Goal: Task Accomplishment & Management: Manage account settings

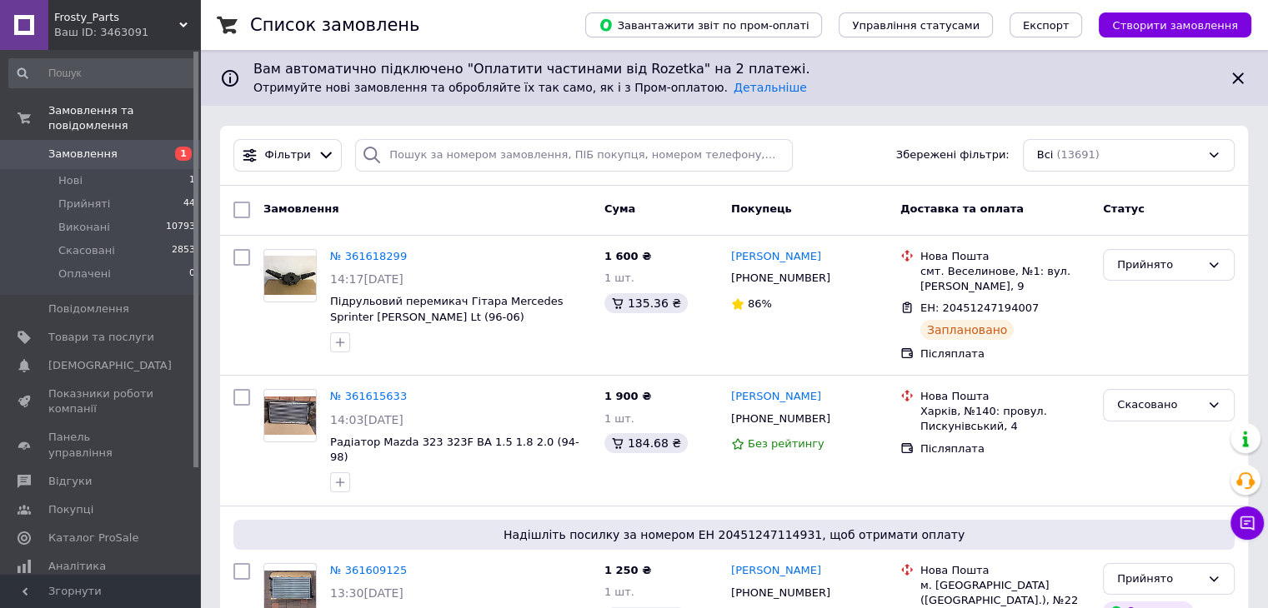
click at [75, 147] on span "Замовлення" at bounding box center [82, 154] width 69 height 15
click at [157, 169] on li "Нові 1" at bounding box center [102, 180] width 205 height 23
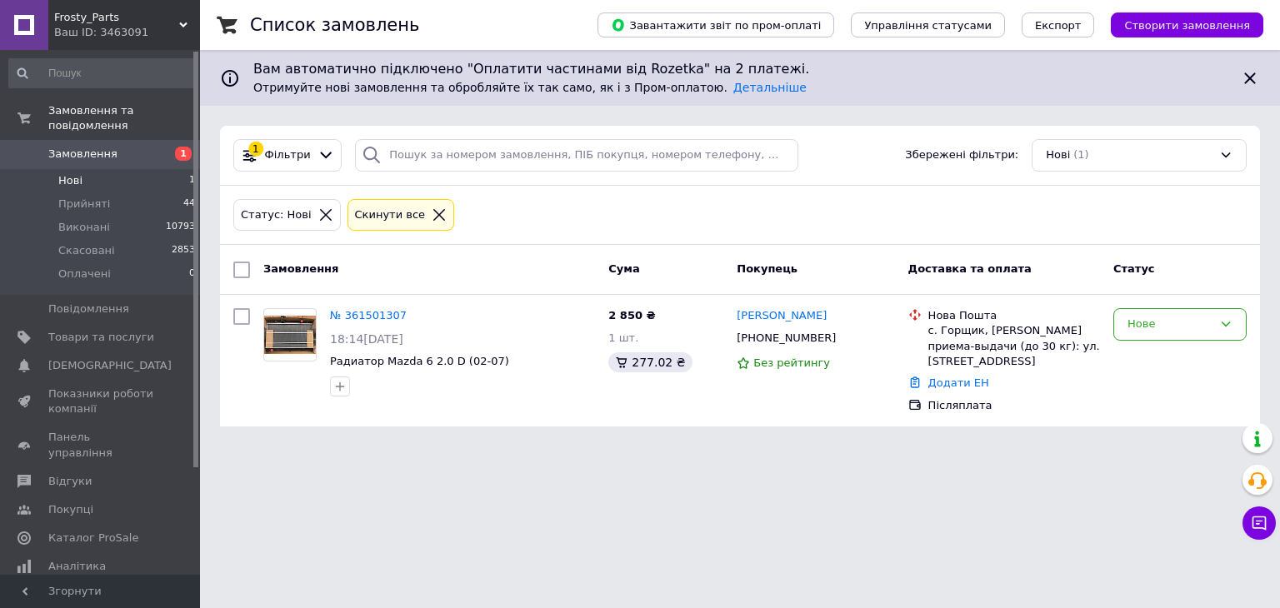
click at [136, 151] on link "Замовлення 1" at bounding box center [102, 154] width 205 height 28
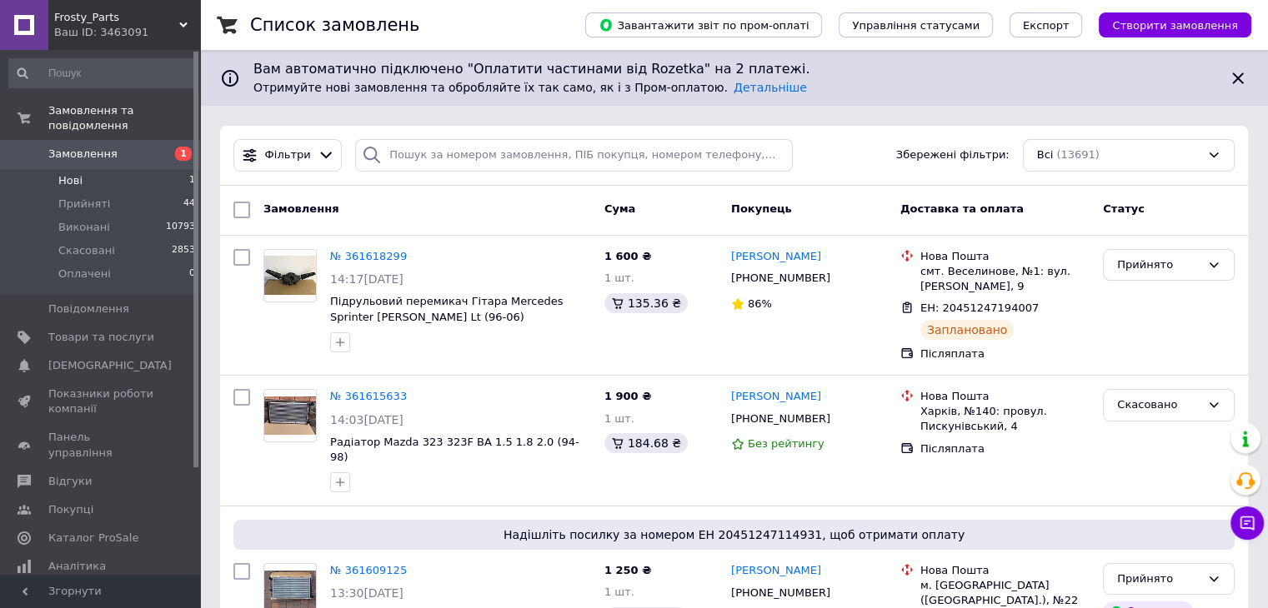
click at [125, 173] on li "Нові 1" at bounding box center [102, 180] width 205 height 23
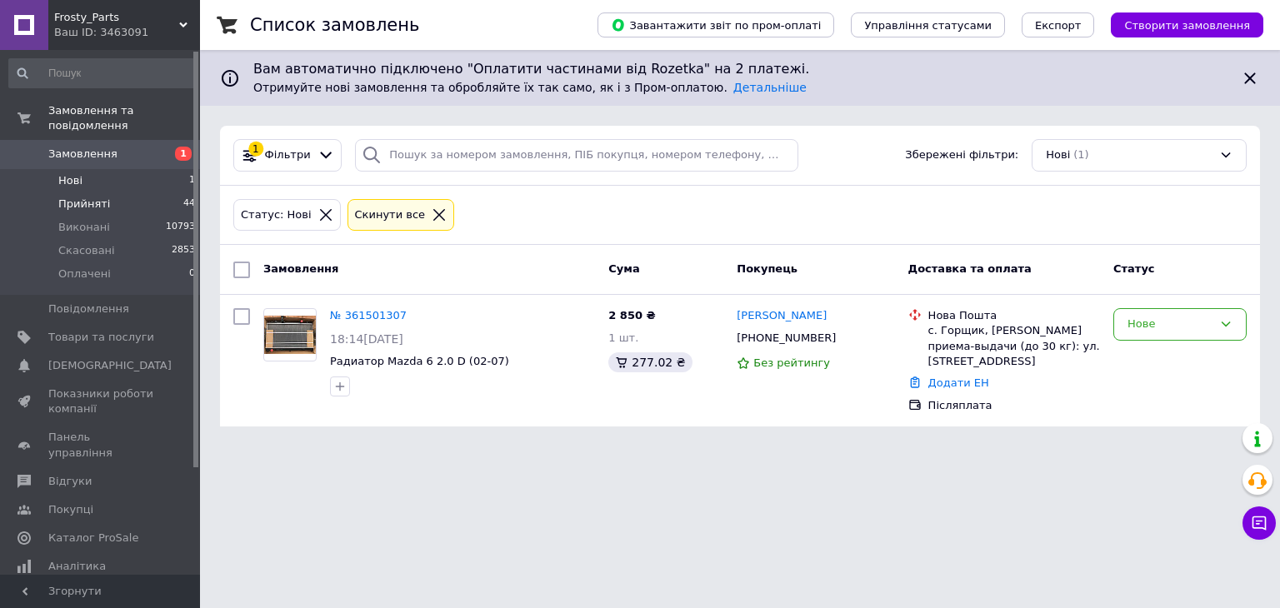
click at [113, 193] on li "Прийняті 44" at bounding box center [102, 204] width 205 height 23
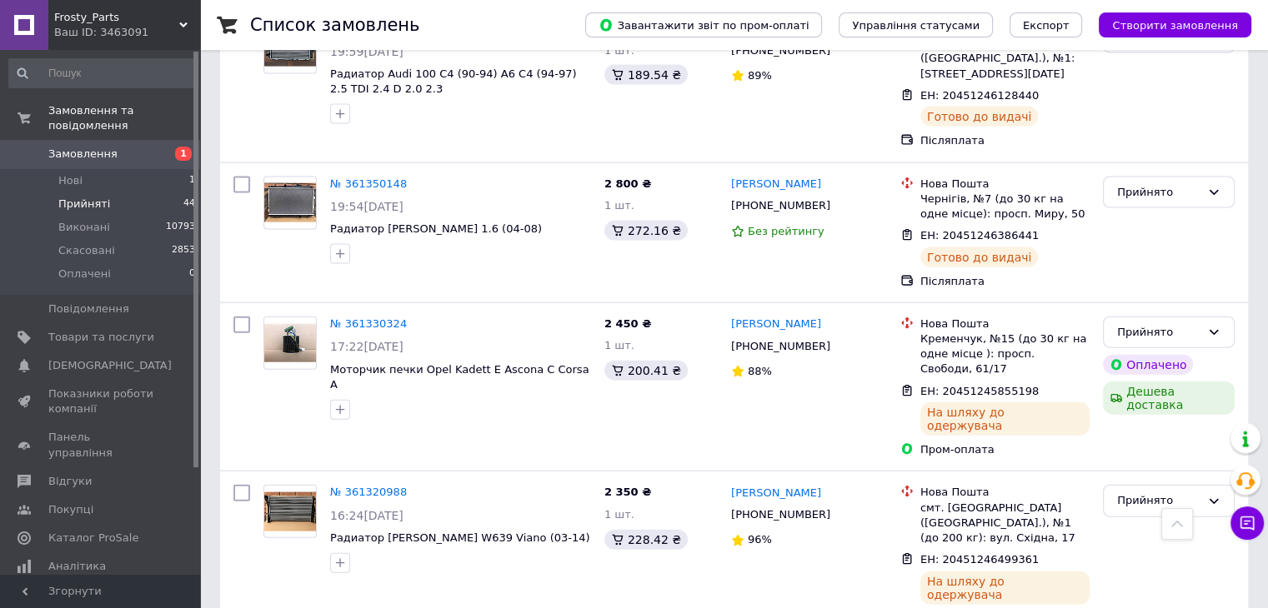
scroll to position [3667, 0]
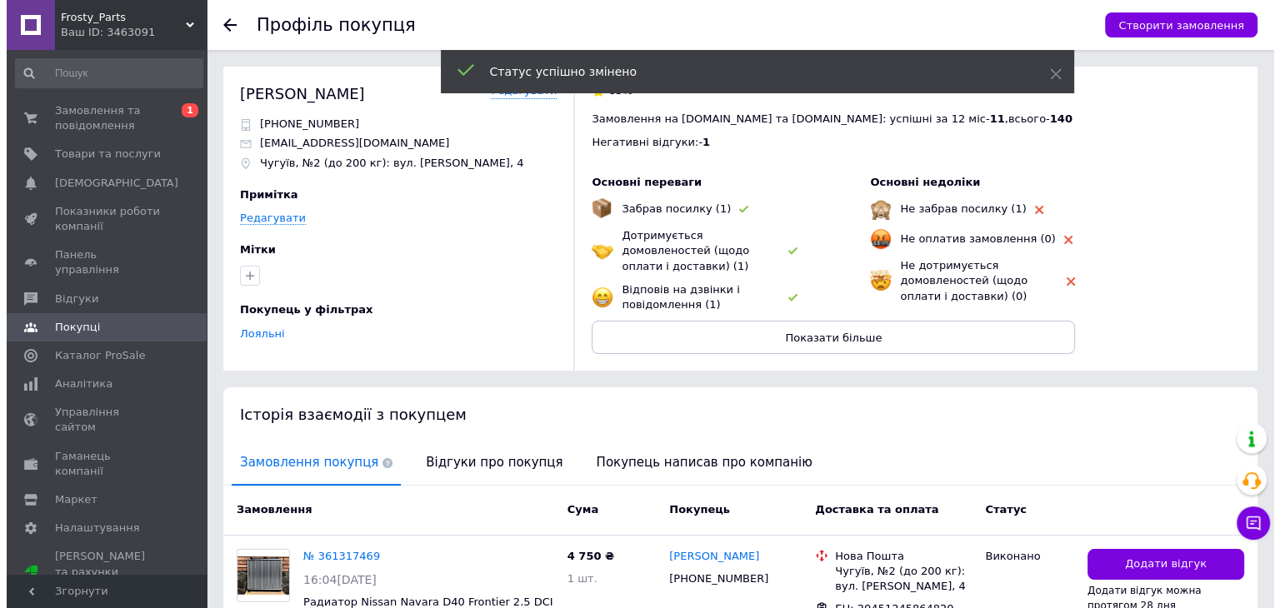
scroll to position [293, 0]
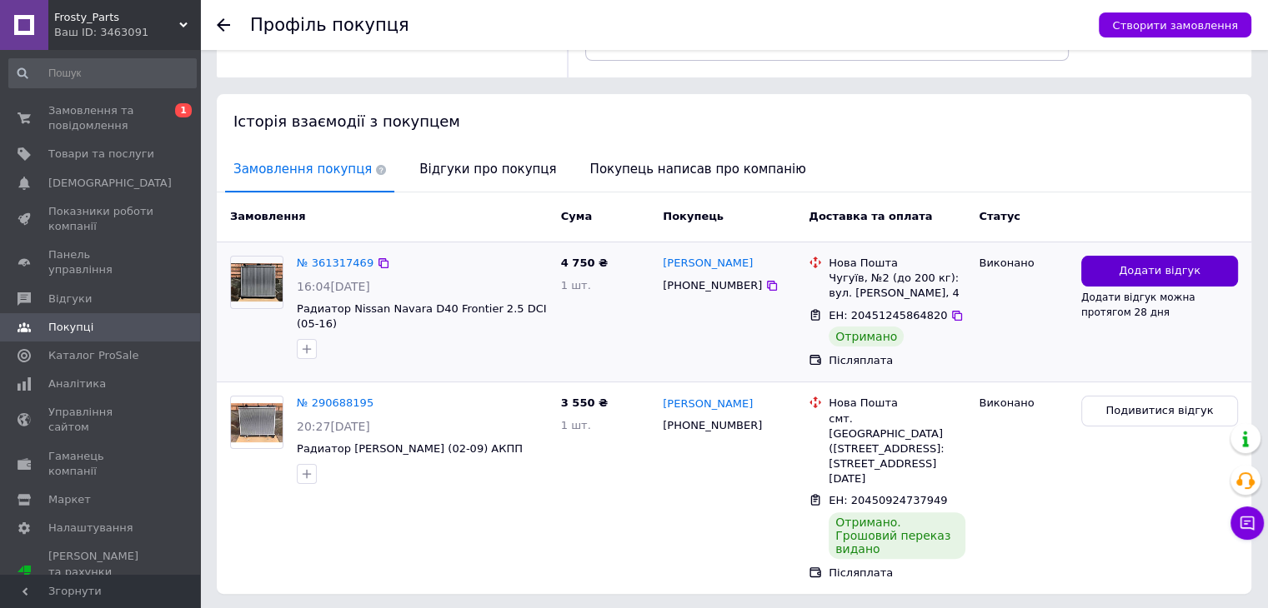
click at [1141, 263] on span "Додати відгук" at bounding box center [1159, 271] width 82 height 16
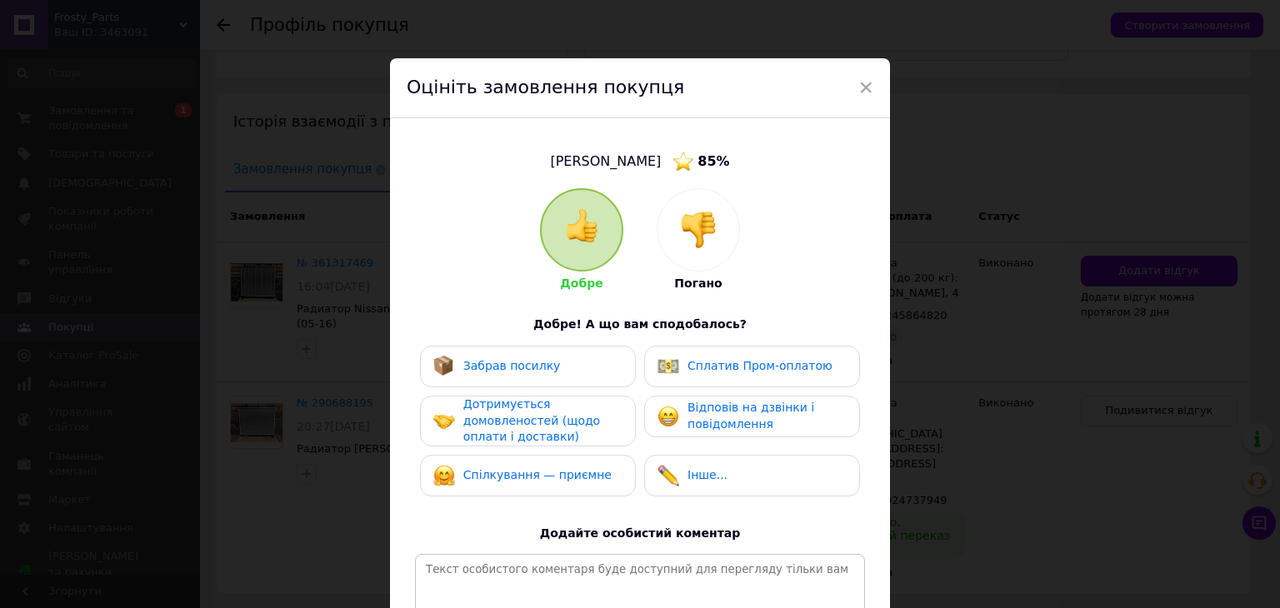
click at [549, 368] on div "Забрав посилку" at bounding box center [527, 367] width 189 height 22
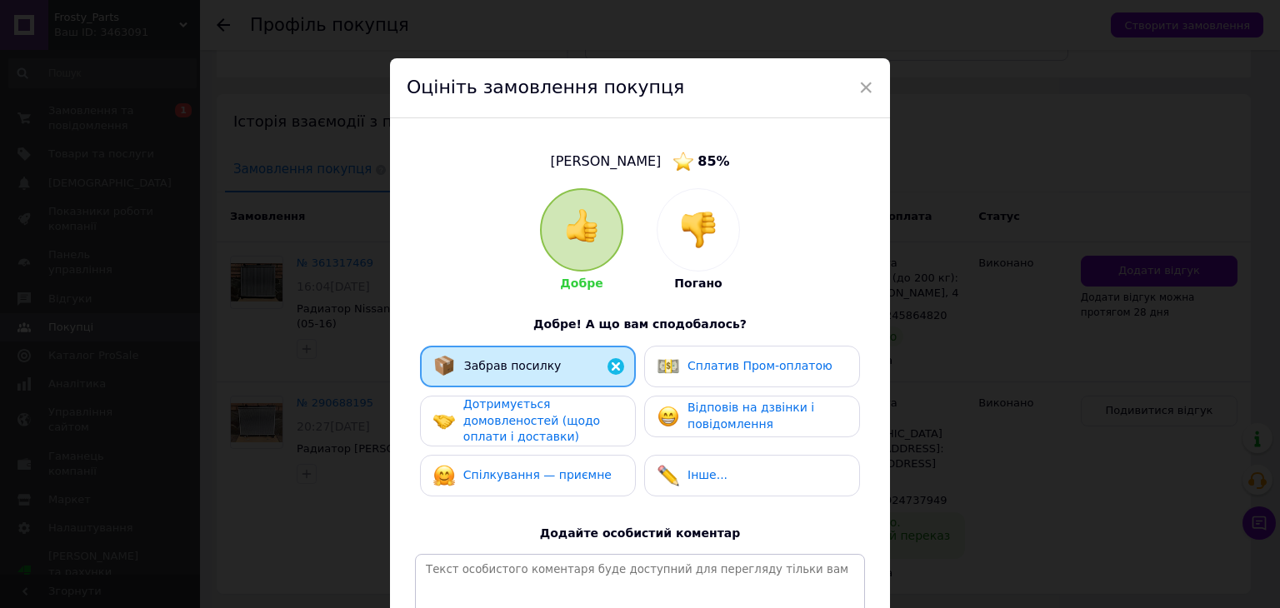
drag, startPoint x: 528, startPoint y: 424, endPoint x: 523, endPoint y: 466, distance: 41.9
click at [528, 424] on span "Дотримується домовленостей (щодо оплати і доставки)" at bounding box center [531, 421] width 137 height 46
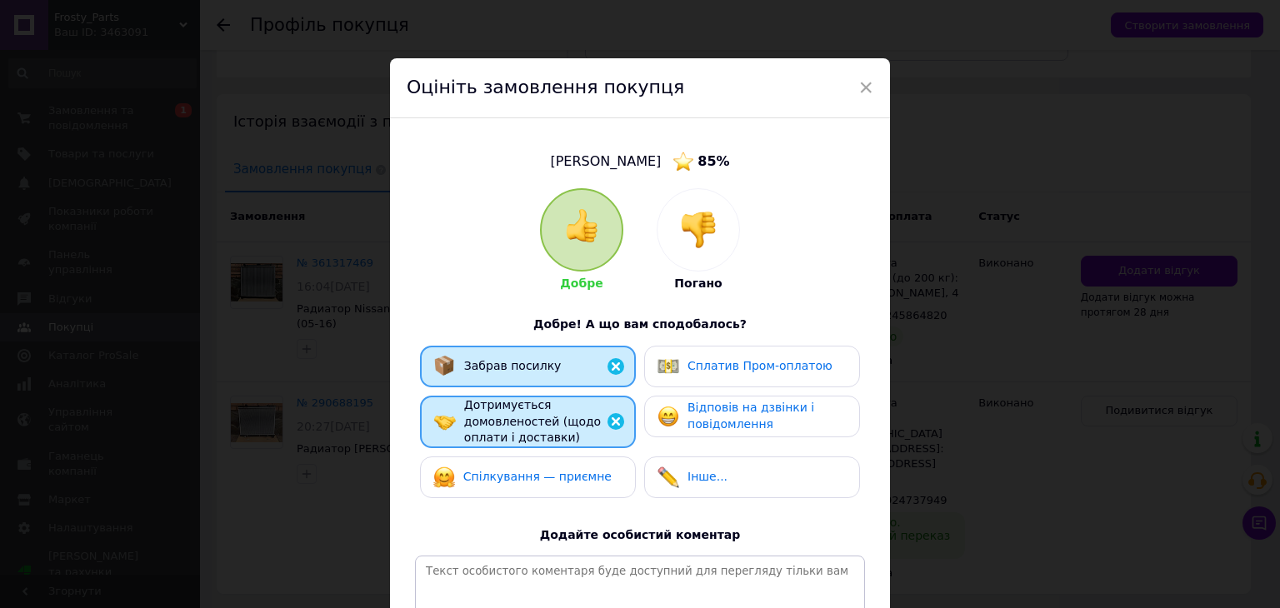
click at [520, 491] on div "Спілкування — приємне" at bounding box center [528, 478] width 216 height 42
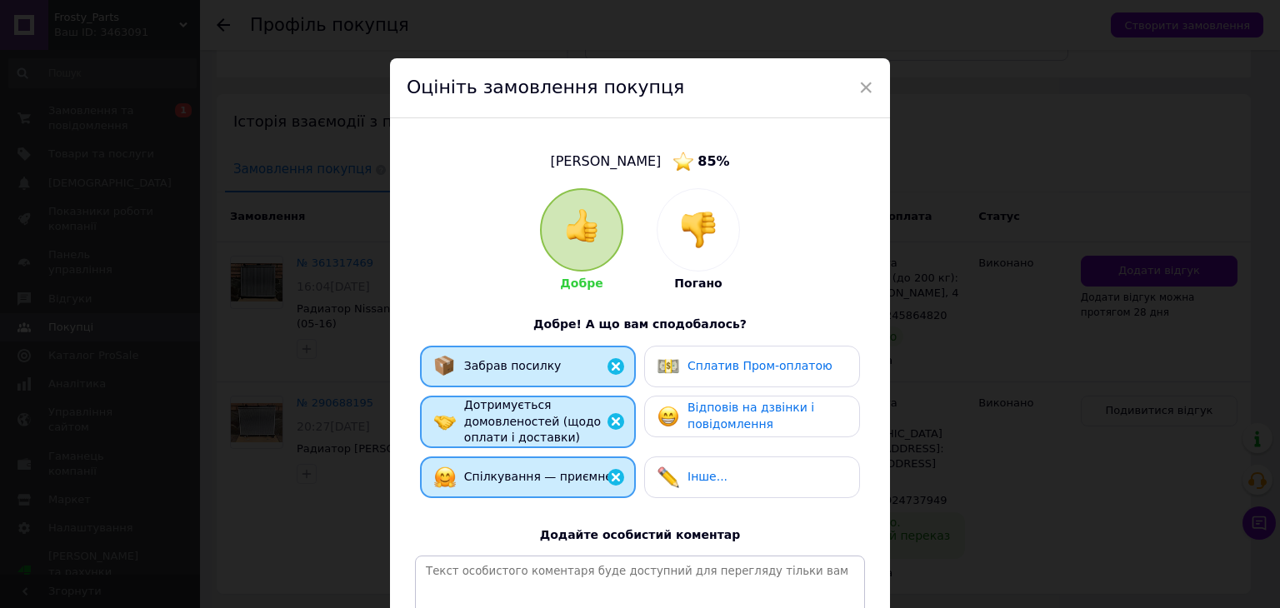
click at [726, 408] on span "Відповів на дзвінки і повідомлення" at bounding box center [751, 416] width 127 height 30
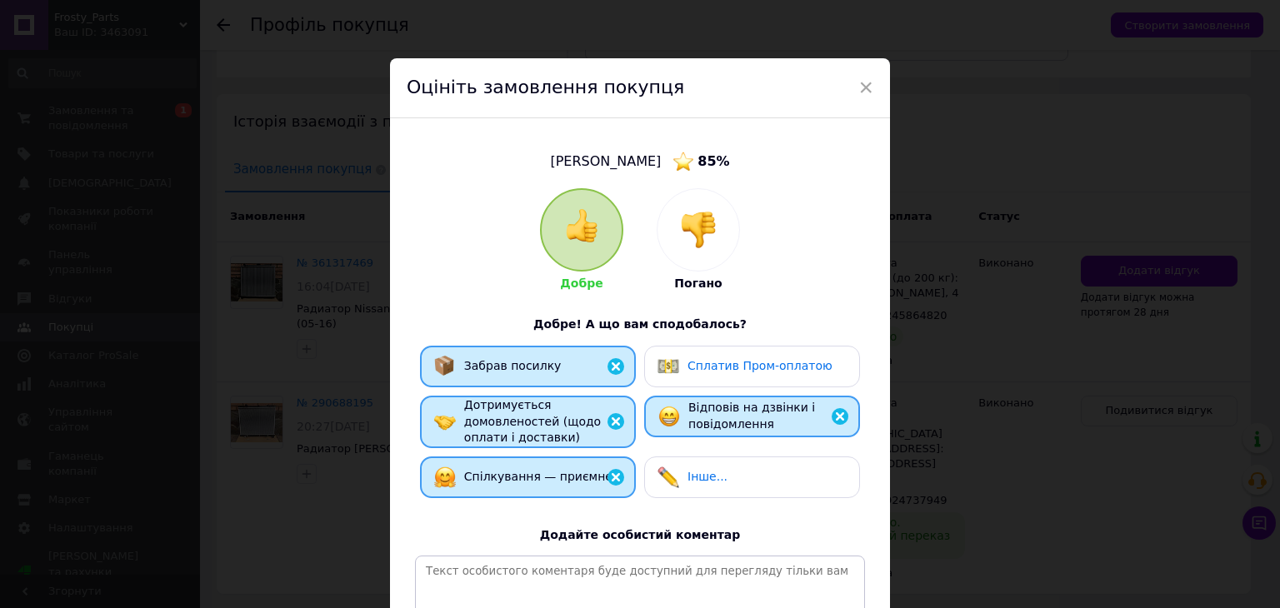
scroll to position [223, 0]
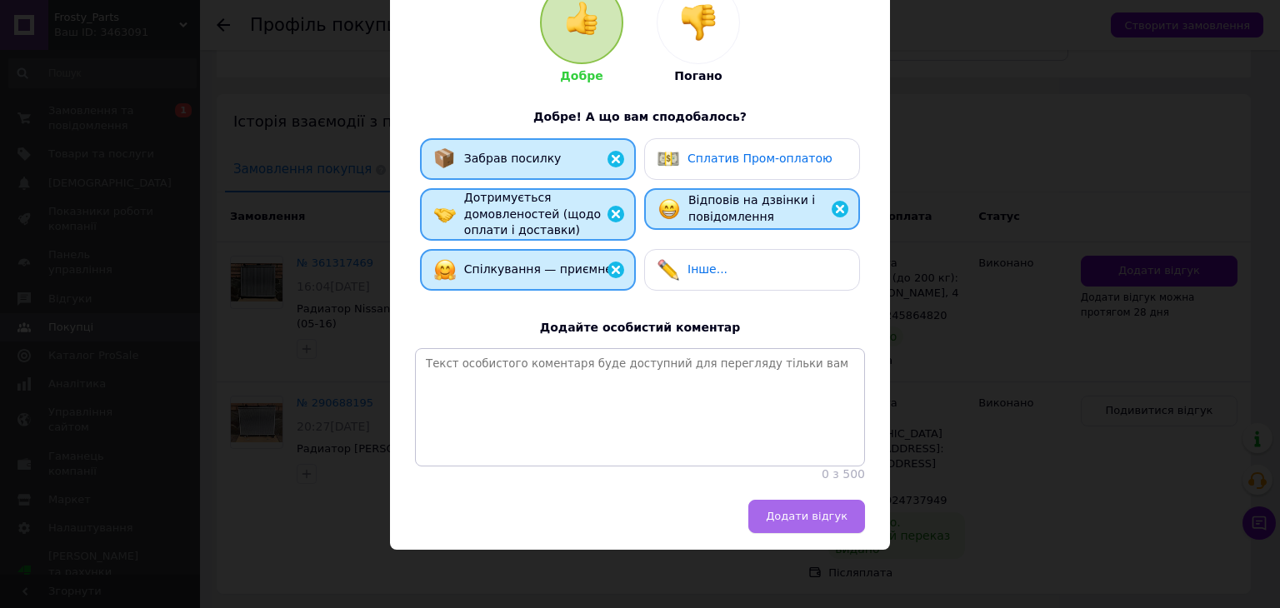
click at [798, 517] on span "Додати відгук" at bounding box center [807, 516] width 82 height 13
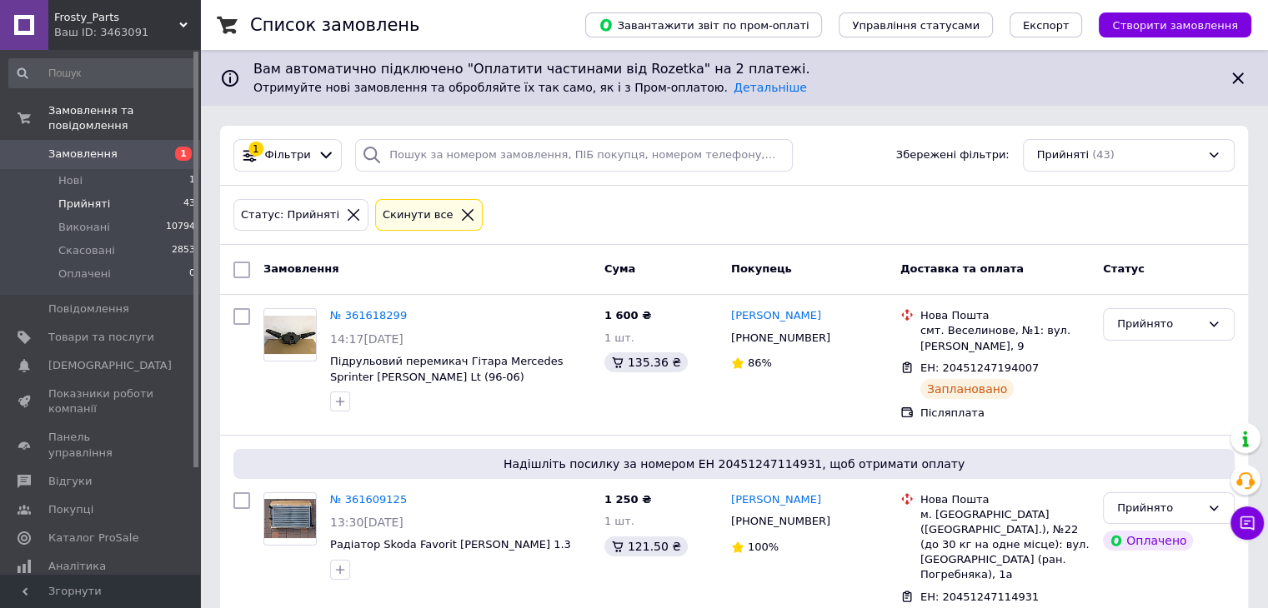
click at [87, 147] on span "Замовлення" at bounding box center [82, 154] width 69 height 15
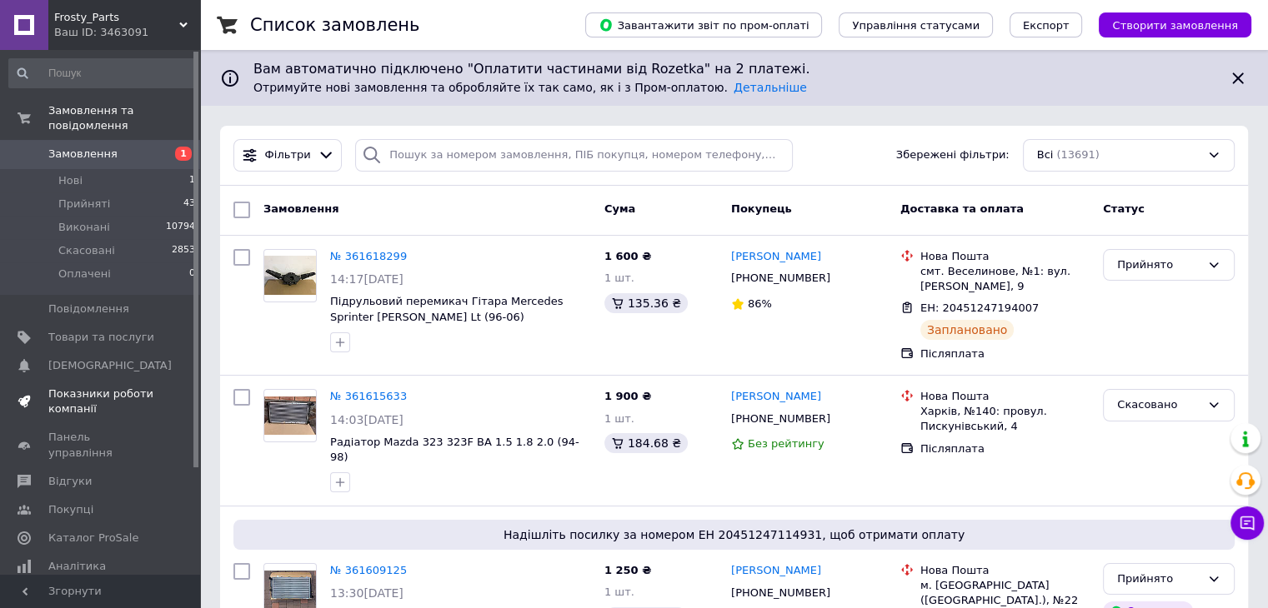
click at [110, 387] on span "Показники роботи компанії" at bounding box center [101, 402] width 106 height 30
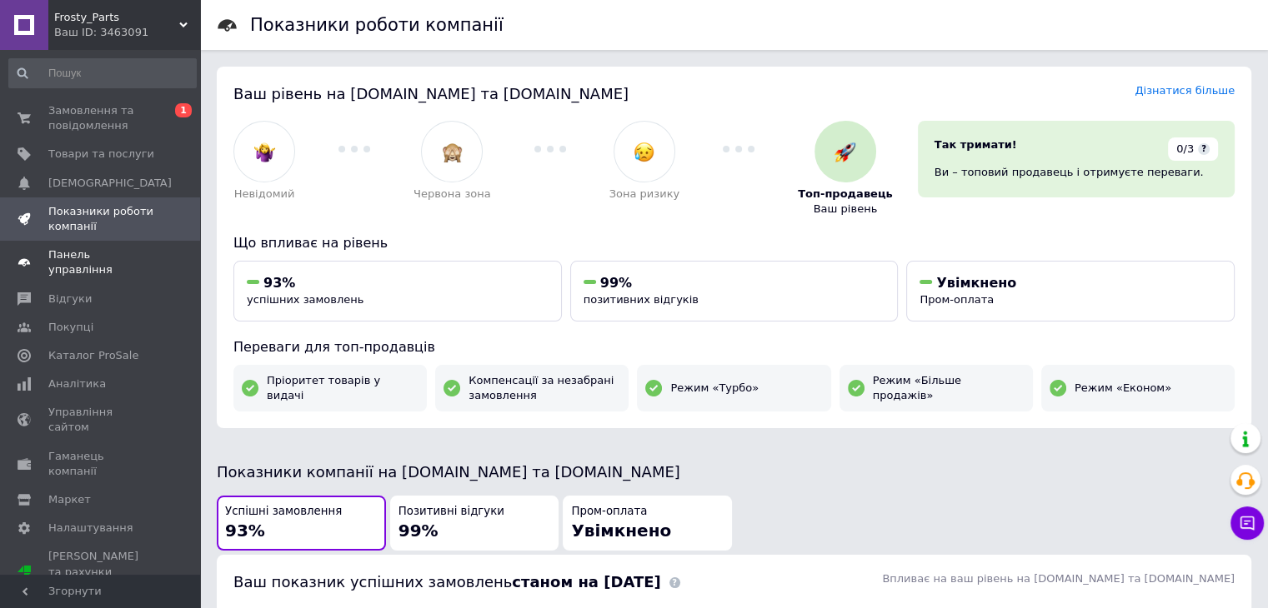
click at [109, 259] on span "Панель управління" at bounding box center [101, 263] width 106 height 30
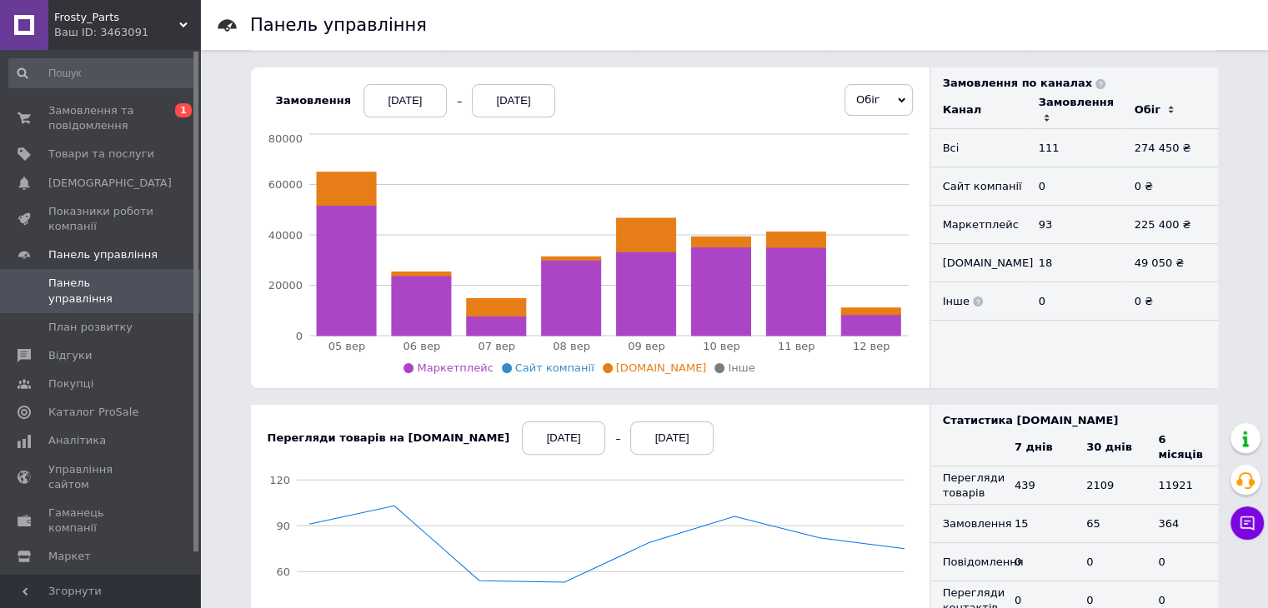
scroll to position [23, 0]
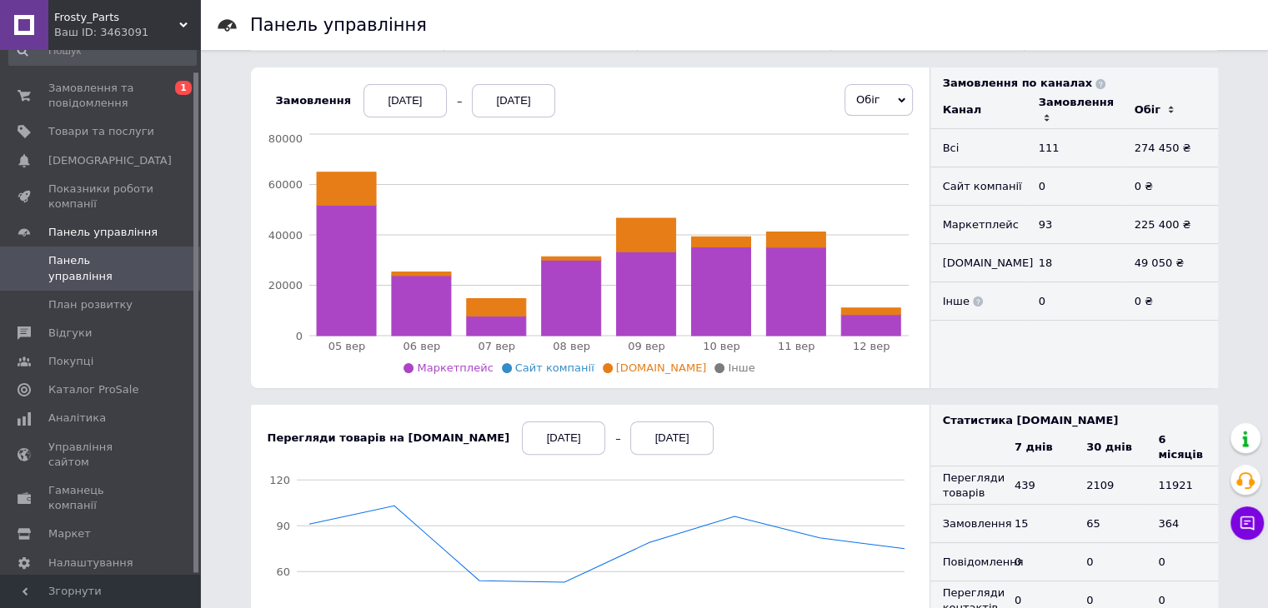
drag, startPoint x: 197, startPoint y: 433, endPoint x: 188, endPoint y: 541, distance: 107.9
click at [188, 541] on div "Замовлення та повідомлення 0 1 Товари та послуги Сповіщення 0 0 Показники робот…" at bounding box center [100, 312] width 200 height 525
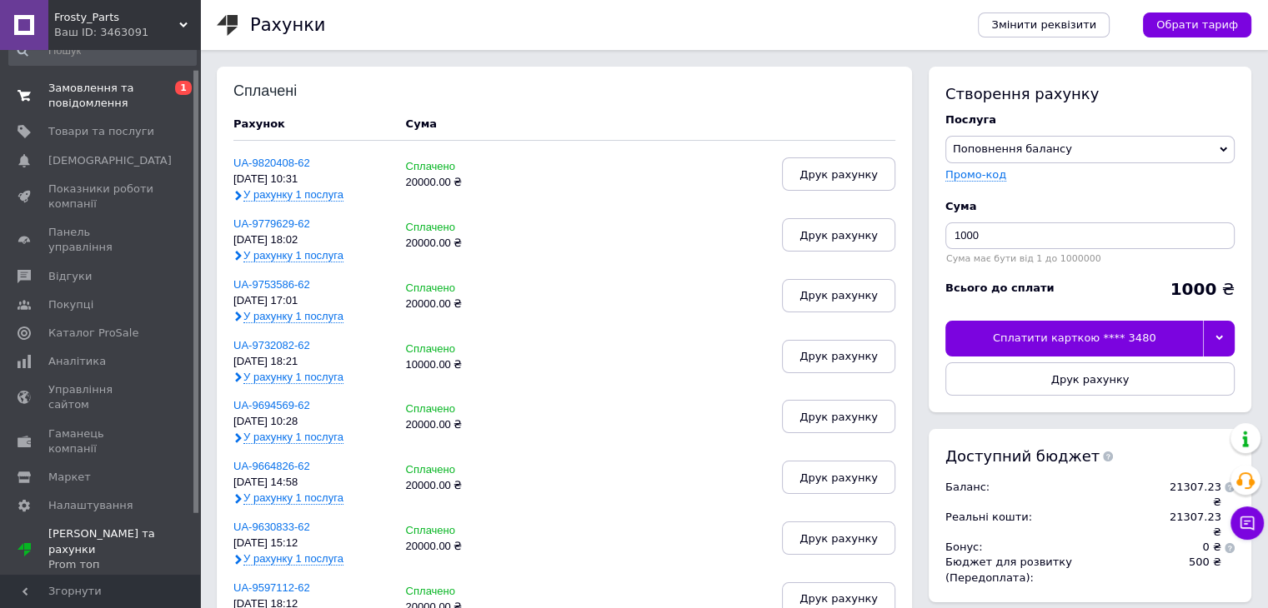
click at [50, 98] on span "Замовлення та повідомлення" at bounding box center [101, 96] width 106 height 30
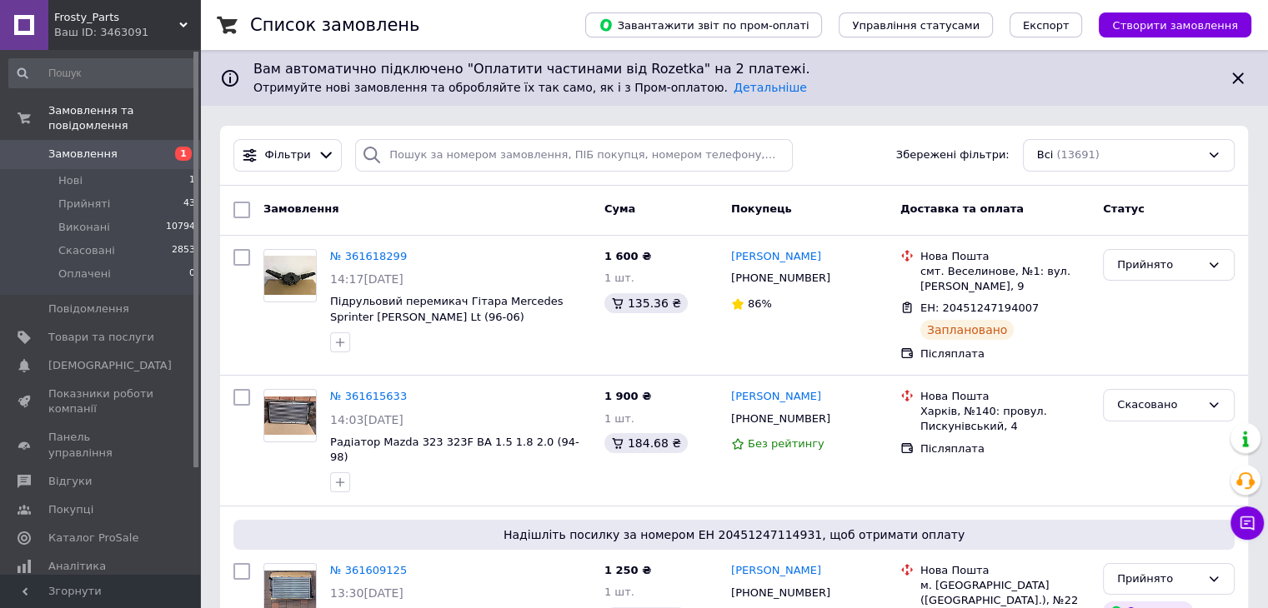
click at [173, 147] on span "1" at bounding box center [177, 154] width 46 height 15
click at [88, 147] on span "Замовлення" at bounding box center [82, 154] width 69 height 15
click at [137, 197] on li "Прийняті 43" at bounding box center [102, 204] width 205 height 23
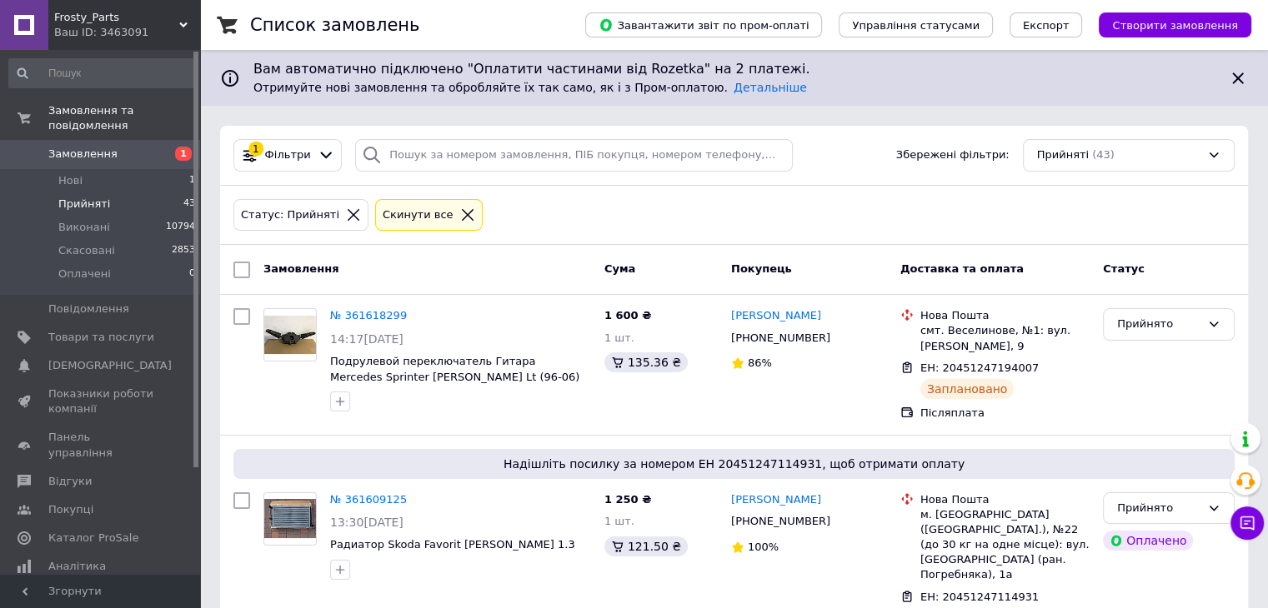
click at [81, 147] on span "Замовлення" at bounding box center [82, 154] width 69 height 15
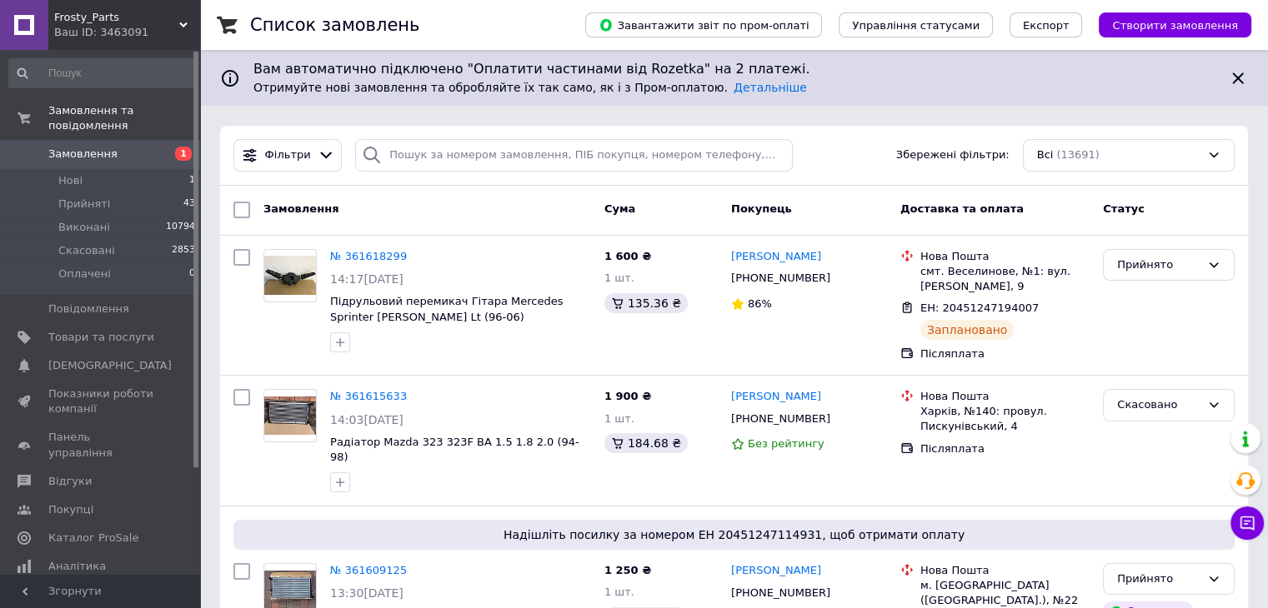
click at [123, 147] on span "Замовлення" at bounding box center [101, 154] width 106 height 15
drag, startPoint x: 117, startPoint y: 139, endPoint x: 41, endPoint y: 3, distance: 155.6
click at [117, 147] on span "Замовлення" at bounding box center [101, 154] width 106 height 15
drag, startPoint x: 128, startPoint y: 138, endPoint x: 45, endPoint y: 0, distance: 160.4
click at [128, 147] on span "Замовлення" at bounding box center [101, 154] width 106 height 15
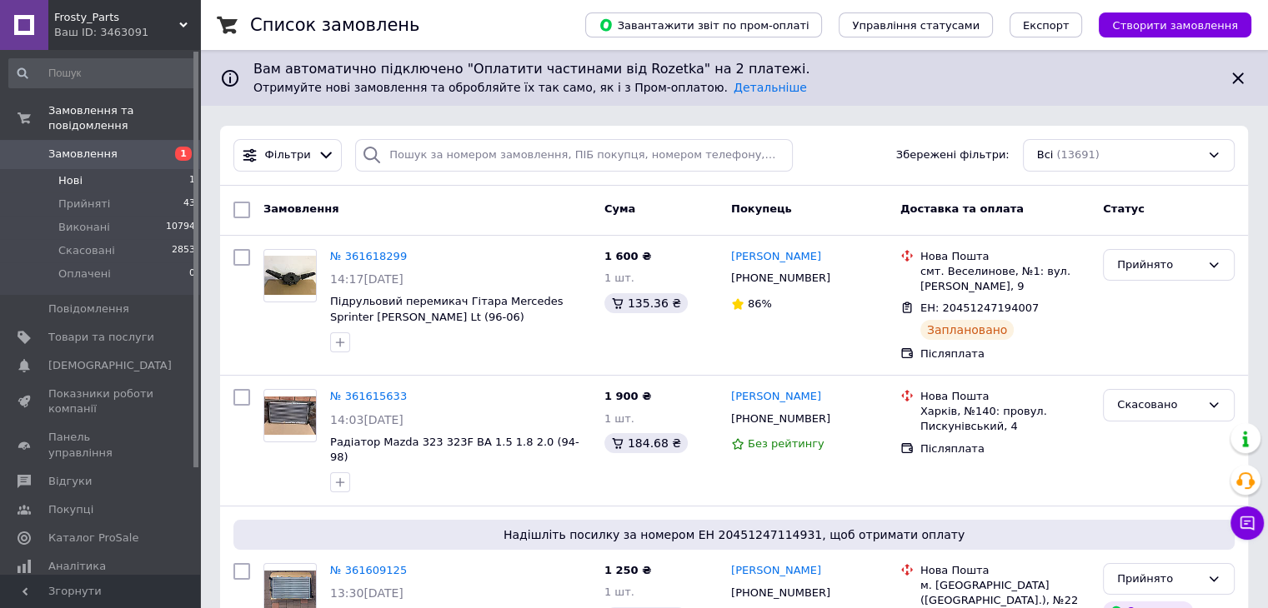
click at [100, 169] on li "Нові 1" at bounding box center [102, 180] width 205 height 23
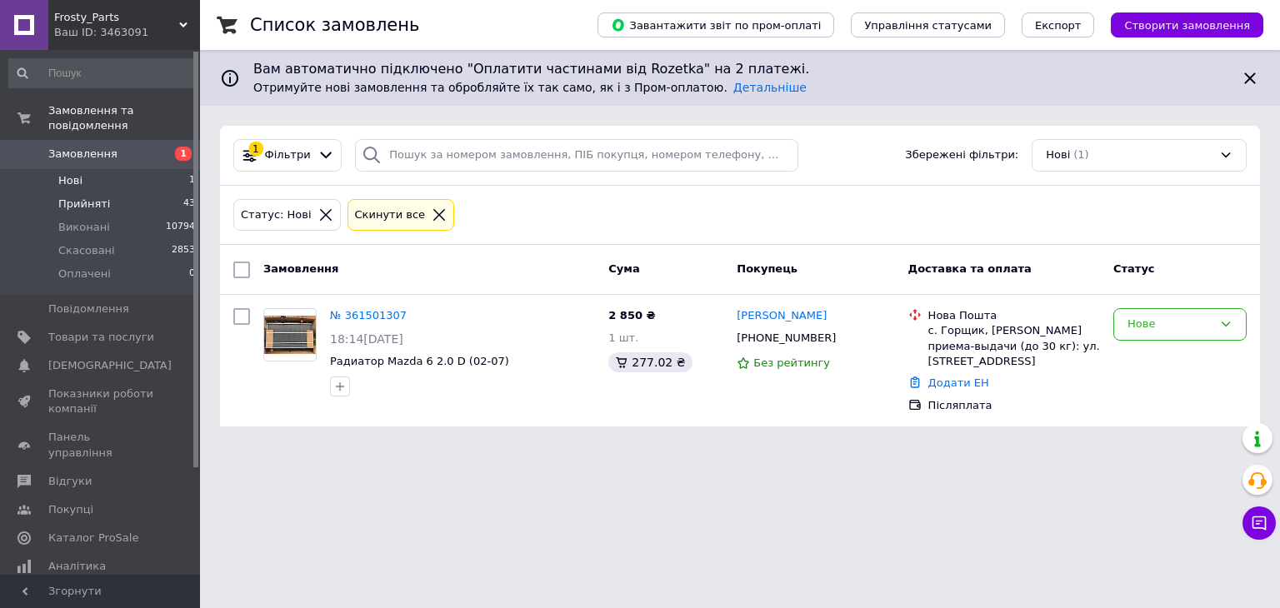
click at [117, 193] on li "Прийняті 43" at bounding box center [102, 204] width 205 height 23
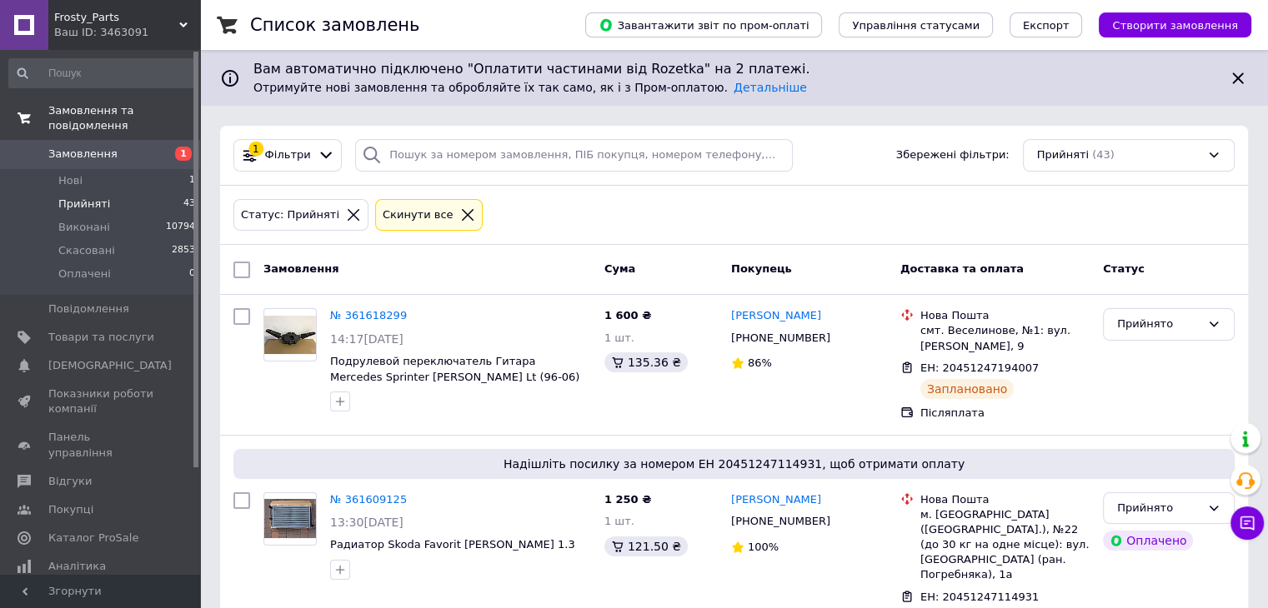
drag, startPoint x: 117, startPoint y: 136, endPoint x: 116, endPoint y: 101, distance: 35.0
click at [117, 147] on span "Замовлення" at bounding box center [101, 154] width 106 height 15
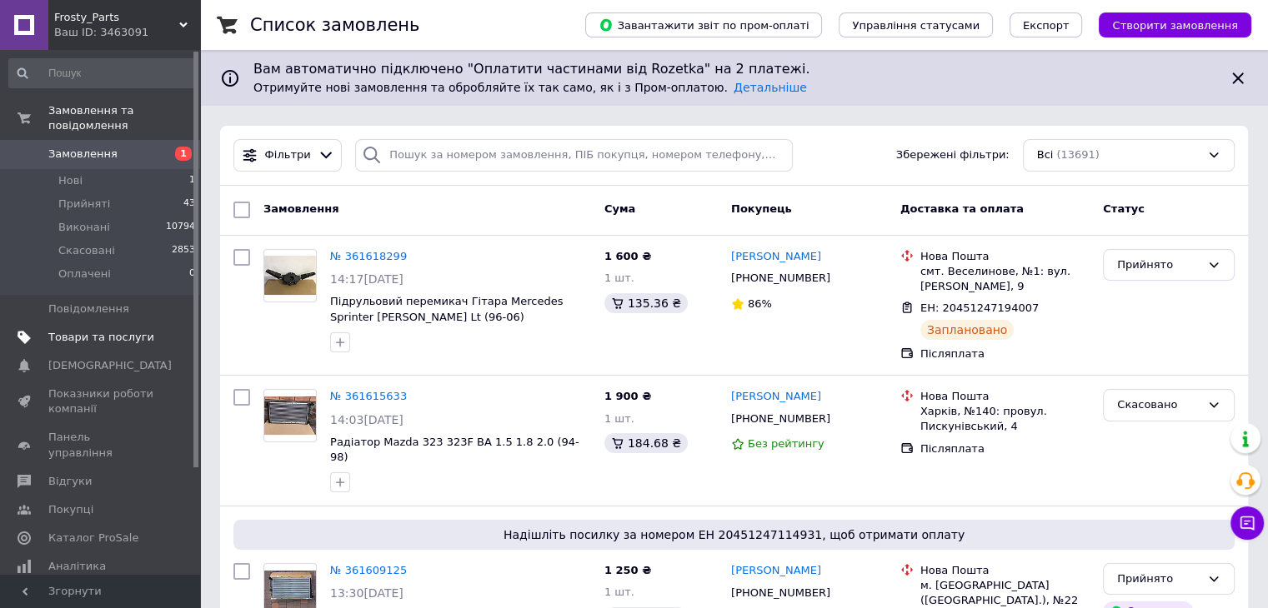
click at [117, 330] on span "Товари та послуги" at bounding box center [101, 337] width 106 height 15
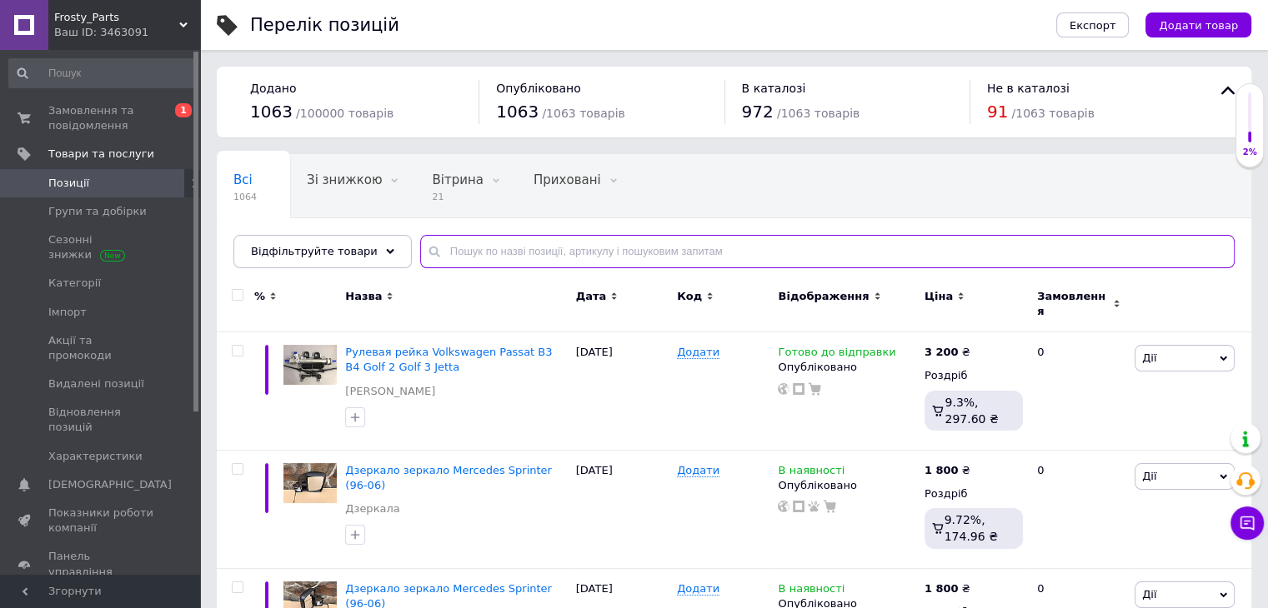
click at [477, 259] on input "text" at bounding box center [827, 251] width 814 height 33
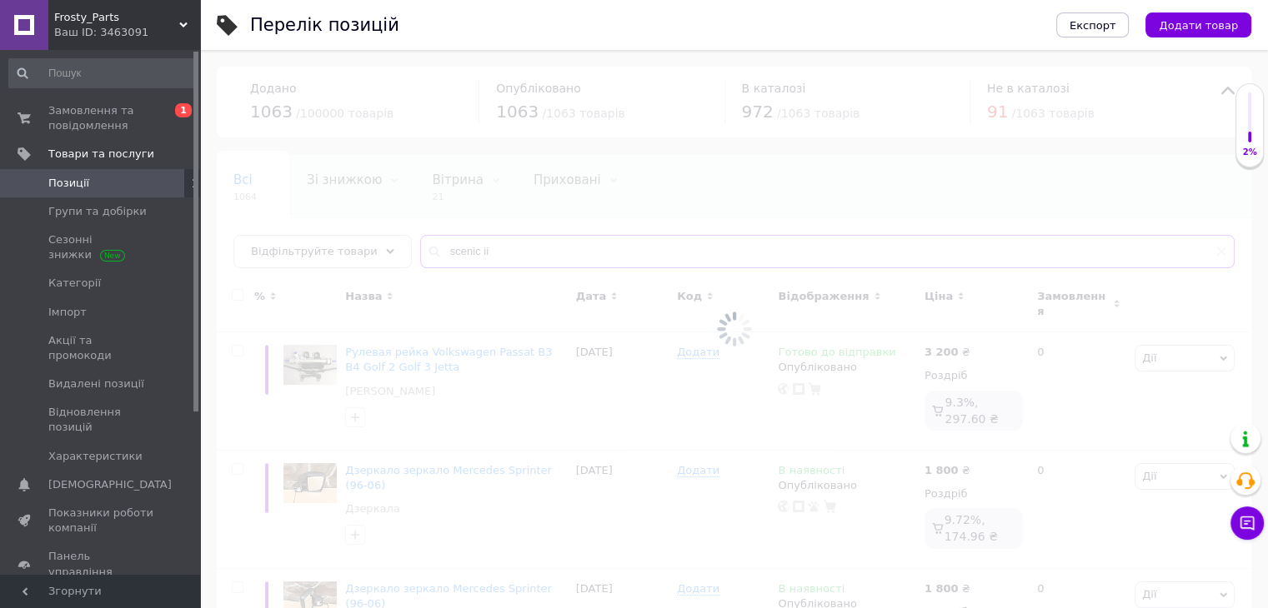
type input "scenic ii"
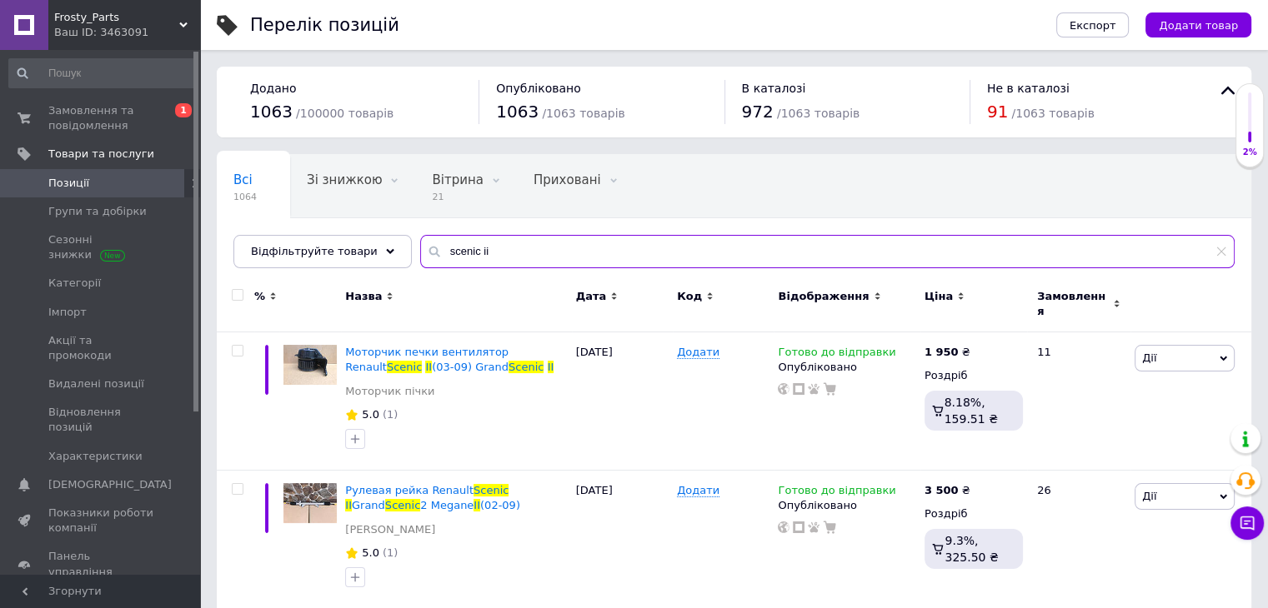
scroll to position [52, 0]
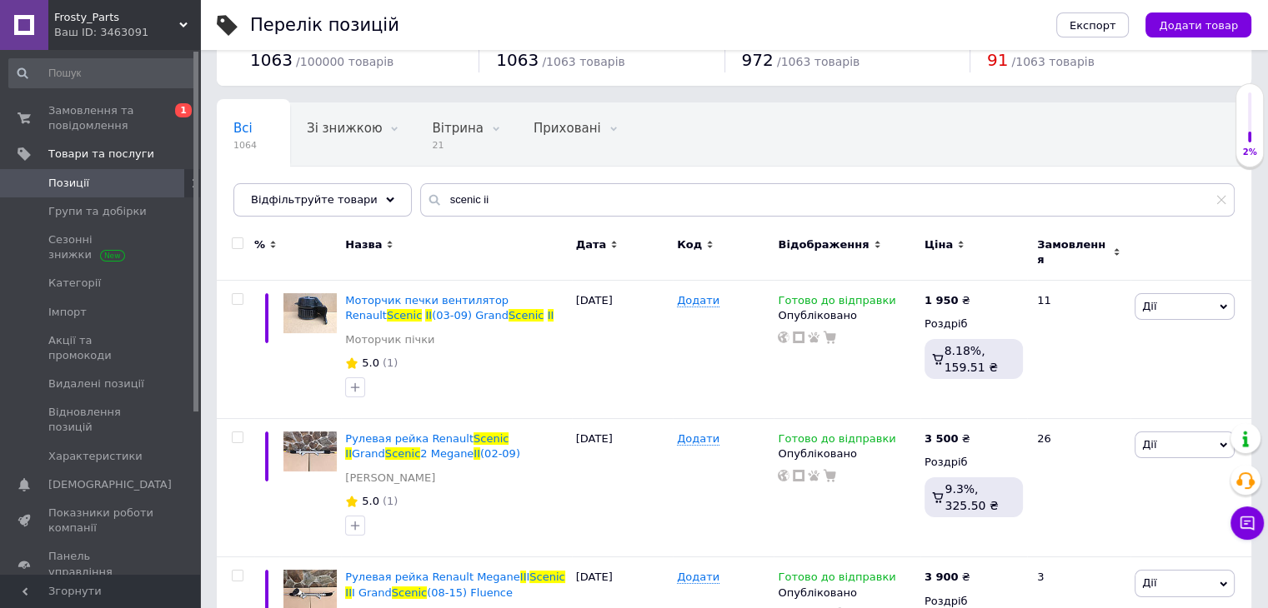
drag, startPoint x: 72, startPoint y: 121, endPoint x: 72, endPoint y: 63, distance: 57.5
click at [72, 121] on span "Замовлення та повідомлення" at bounding box center [101, 118] width 106 height 30
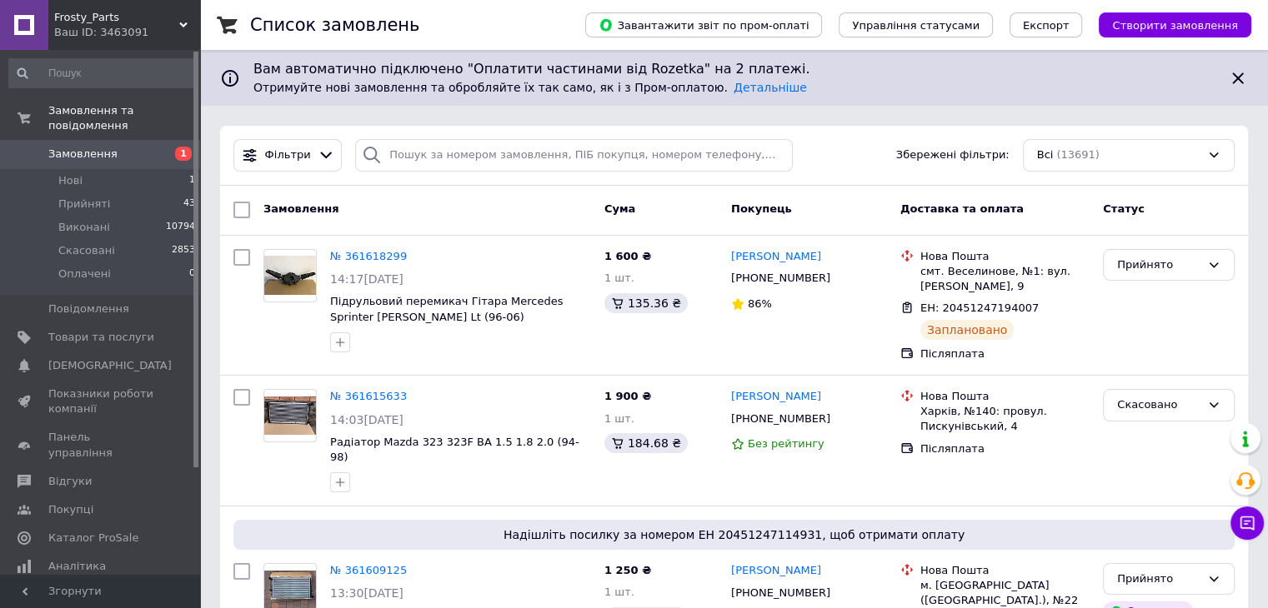
click at [105, 147] on span "Замовлення" at bounding box center [82, 154] width 69 height 15
click at [72, 148] on link "Замовлення 1" at bounding box center [102, 154] width 205 height 28
click at [108, 147] on span "Замовлення" at bounding box center [82, 154] width 69 height 15
drag, startPoint x: 94, startPoint y: 141, endPoint x: 83, endPoint y: 3, distance: 138.8
click at [93, 147] on span "Замовлення" at bounding box center [82, 154] width 69 height 15
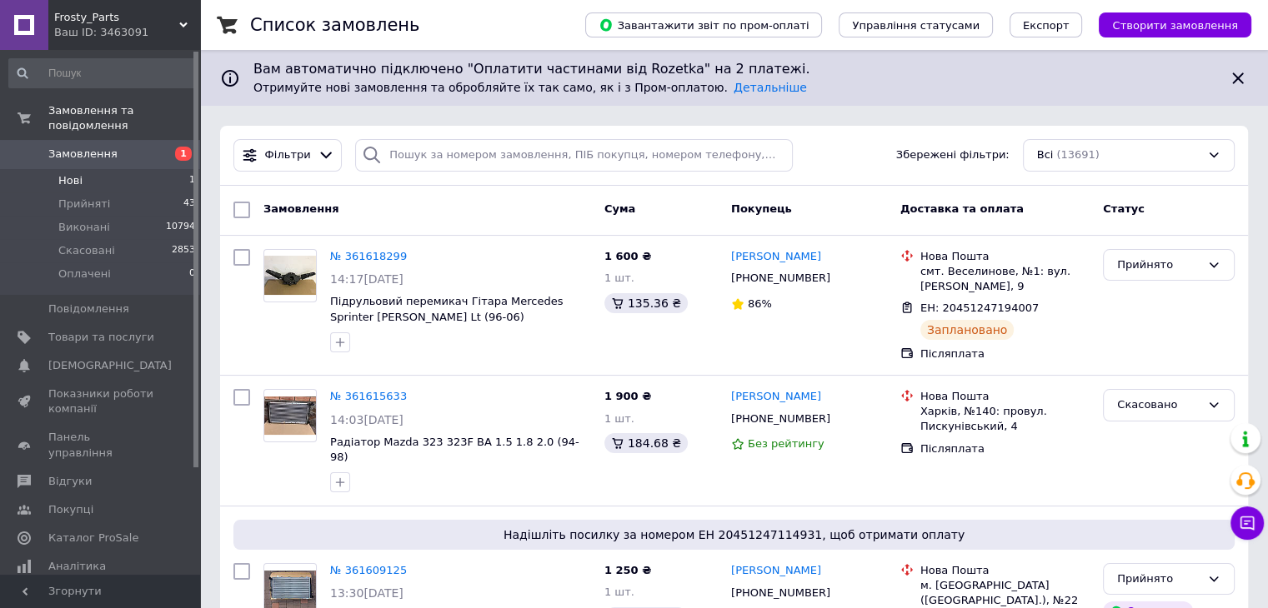
click at [123, 169] on li "Нові 1" at bounding box center [102, 180] width 205 height 23
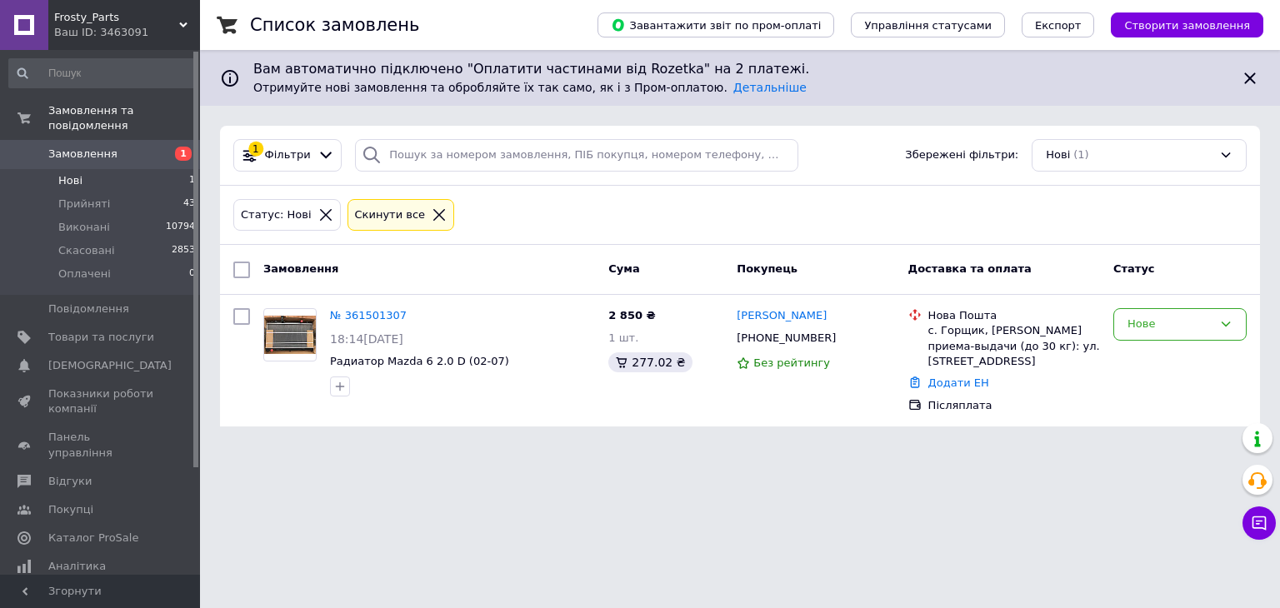
click at [125, 147] on span "Замовлення" at bounding box center [101, 154] width 106 height 15
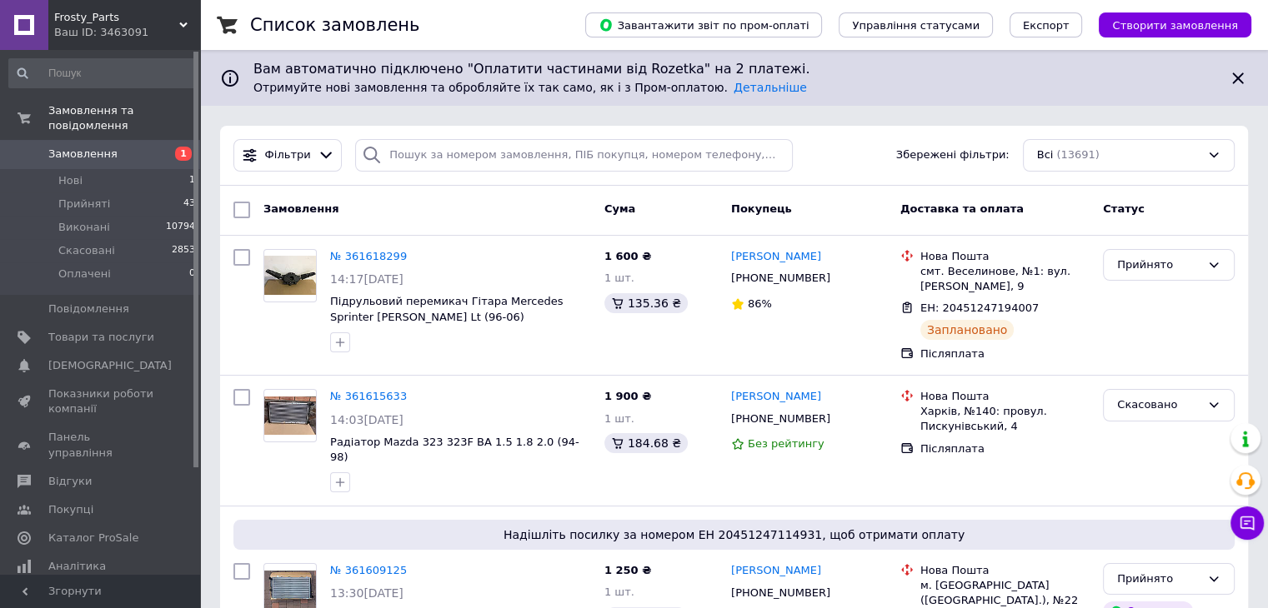
drag, startPoint x: 80, startPoint y: 147, endPoint x: 83, endPoint y: 0, distance: 146.7
click at [80, 147] on span "Замовлення" at bounding box center [82, 154] width 69 height 15
drag, startPoint x: 96, startPoint y: 142, endPoint x: 91, endPoint y: 3, distance: 139.3
click at [96, 147] on span "Замовлення" at bounding box center [82, 154] width 69 height 15
click at [108, 330] on span "Товари та послуги" at bounding box center [101, 337] width 106 height 15
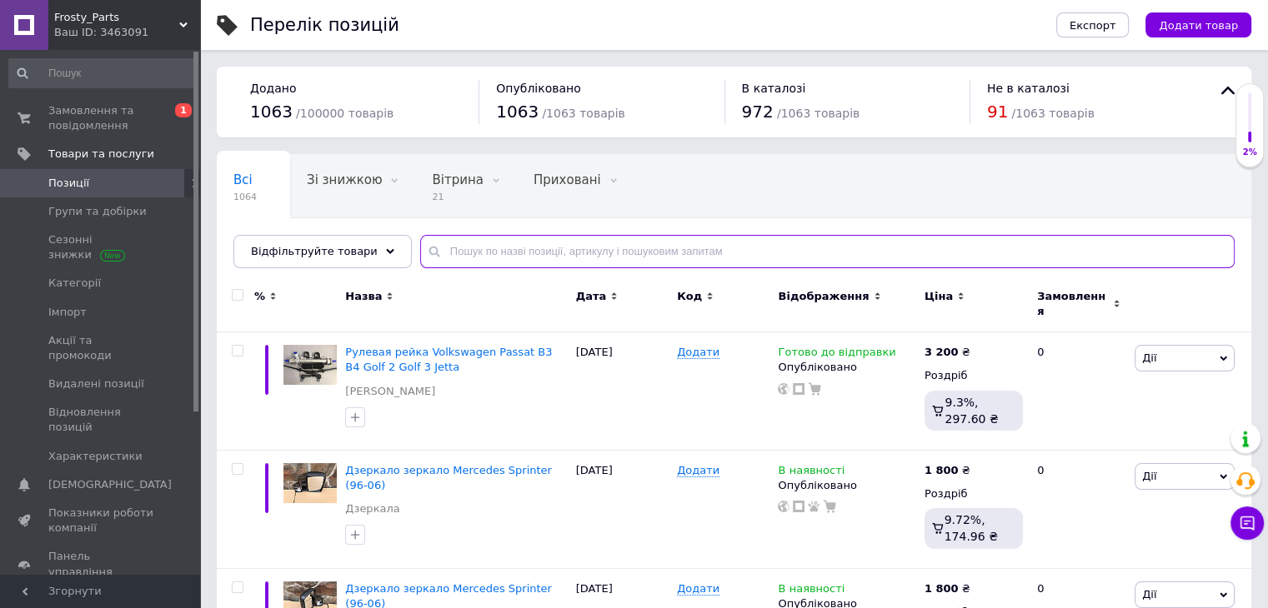
click at [453, 250] on input "text" at bounding box center [827, 251] width 814 height 33
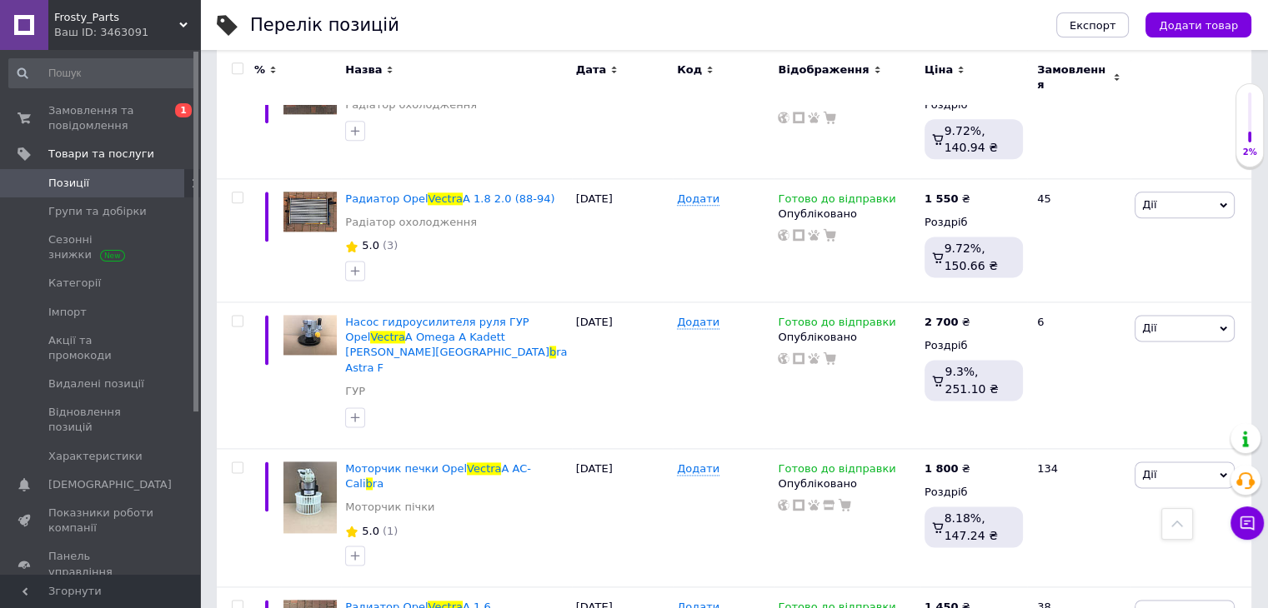
scroll to position [2234, 0]
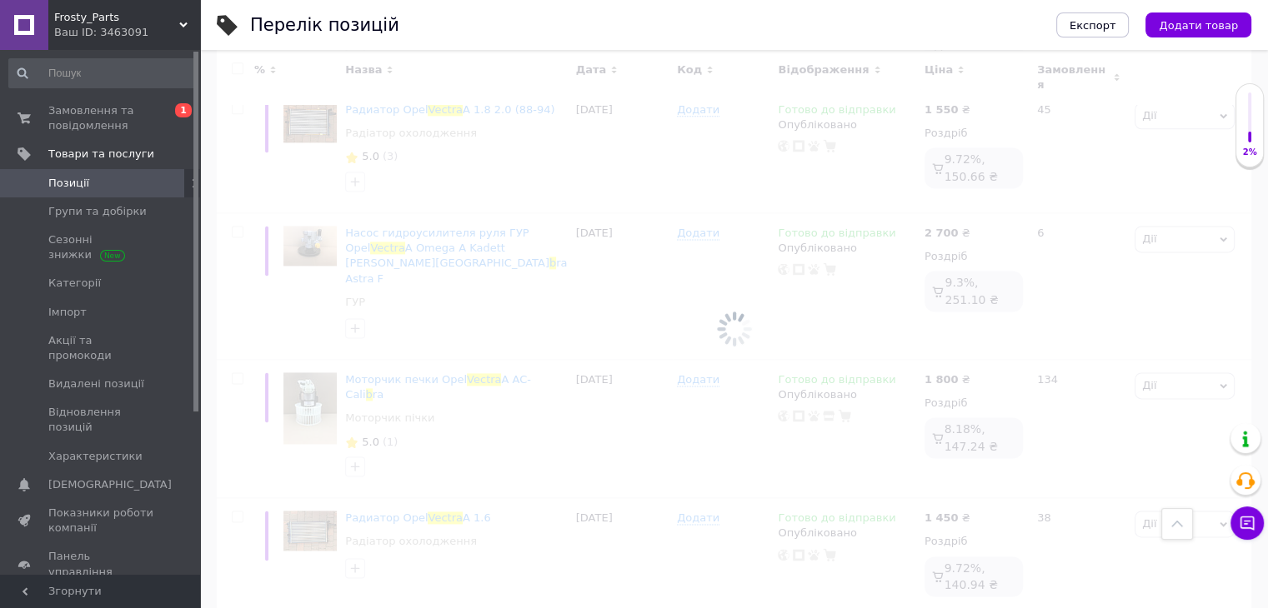
scroll to position [88, 0]
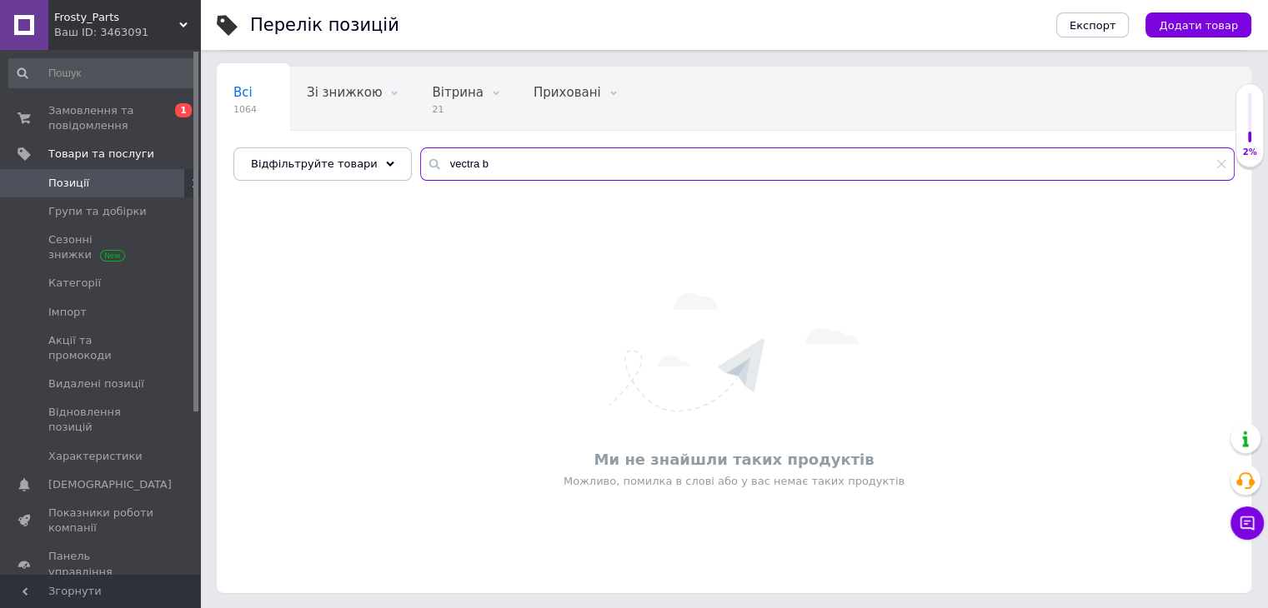
click at [537, 173] on input "vectra b" at bounding box center [827, 164] width 814 height 33
type input "vectra b"
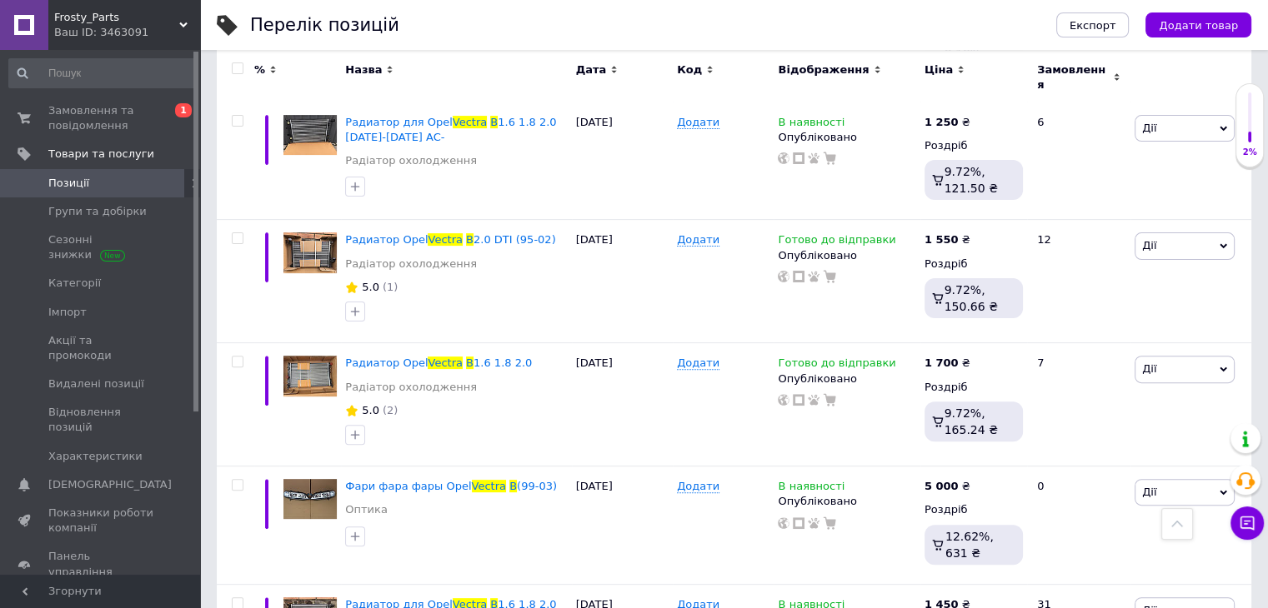
scroll to position [531, 0]
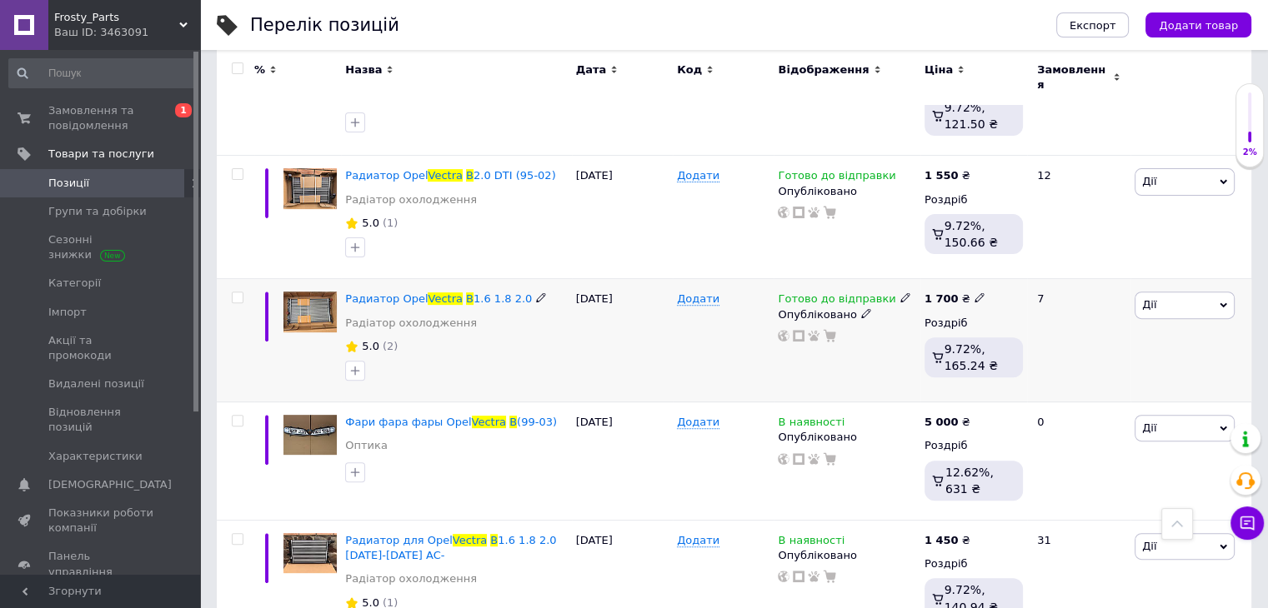
click at [401, 296] on div "Радиатор Opel Vectra B 1.6 1.8 2.0 Радіатор охолодження" at bounding box center [456, 315] width 222 height 47
click at [401, 293] on span "Радиатор Opel" at bounding box center [386, 299] width 83 height 13
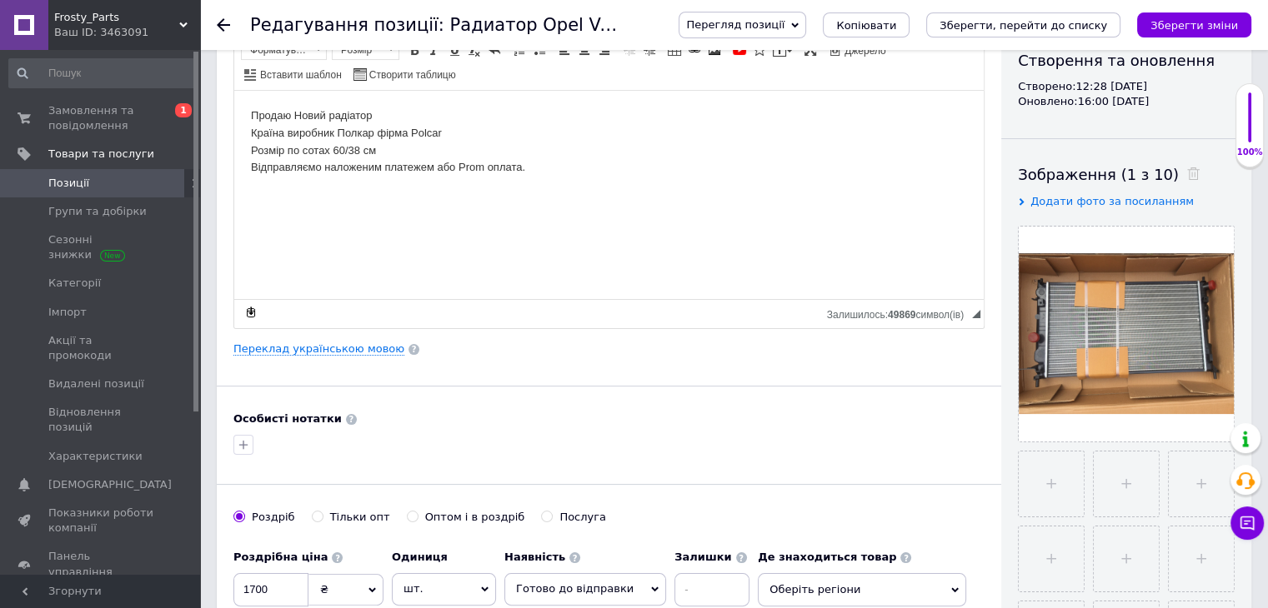
scroll to position [183, 0]
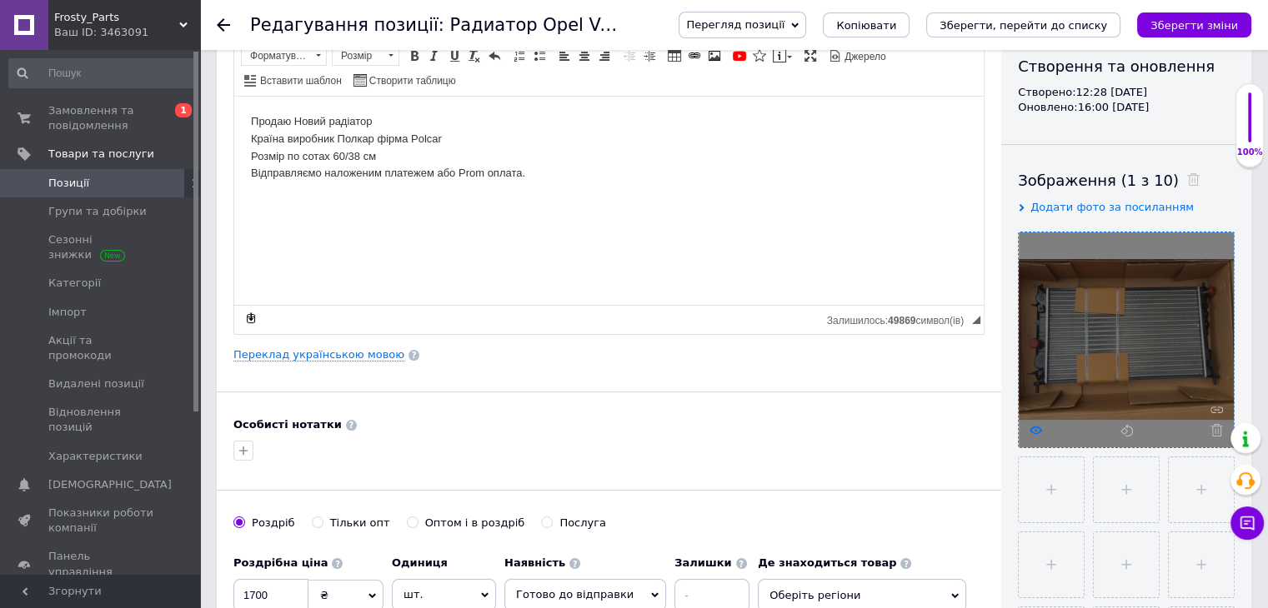
click at [1037, 426] on use at bounding box center [1035, 430] width 13 height 8
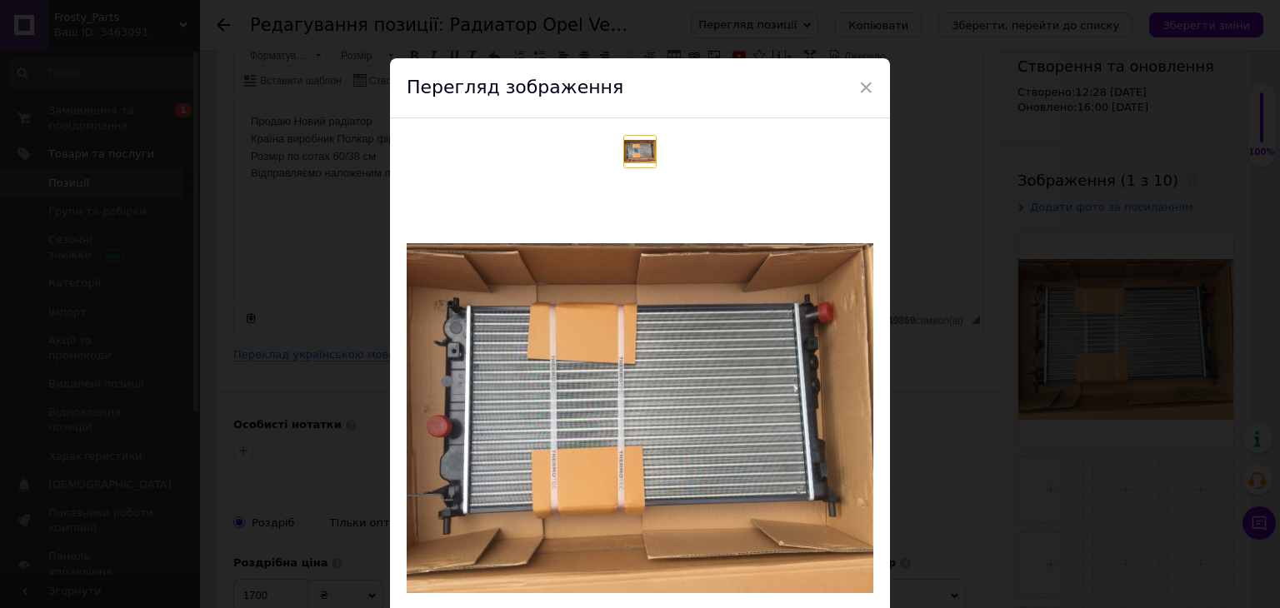
click at [711, 412] on img at bounding box center [640, 418] width 467 height 350
drag, startPoint x: 863, startPoint y: 78, endPoint x: 1240, endPoint y: 54, distance: 377.4
click at [865, 78] on span "×" at bounding box center [865, 87] width 15 height 28
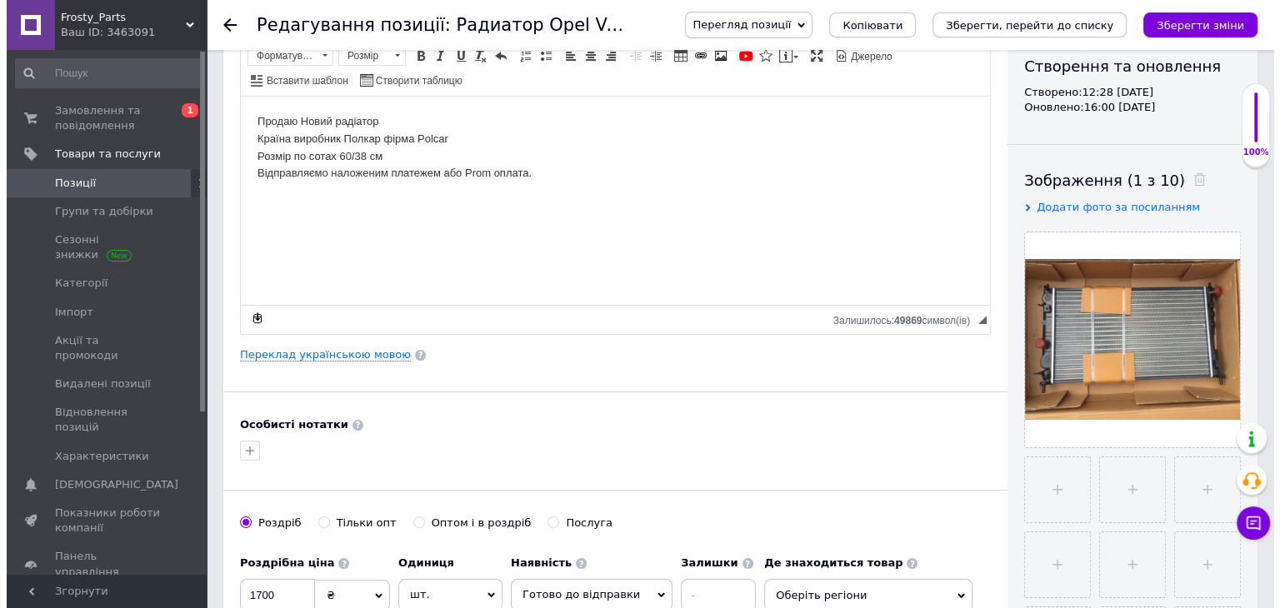
scroll to position [0, 0]
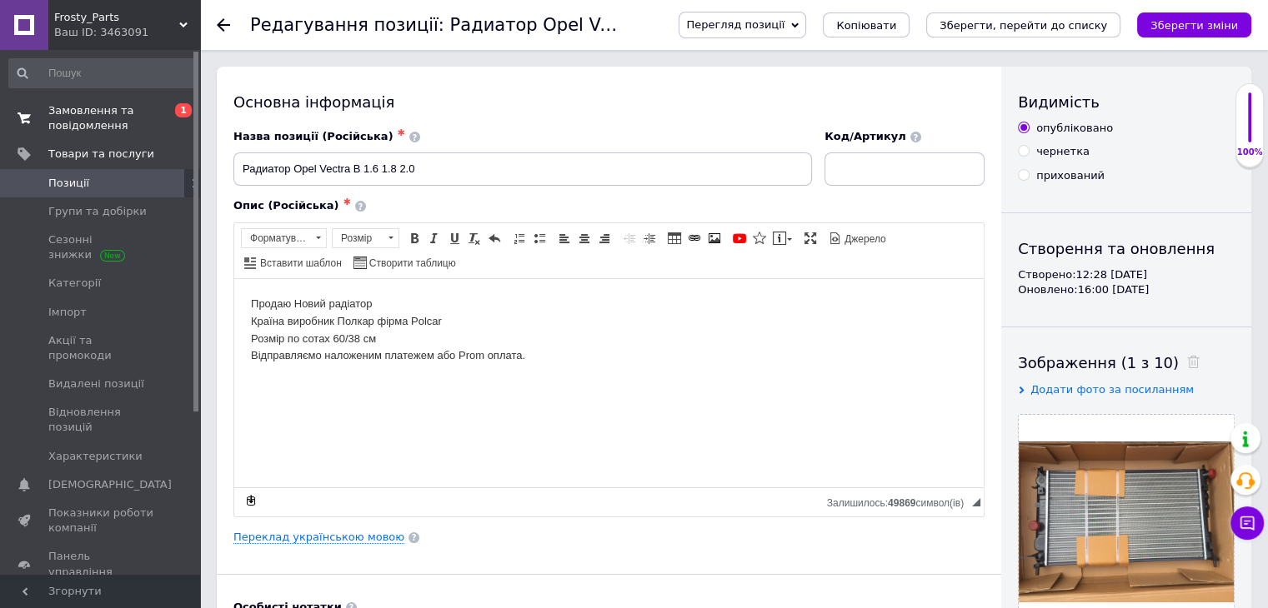
drag, startPoint x: 1279, startPoint y: 78, endPoint x: 106, endPoint y: 119, distance: 1174.2
click at [106, 119] on span "Замовлення та повідомлення" at bounding box center [101, 118] width 106 height 30
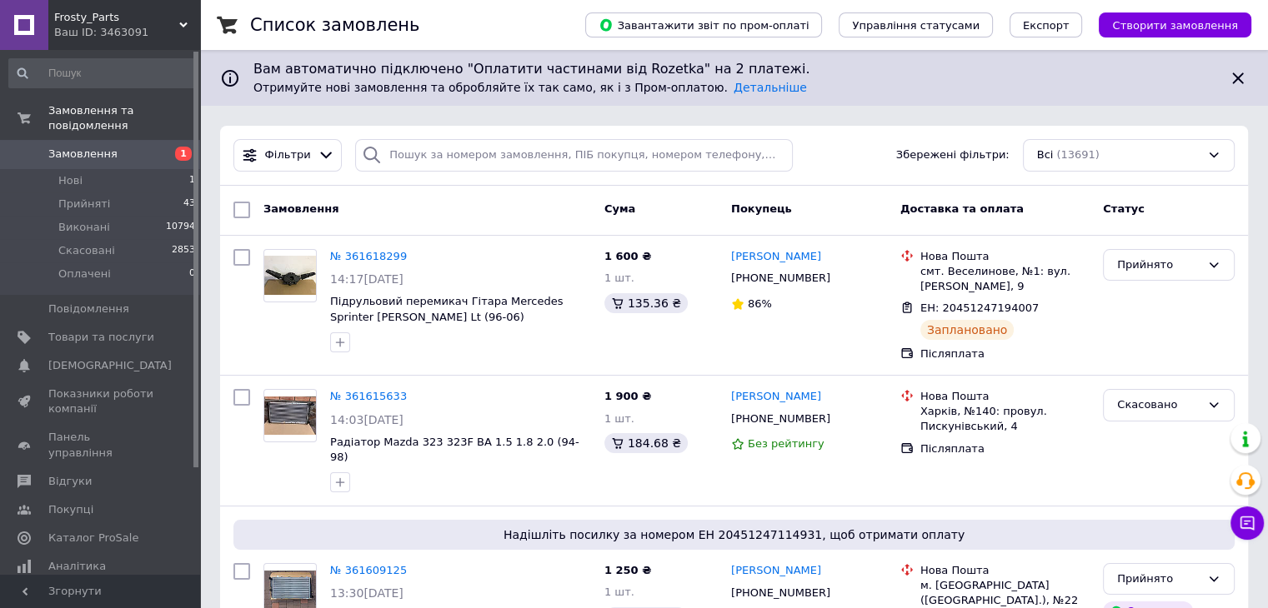
click at [118, 140] on link "Замовлення 1" at bounding box center [102, 154] width 205 height 28
click at [88, 147] on span "Замовлення" at bounding box center [82, 154] width 69 height 15
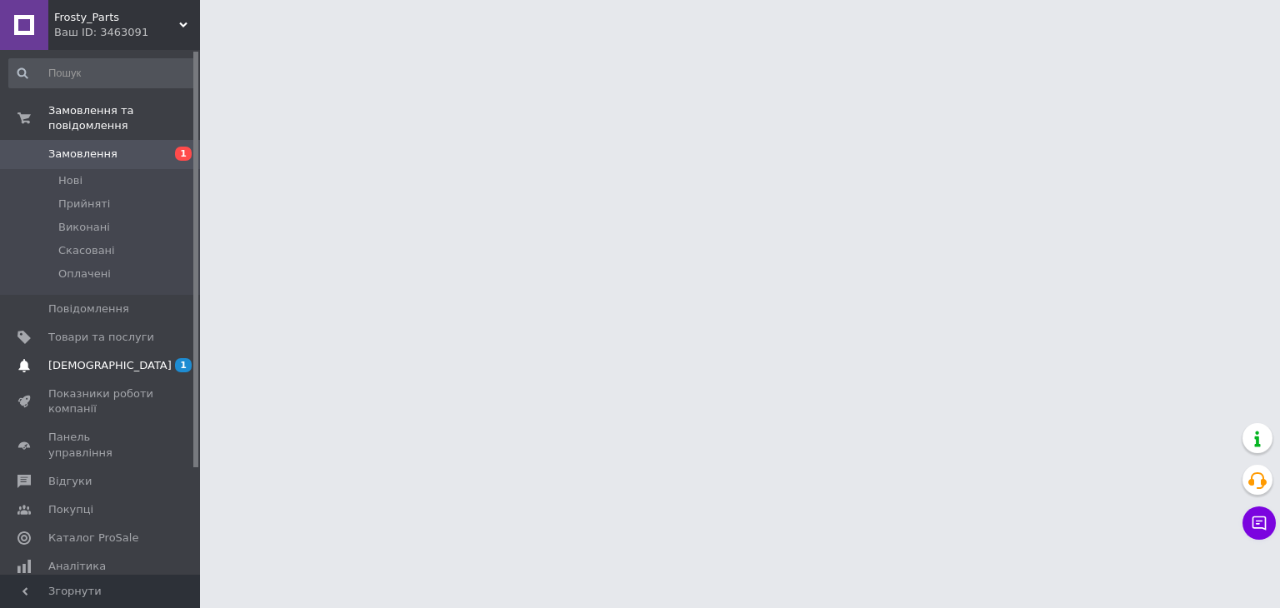
click at [75, 352] on link "[DEMOGRAPHIC_DATA] 1 0" at bounding box center [102, 366] width 205 height 28
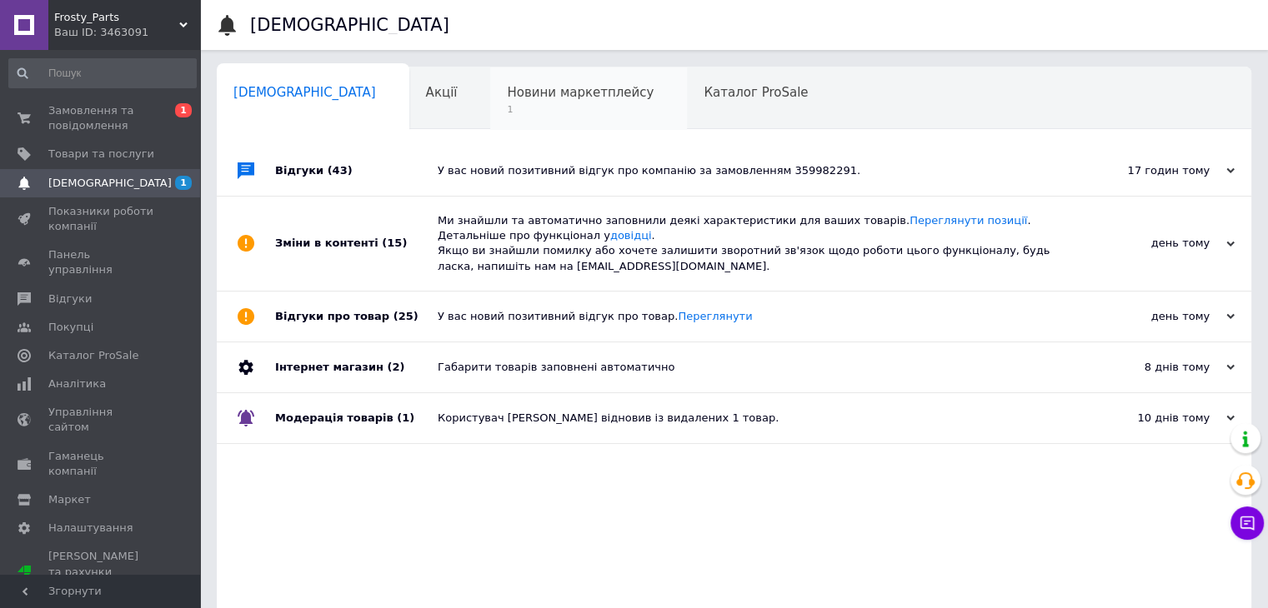
click at [552, 123] on div "Новини маркетплейсу 1" at bounding box center [588, 99] width 197 height 63
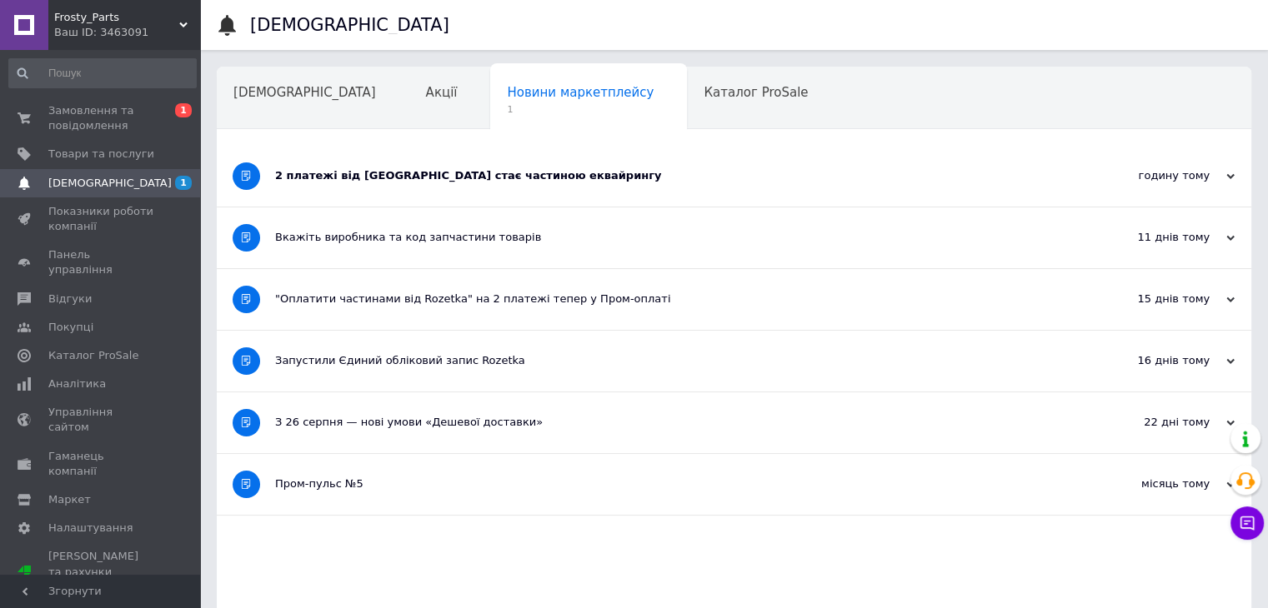
click at [504, 174] on div "2 платежі від Rozetka стає частиною еквайрингу" at bounding box center [671, 175] width 793 height 15
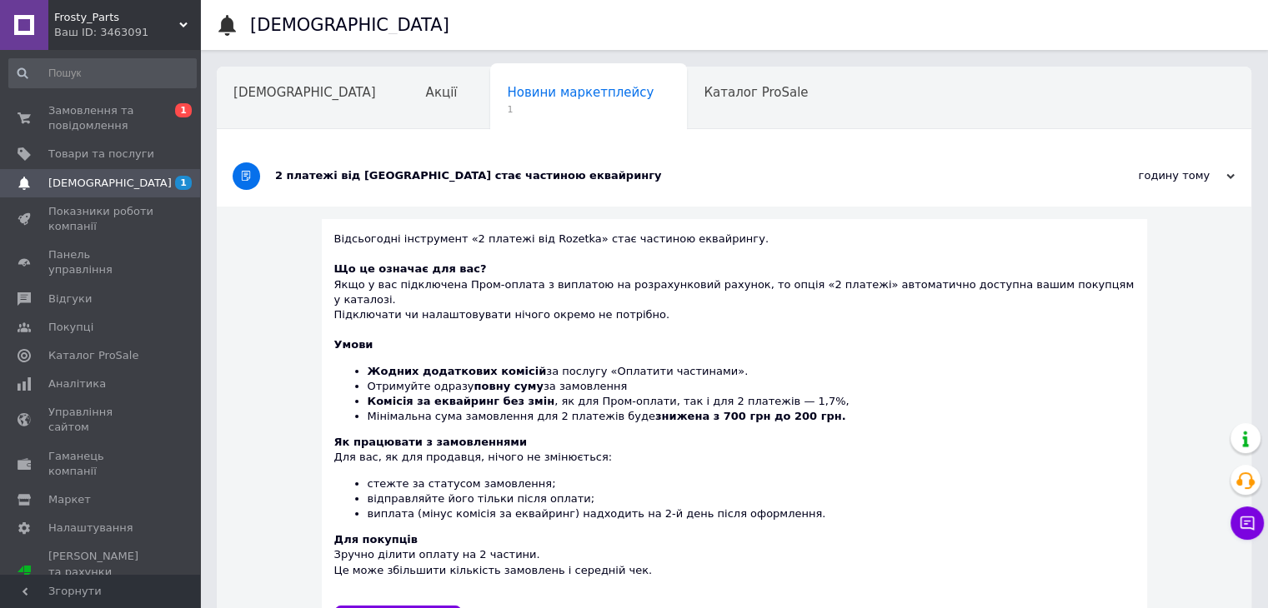
click at [535, 196] on div "2 платежі від Rozetka стає частиною еквайрингу" at bounding box center [671, 176] width 793 height 61
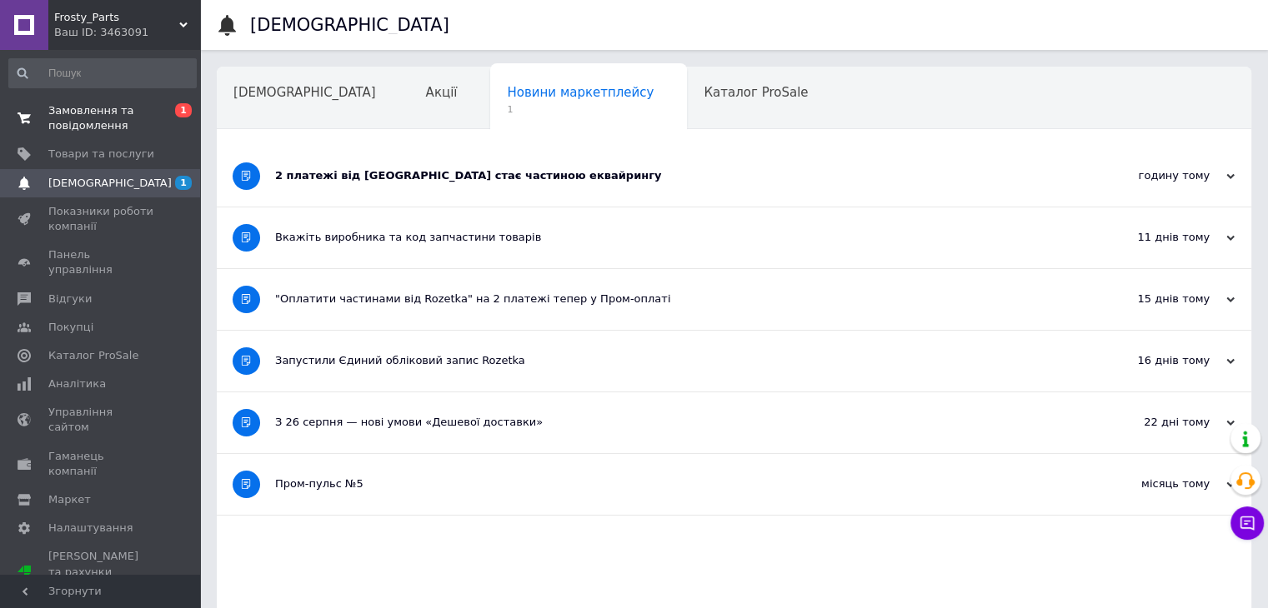
click at [90, 113] on span "Замовлення та повідомлення" at bounding box center [101, 118] width 106 height 30
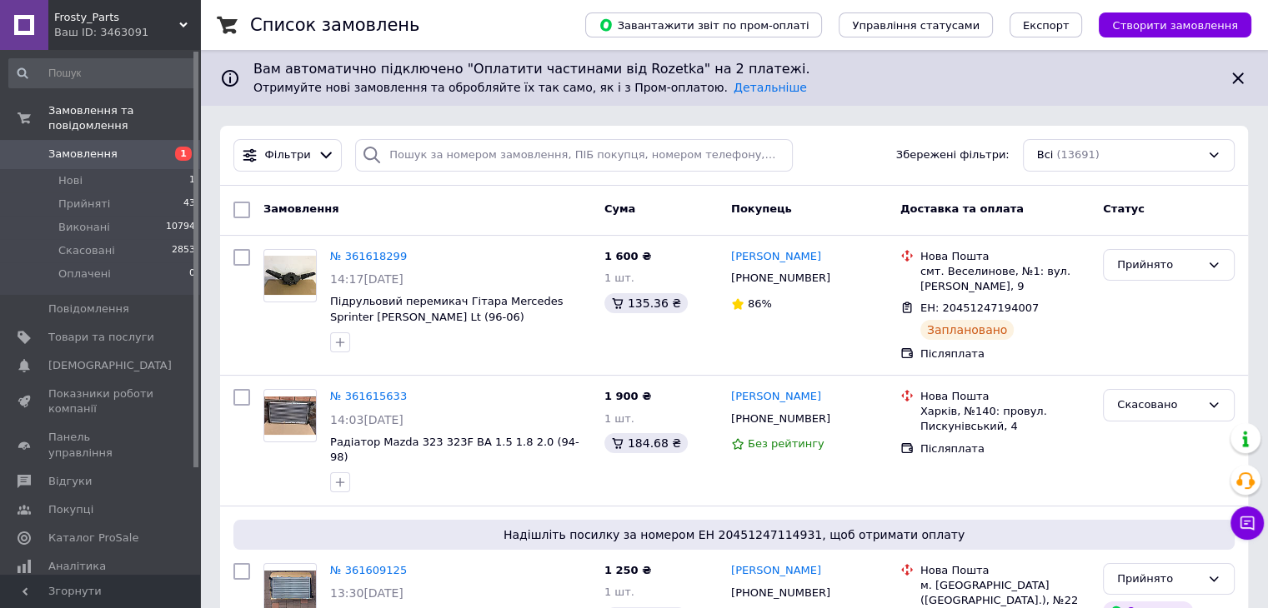
click at [65, 147] on span "Замовлення" at bounding box center [82, 154] width 69 height 15
click at [120, 147] on span "Замовлення" at bounding box center [101, 154] width 106 height 15
click at [85, 169] on li "Нові 1" at bounding box center [102, 180] width 205 height 23
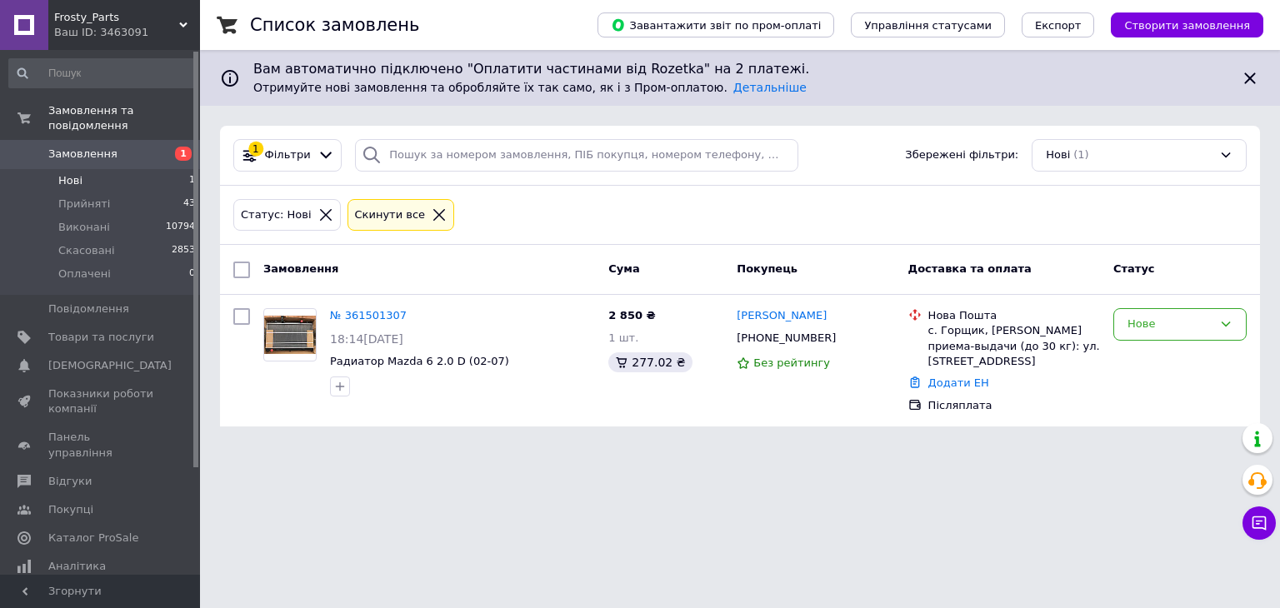
click at [97, 147] on span "Замовлення" at bounding box center [82, 154] width 69 height 15
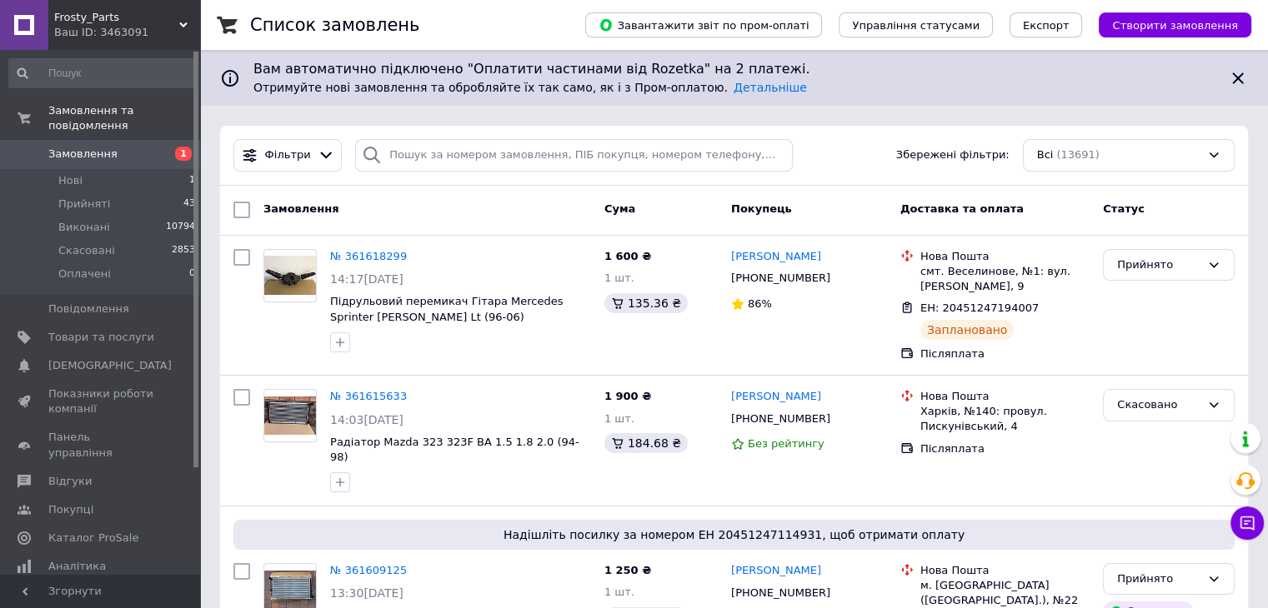
click at [108, 147] on span "Замовлення" at bounding box center [82, 154] width 69 height 15
drag, startPoint x: 119, startPoint y: 133, endPoint x: 79, endPoint y: 11, distance: 128.9
click at [119, 147] on span "Замовлення" at bounding box center [101, 154] width 106 height 15
drag, startPoint x: 159, startPoint y: 142, endPoint x: 83, endPoint y: 1, distance: 160.4
click at [158, 147] on span "1" at bounding box center [177, 154] width 46 height 15
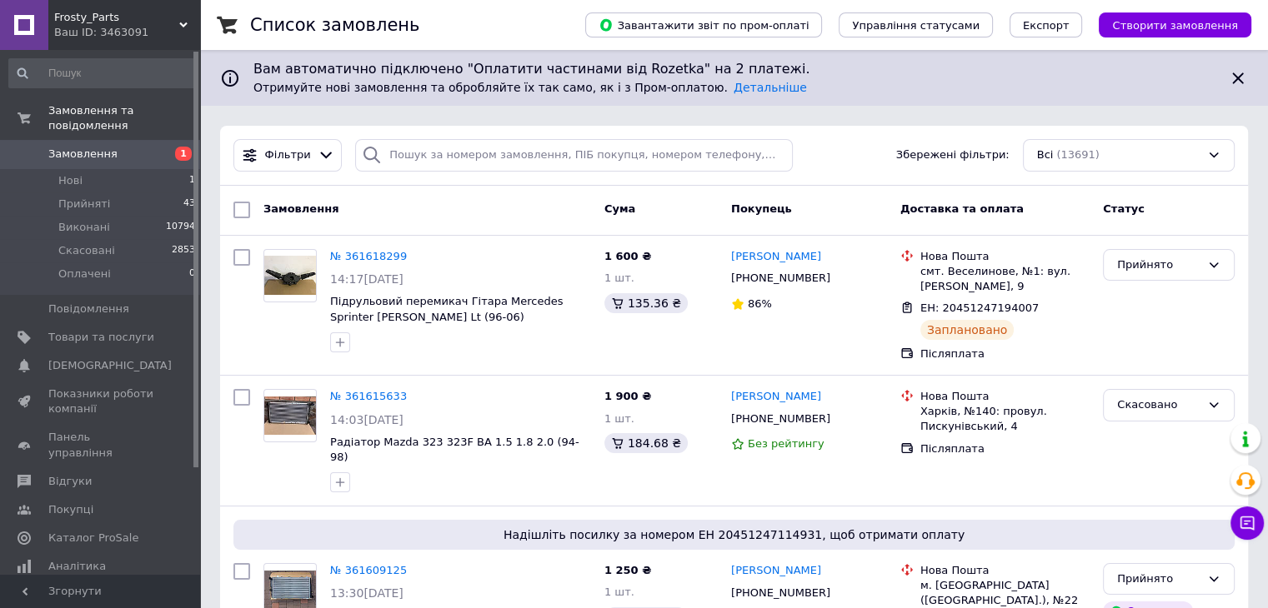
click at [107, 147] on span "Замовлення" at bounding box center [82, 154] width 69 height 15
click at [101, 147] on span "Замовлення" at bounding box center [82, 154] width 69 height 15
click at [107, 147] on span "Замовлення" at bounding box center [82, 154] width 69 height 15
drag, startPoint x: 128, startPoint y: 134, endPoint x: 117, endPoint y: 31, distance: 104.0
click at [128, 147] on span "Замовлення" at bounding box center [101, 154] width 106 height 15
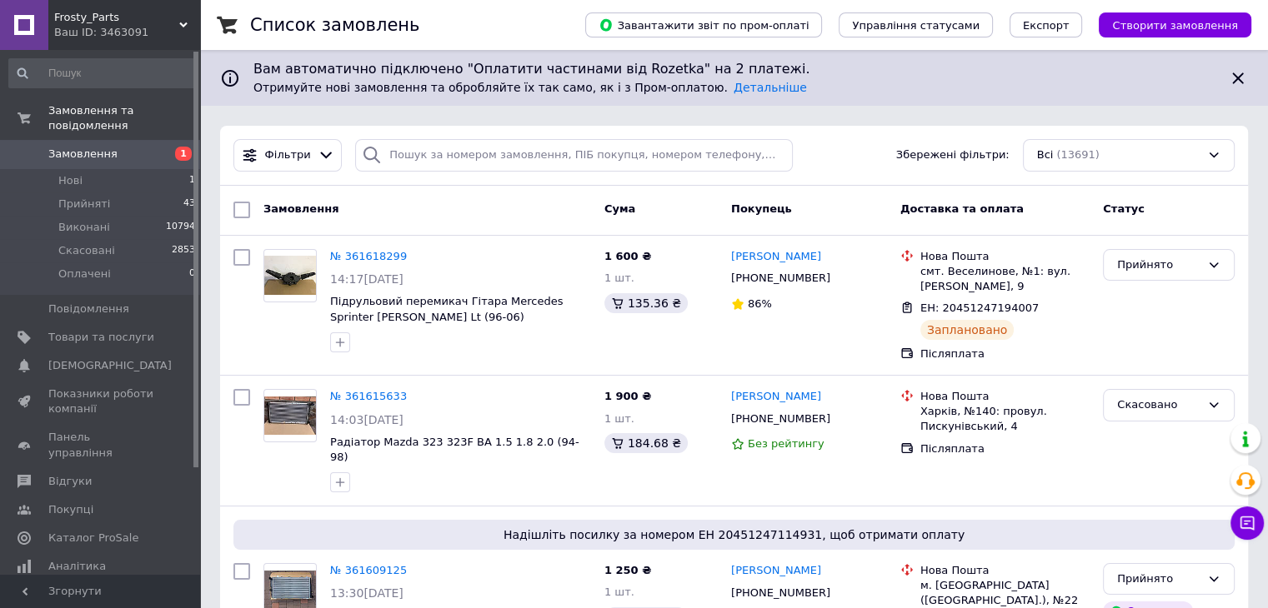
click at [112, 147] on span "Замовлення" at bounding box center [101, 154] width 106 height 15
drag, startPoint x: 67, startPoint y: 144, endPoint x: 87, endPoint y: 1, distance: 144.7
click at [67, 147] on span "Замовлення" at bounding box center [82, 154] width 69 height 15
click at [54, 147] on span "Замовлення" at bounding box center [82, 154] width 69 height 15
click at [140, 147] on span "Замовлення" at bounding box center [101, 154] width 106 height 15
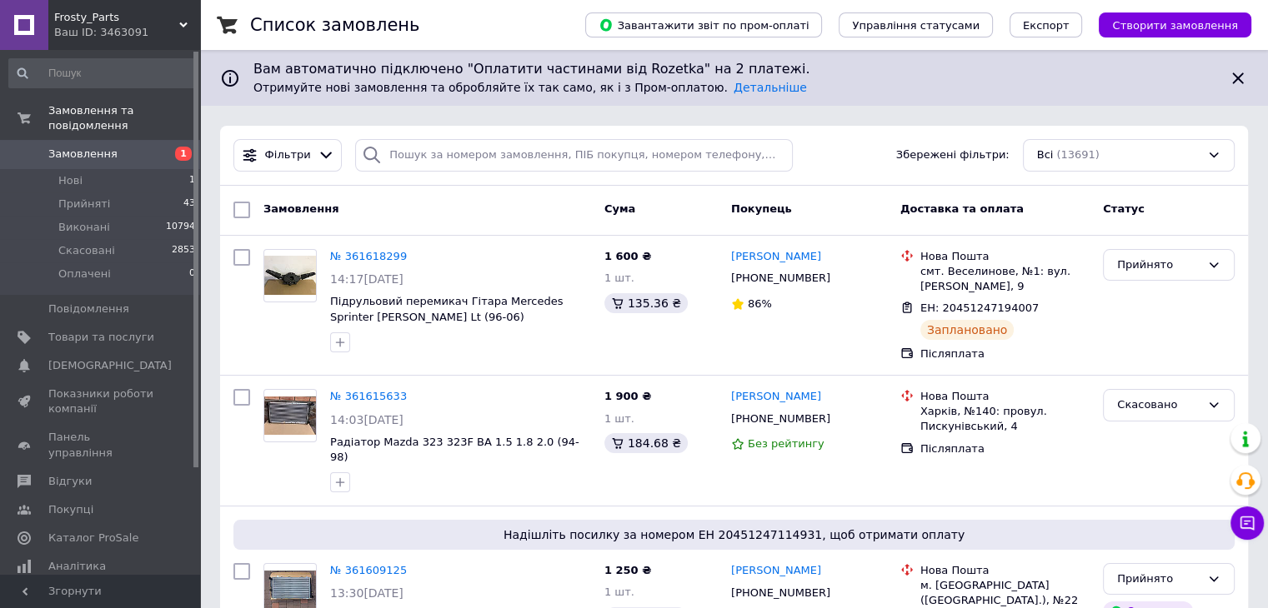
click at [66, 147] on span "Замовлення" at bounding box center [82, 154] width 69 height 15
click at [127, 169] on li "Нові 1" at bounding box center [102, 180] width 205 height 23
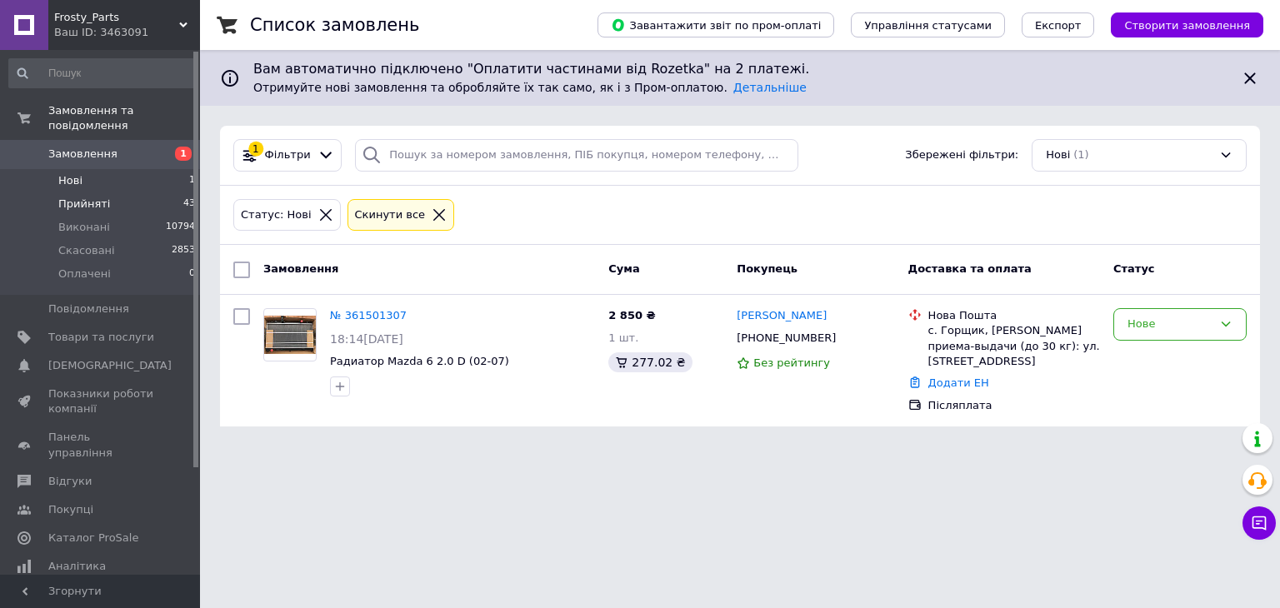
click at [126, 193] on li "Прийняті 43" at bounding box center [102, 204] width 205 height 23
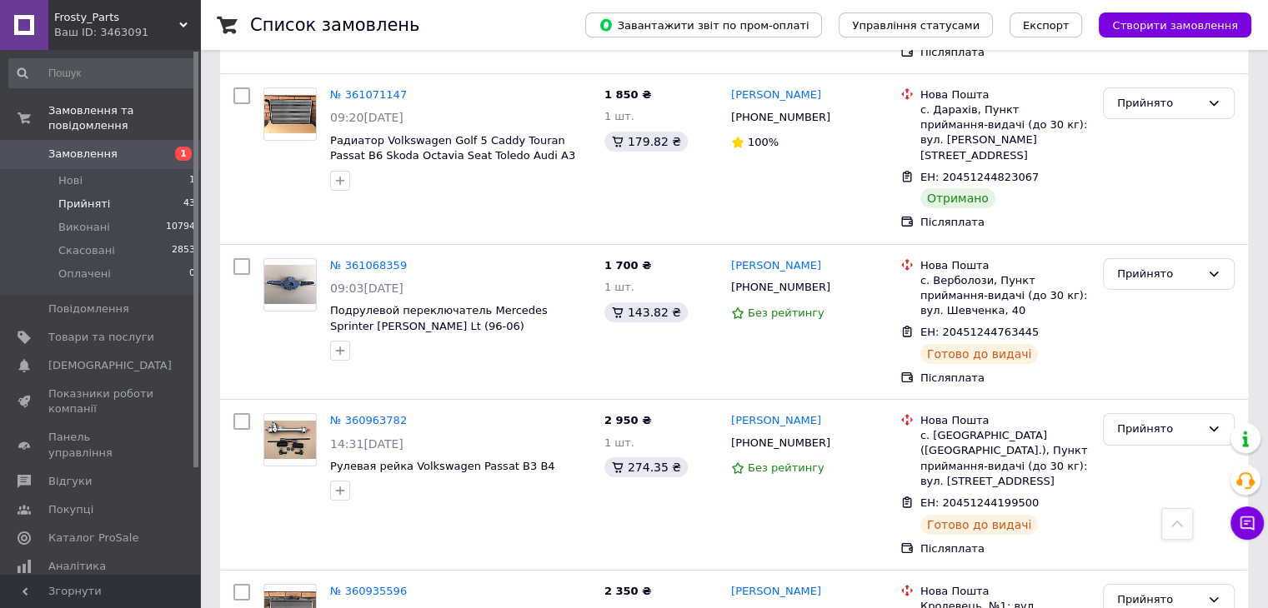
scroll to position [5733, 0]
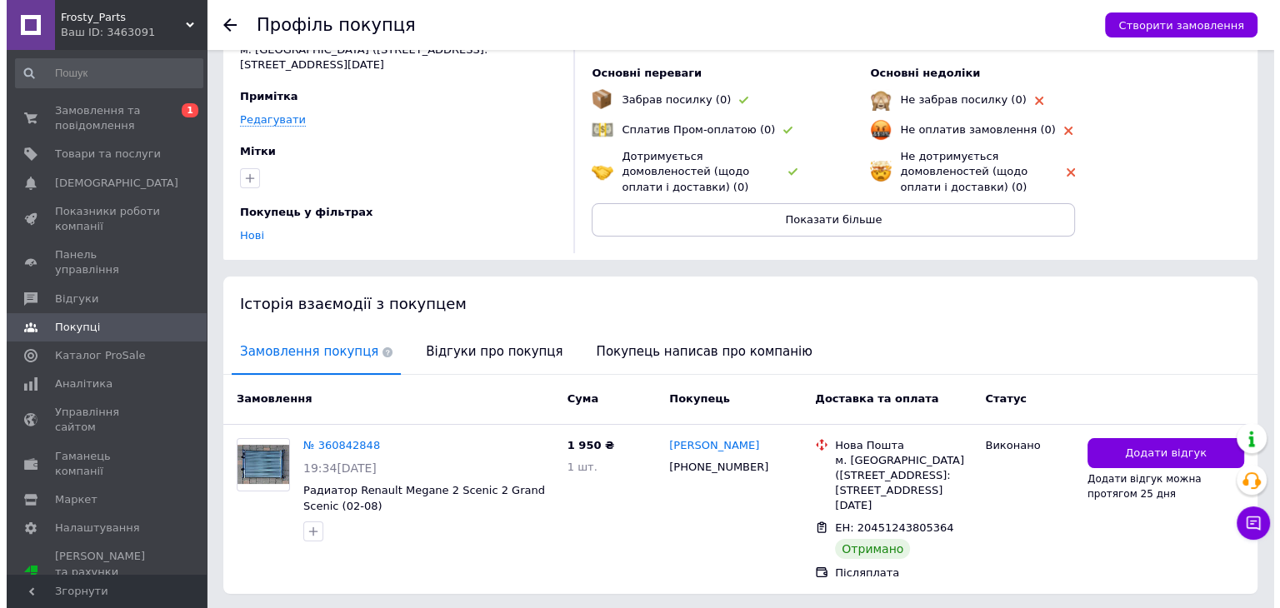
scroll to position [140, 0]
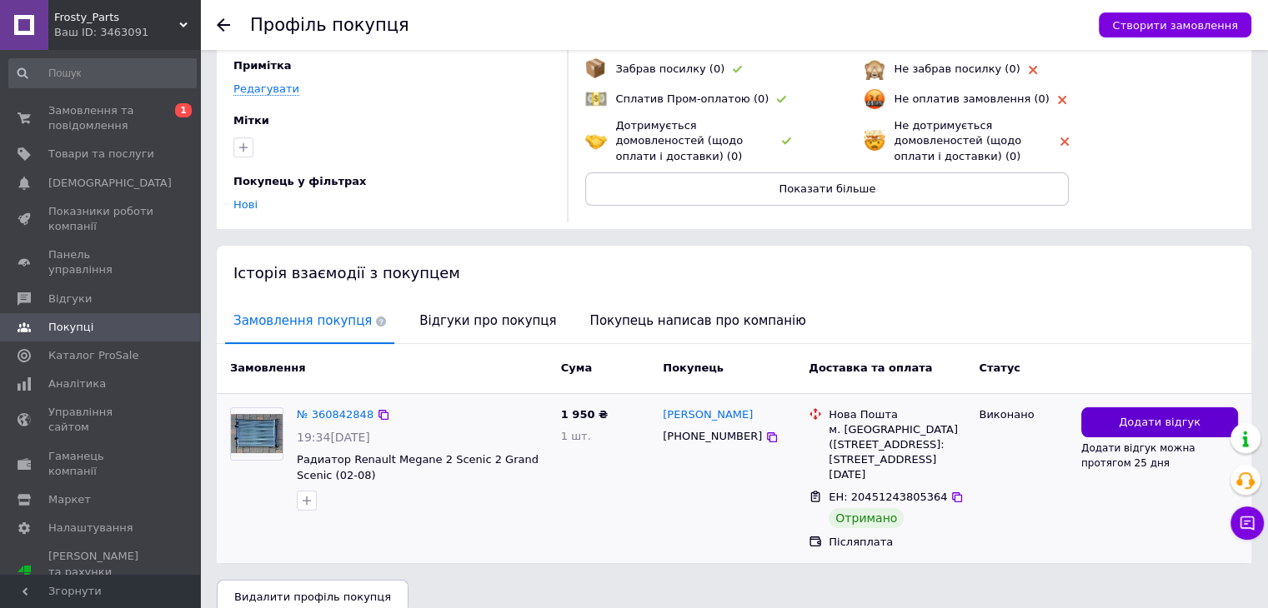
click at [1119, 408] on button "Додати відгук" at bounding box center [1159, 423] width 157 height 31
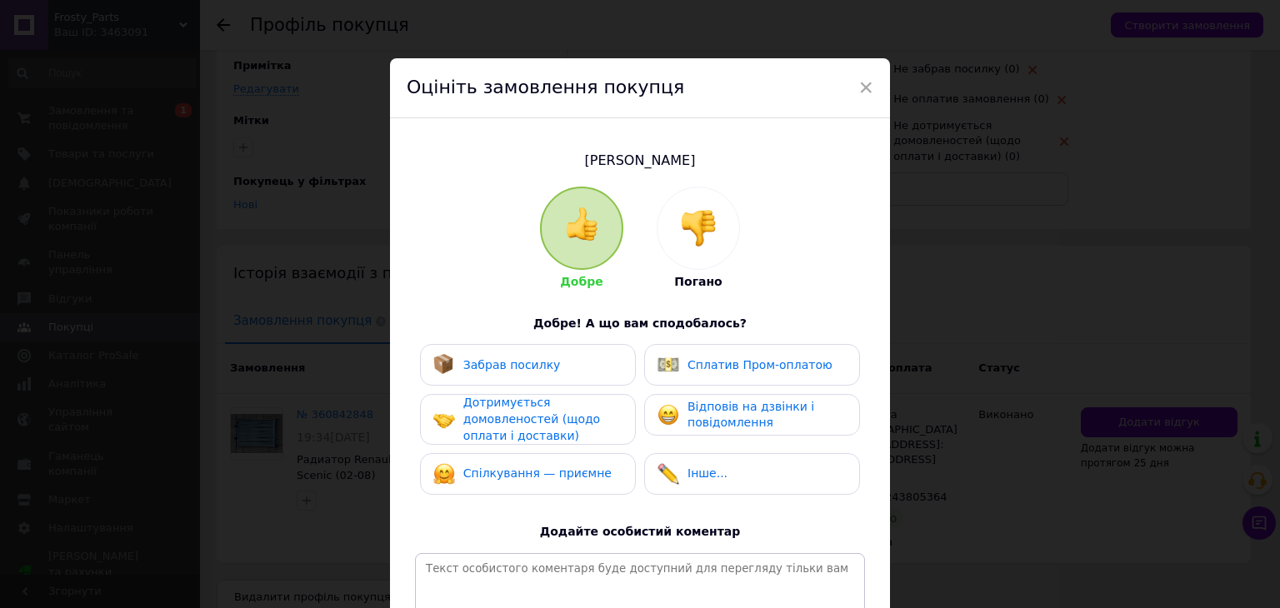
click at [512, 364] on span "Забрав посилку" at bounding box center [512, 364] width 98 height 13
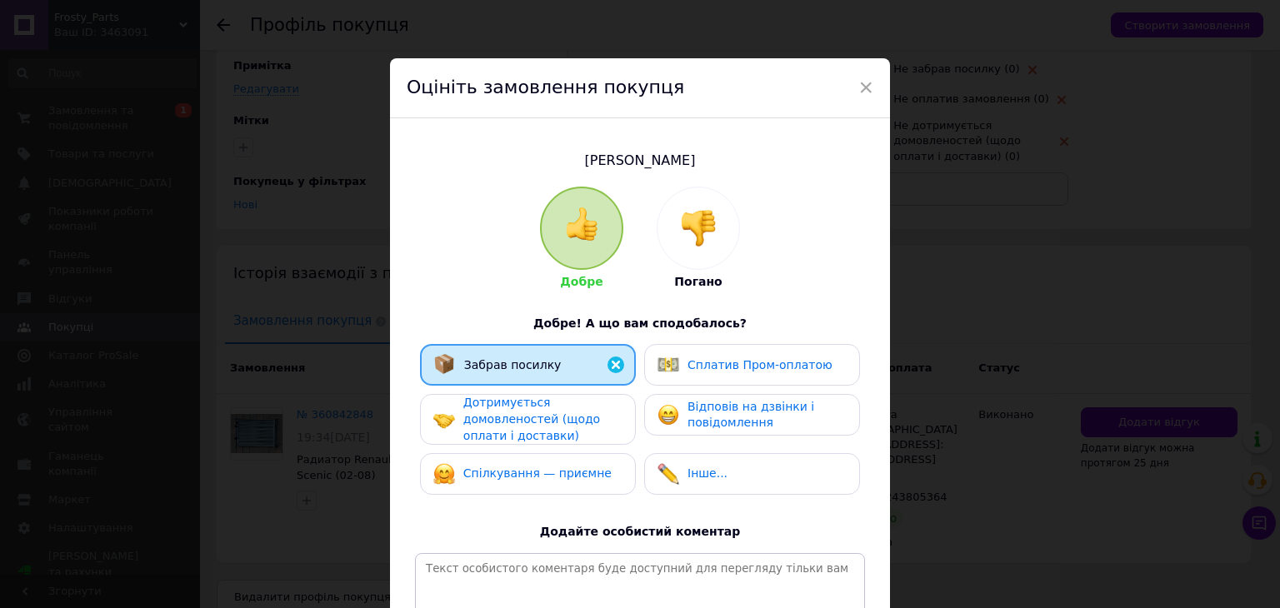
click at [508, 426] on span "Дотримується домовленостей (щодо оплати і доставки)" at bounding box center [531, 419] width 137 height 46
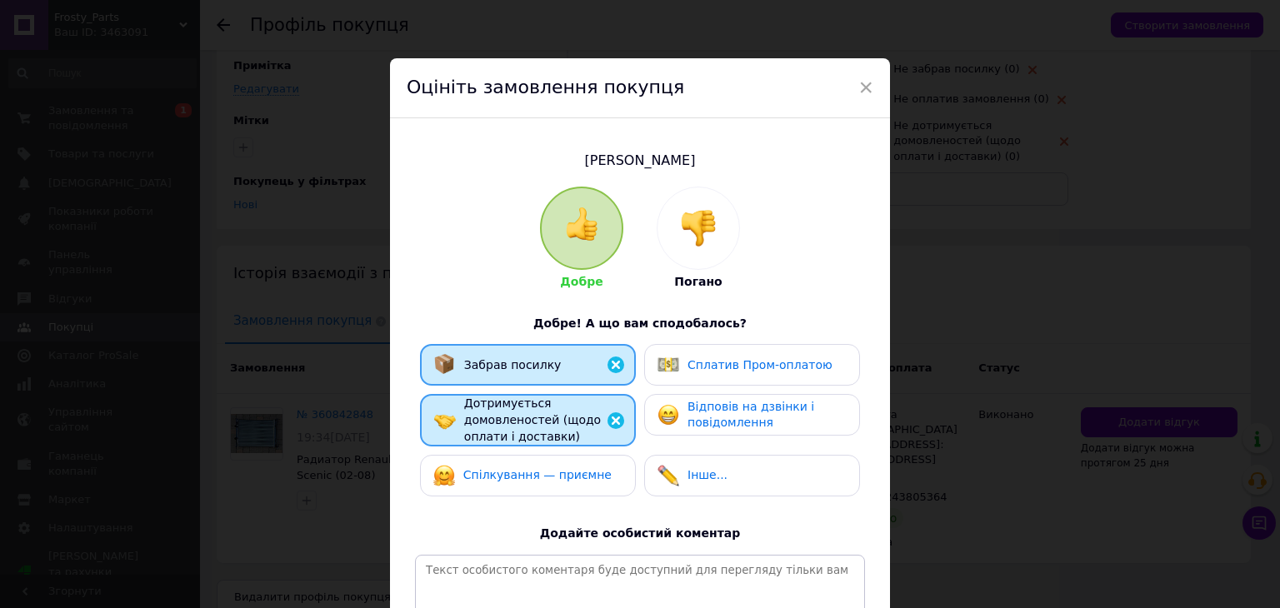
click at [507, 458] on div "Спілкування — приємне" at bounding box center [528, 476] width 216 height 42
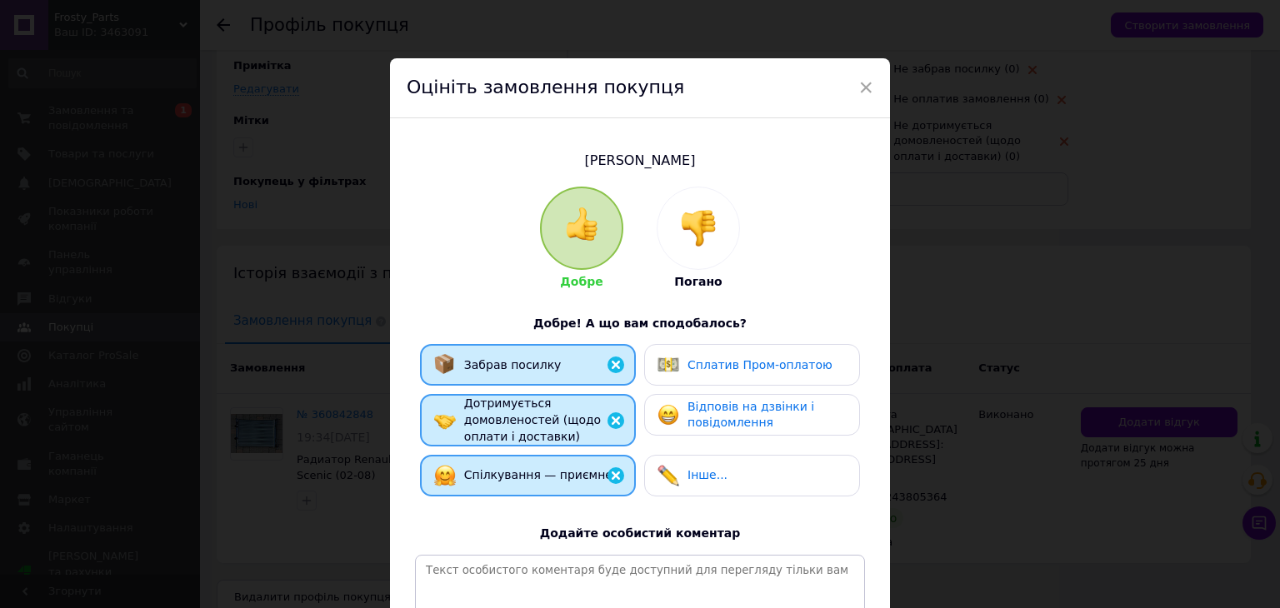
click at [708, 423] on span "Відповів на дзвінки і повідомлення" at bounding box center [751, 415] width 127 height 30
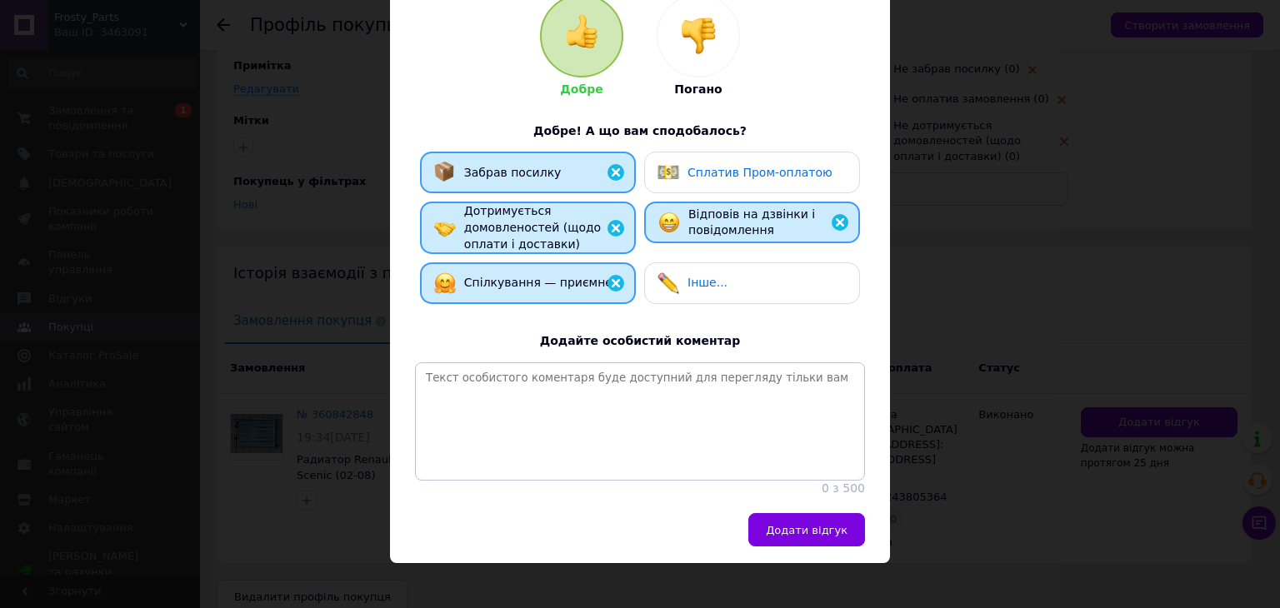
scroll to position [223, 0]
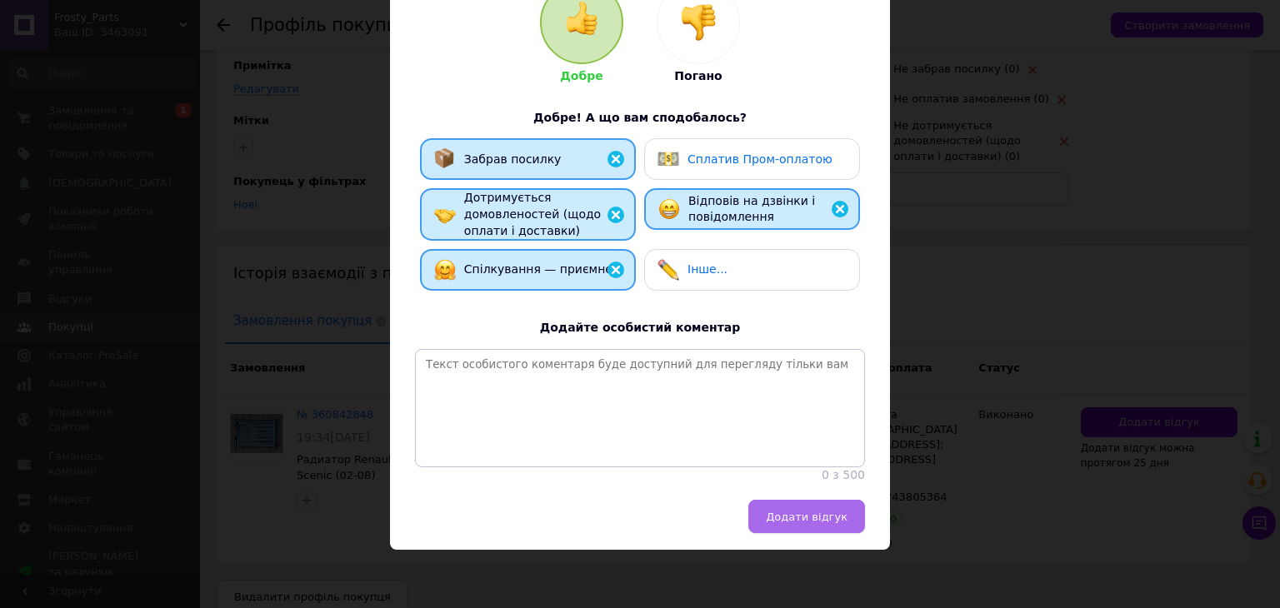
click at [821, 514] on span "Додати відгук" at bounding box center [807, 517] width 82 height 13
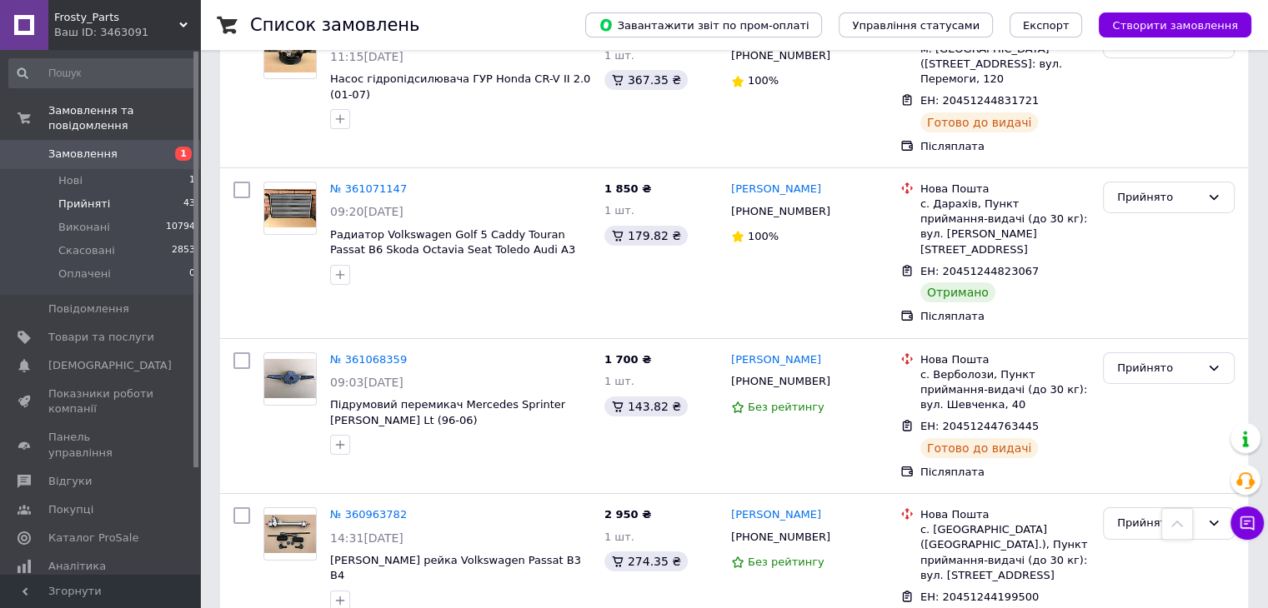
scroll to position [5678, 0]
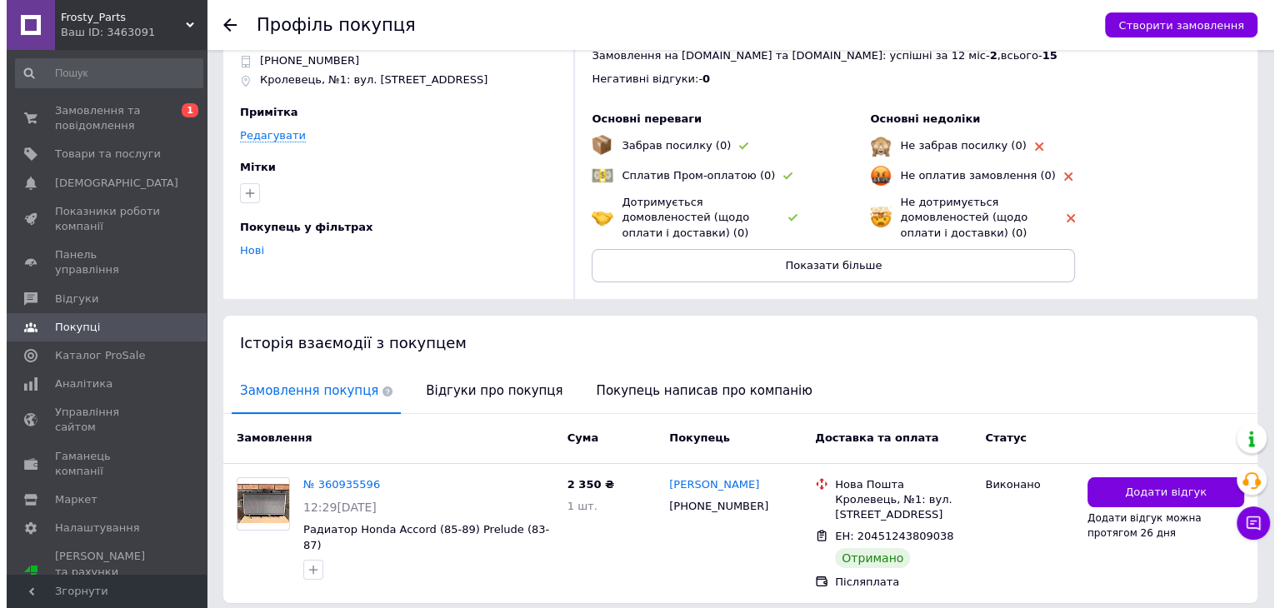
scroll to position [124, 0]
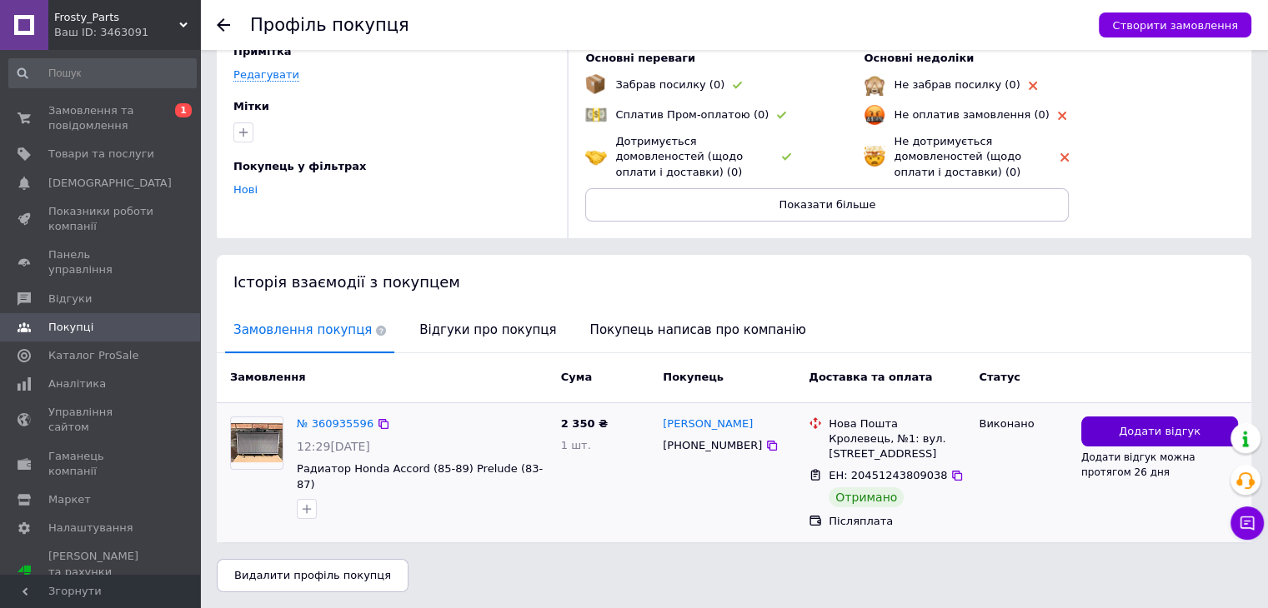
click at [1137, 430] on span "Додати відгук" at bounding box center [1159, 432] width 82 height 16
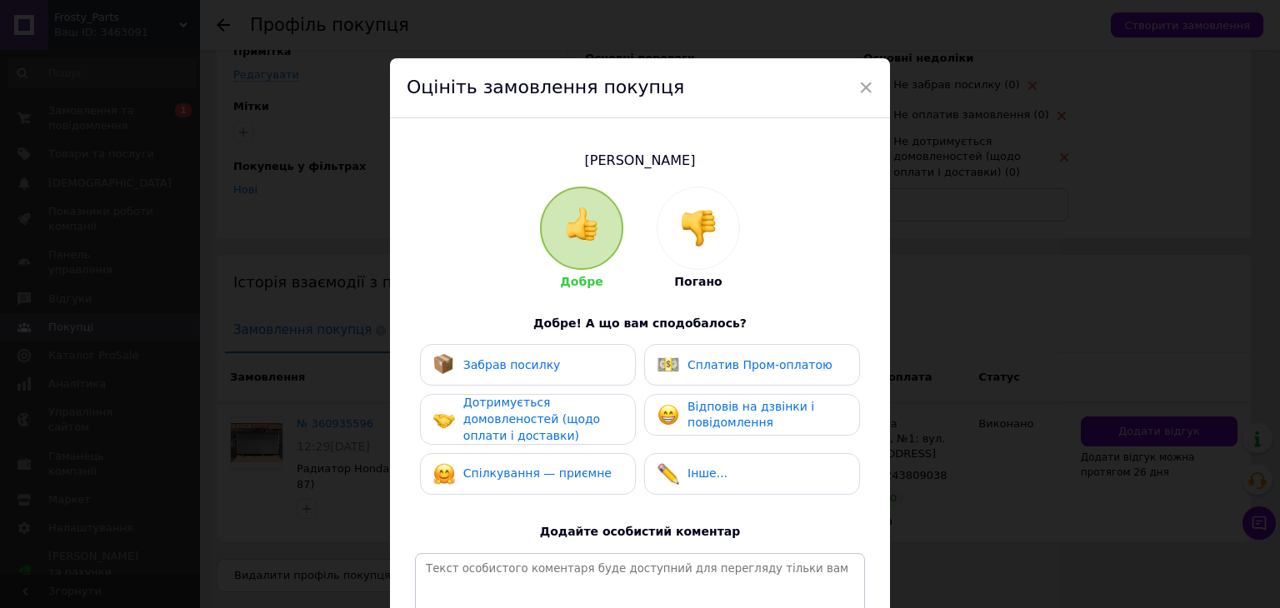
click at [583, 371] on div "Забрав посилку" at bounding box center [527, 365] width 189 height 22
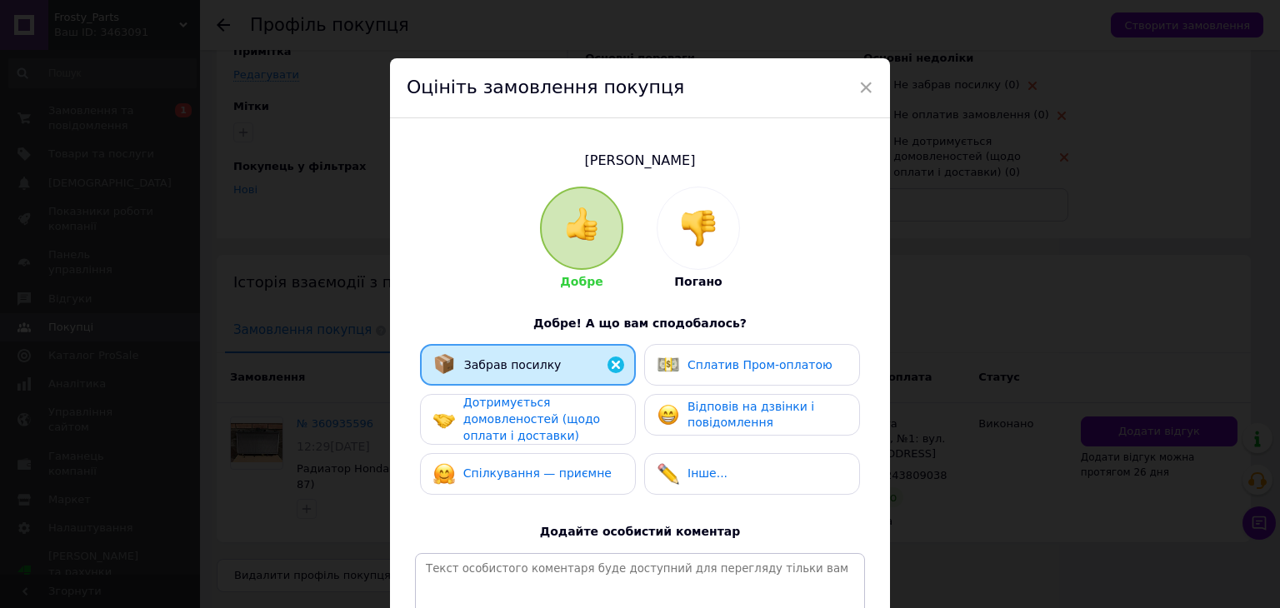
click at [576, 411] on span "Дотримується домовленостей (щодо оплати і доставки)" at bounding box center [531, 419] width 137 height 46
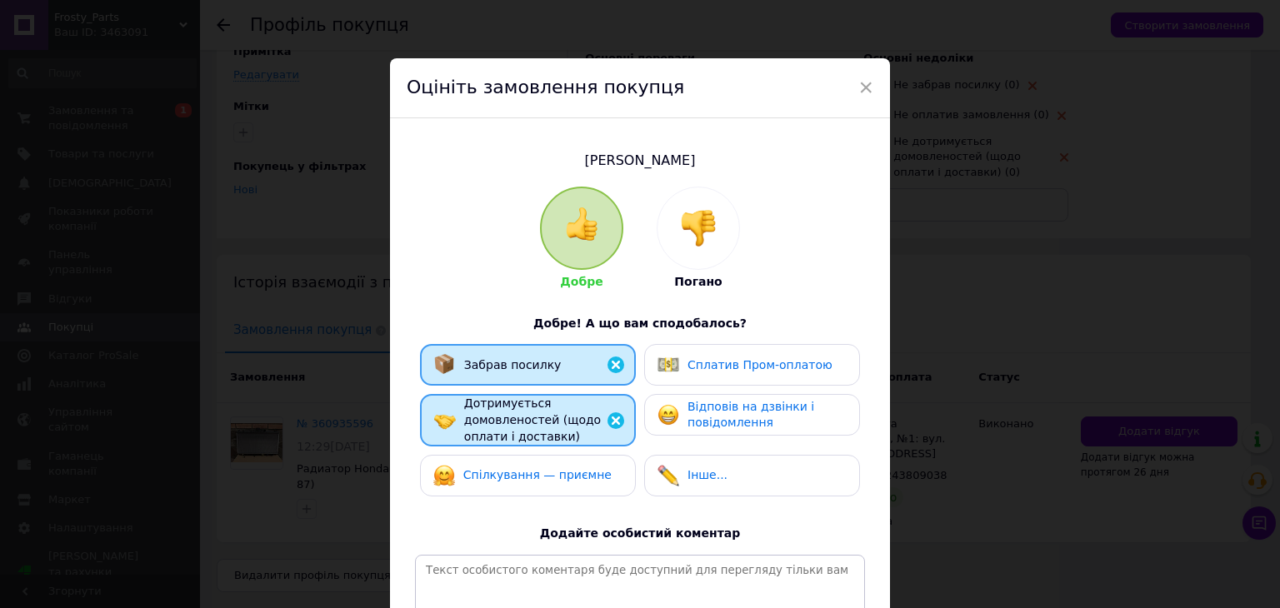
drag, startPoint x: 571, startPoint y: 471, endPoint x: 599, endPoint y: 437, distance: 44.4
click at [571, 473] on span "Спілкування — приємне" at bounding box center [537, 474] width 148 height 13
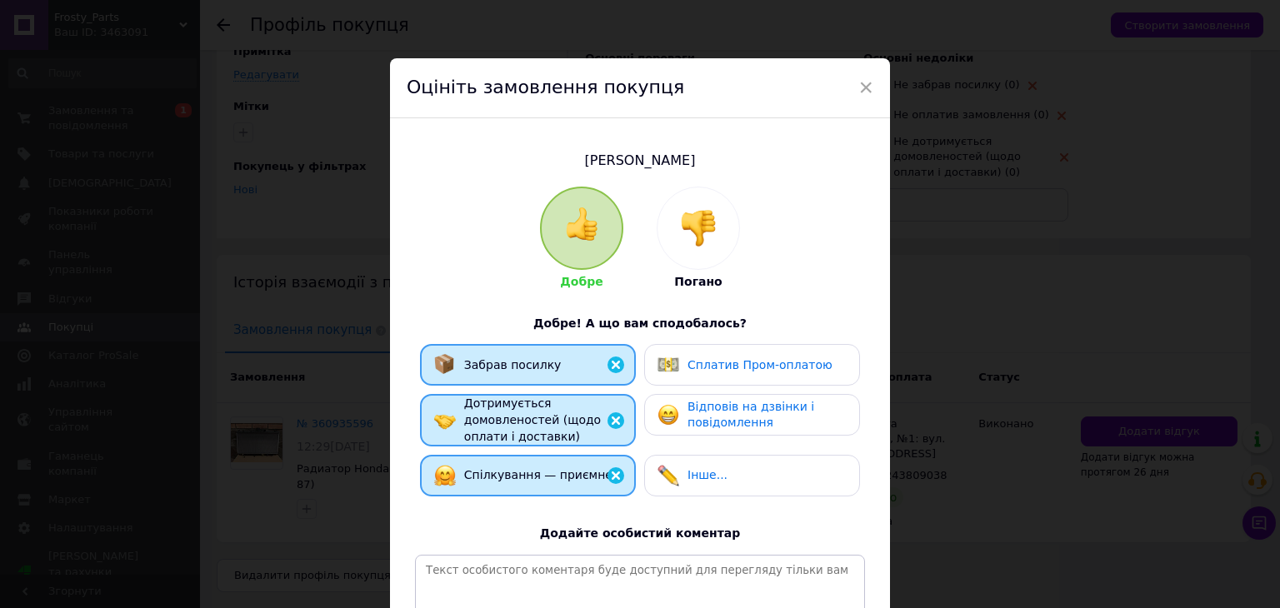
drag, startPoint x: 647, startPoint y: 414, endPoint x: 660, endPoint y: 403, distance: 17.2
click at [648, 414] on div "Відповів на дзвінки і повідомлення" at bounding box center [752, 415] width 216 height 42
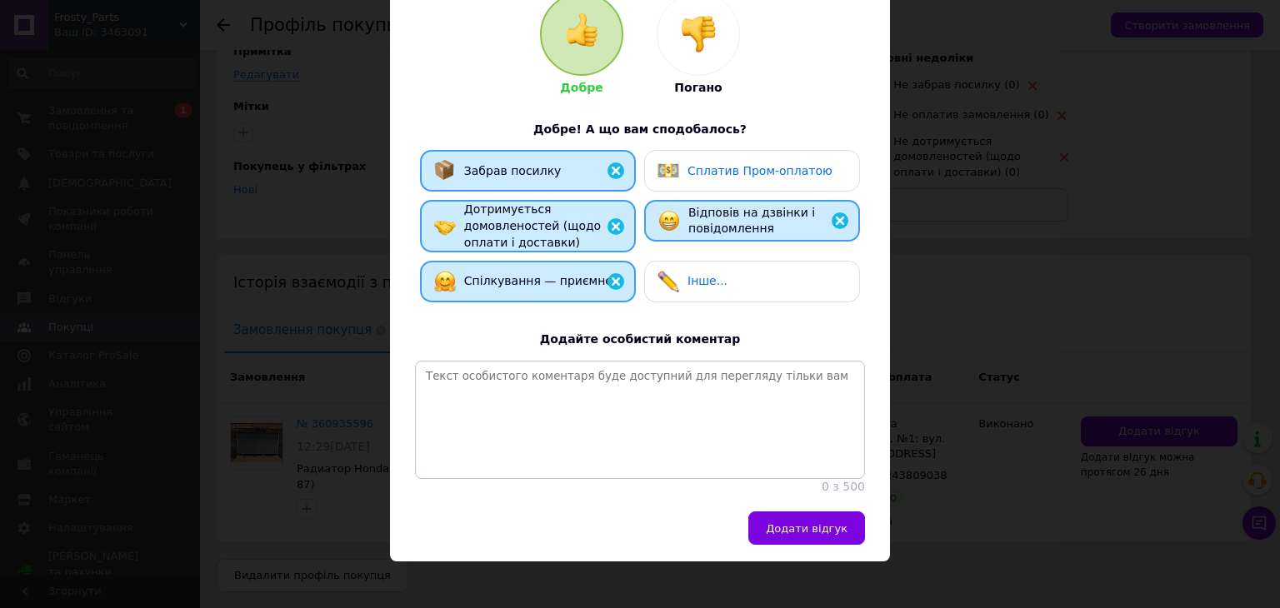
scroll to position [223, 0]
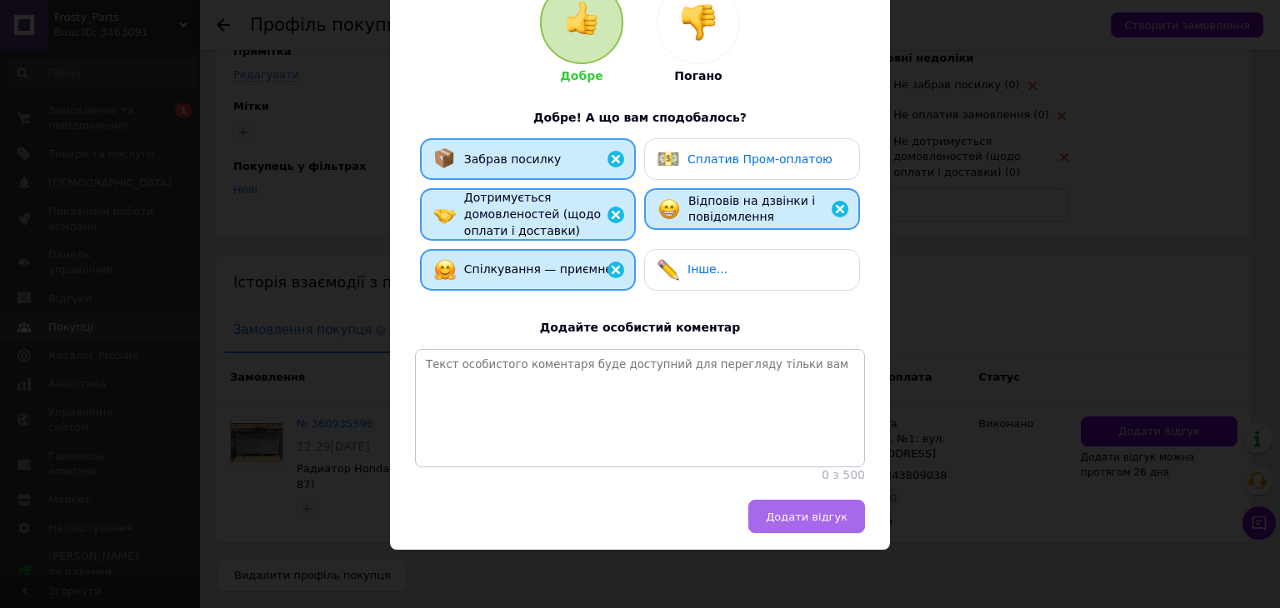
click at [792, 511] on span "Додати відгук" at bounding box center [807, 517] width 82 height 13
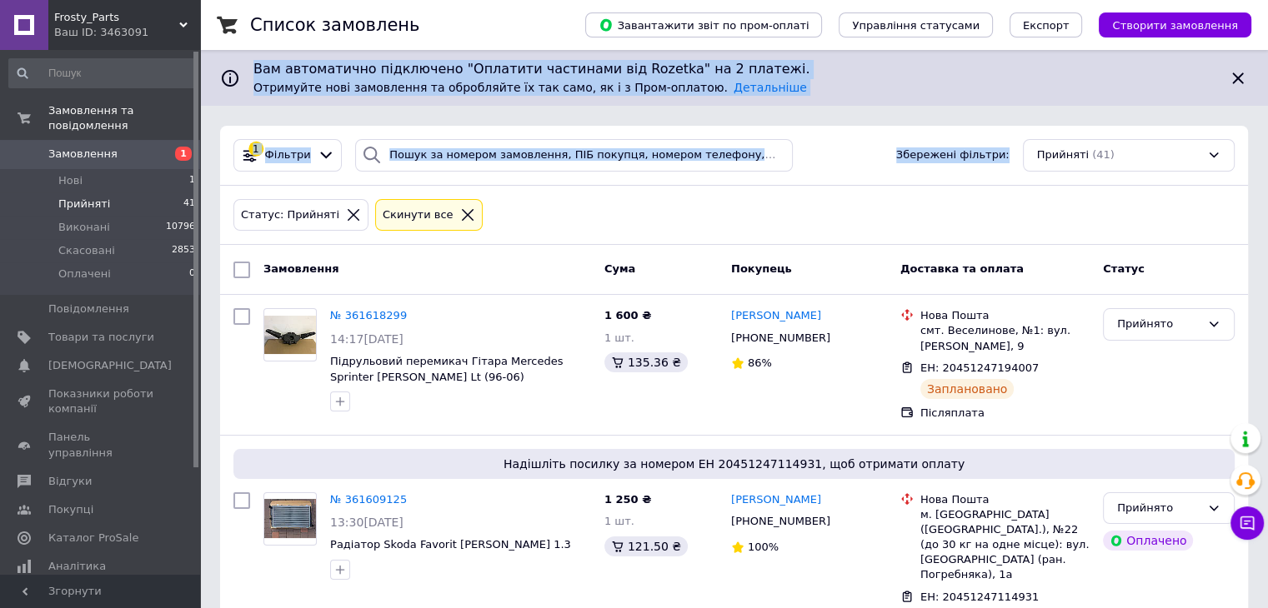
drag, startPoint x: 1279, startPoint y: 53, endPoint x: 1279, endPoint y: 161, distance: 108.3
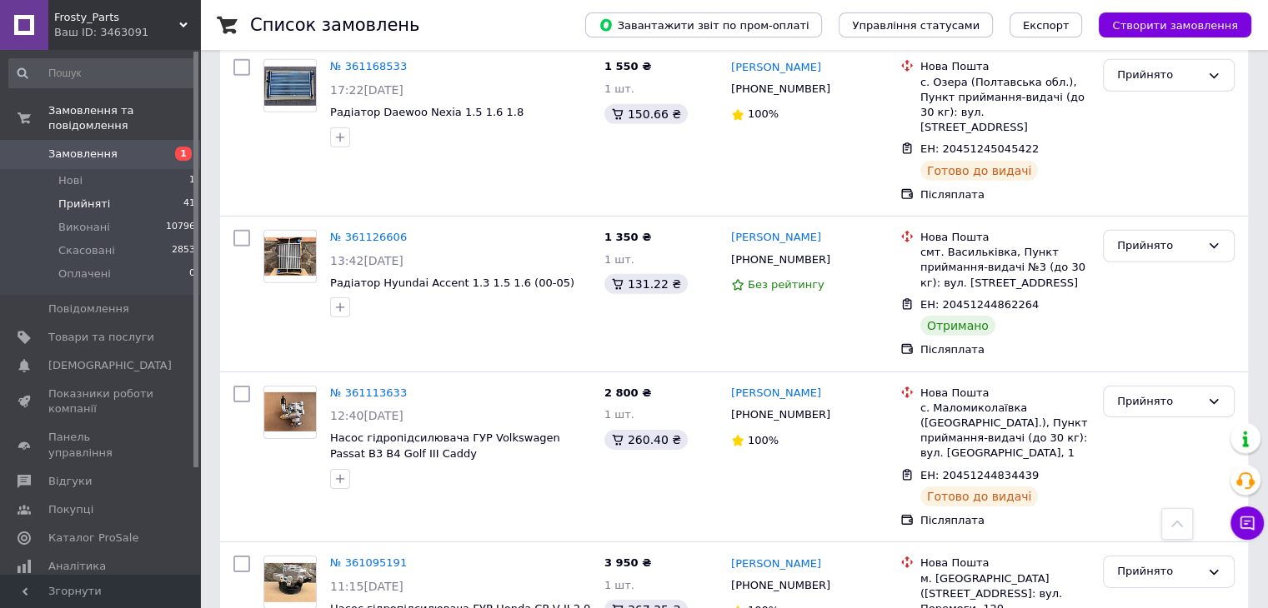
scroll to position [5148, 0]
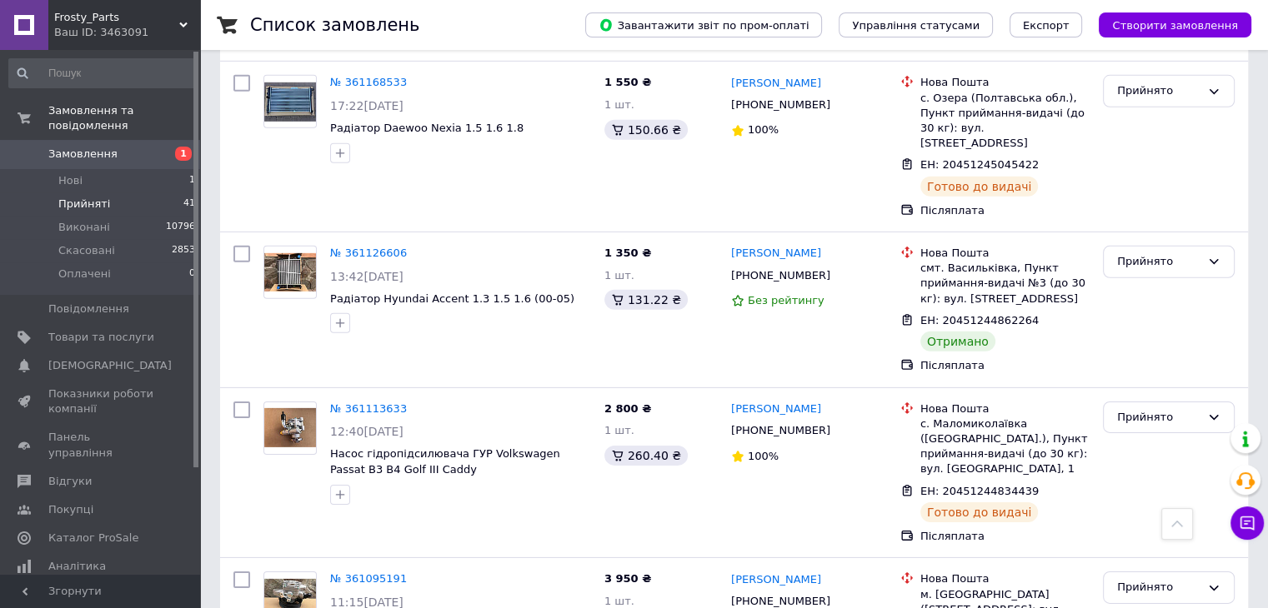
drag, startPoint x: 1143, startPoint y: 283, endPoint x: 1147, endPoint y: 298, distance: 14.6
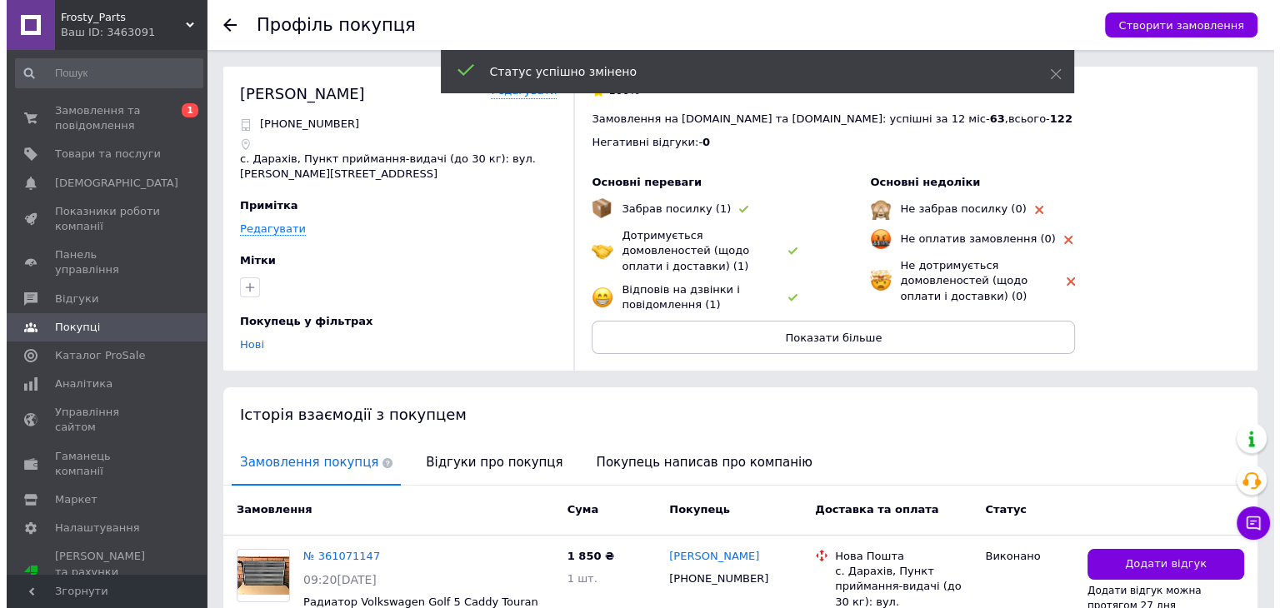
scroll to position [147, 0]
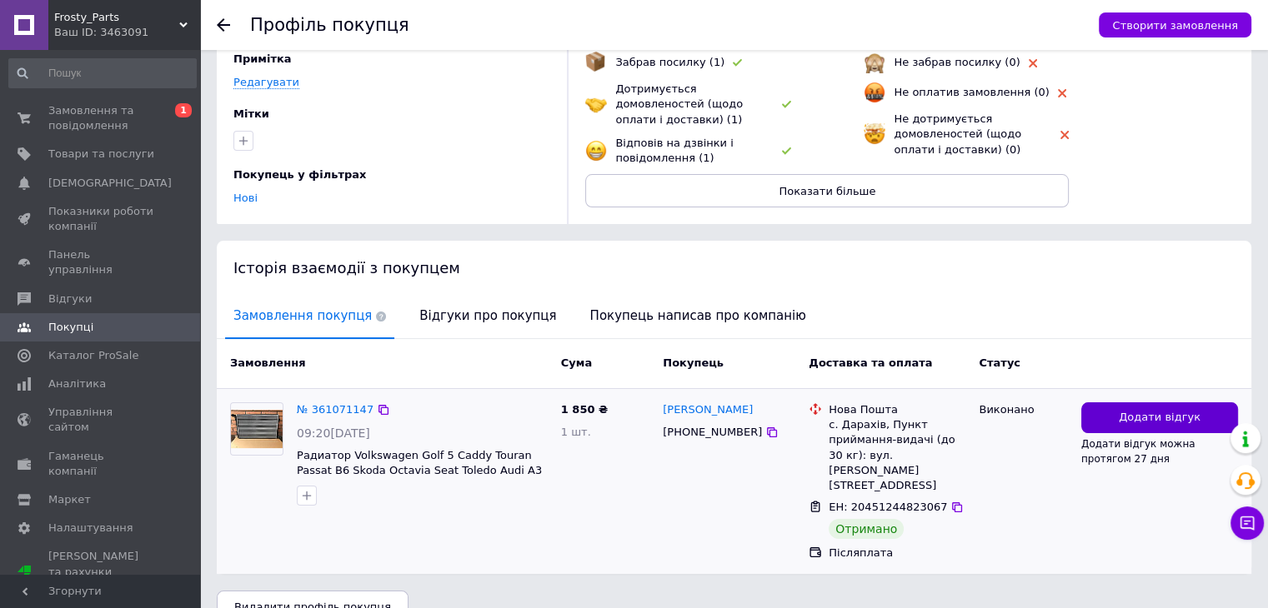
click at [1138, 405] on button "Додати відгук" at bounding box center [1159, 418] width 157 height 31
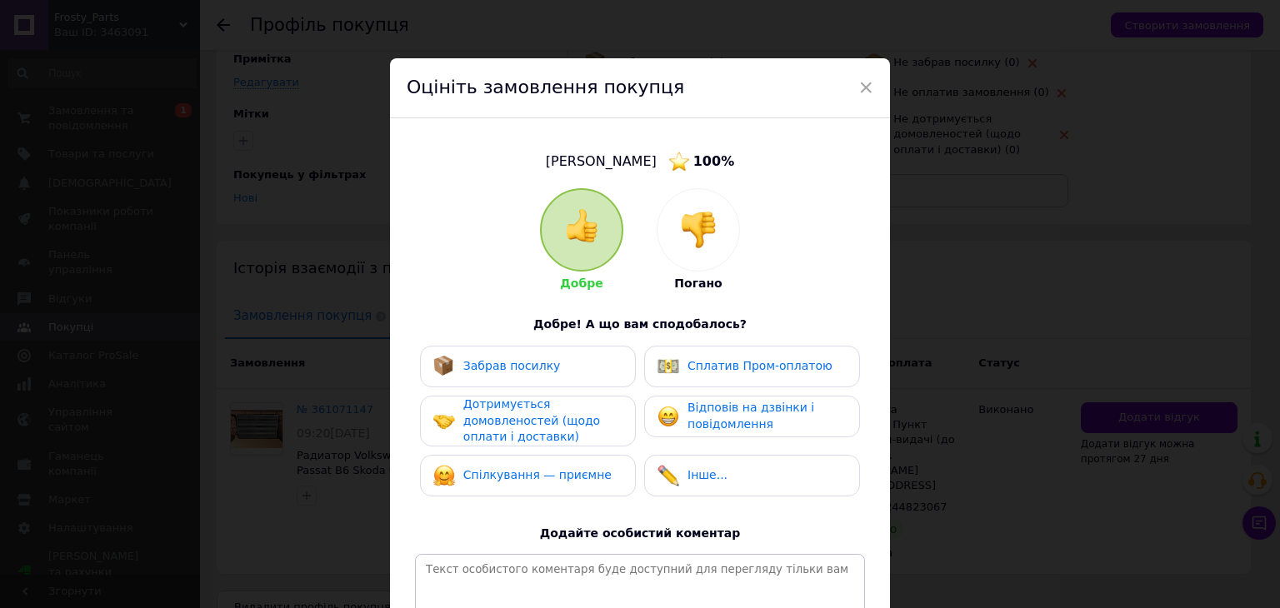
click at [569, 351] on div "Забрав посилку" at bounding box center [528, 367] width 216 height 42
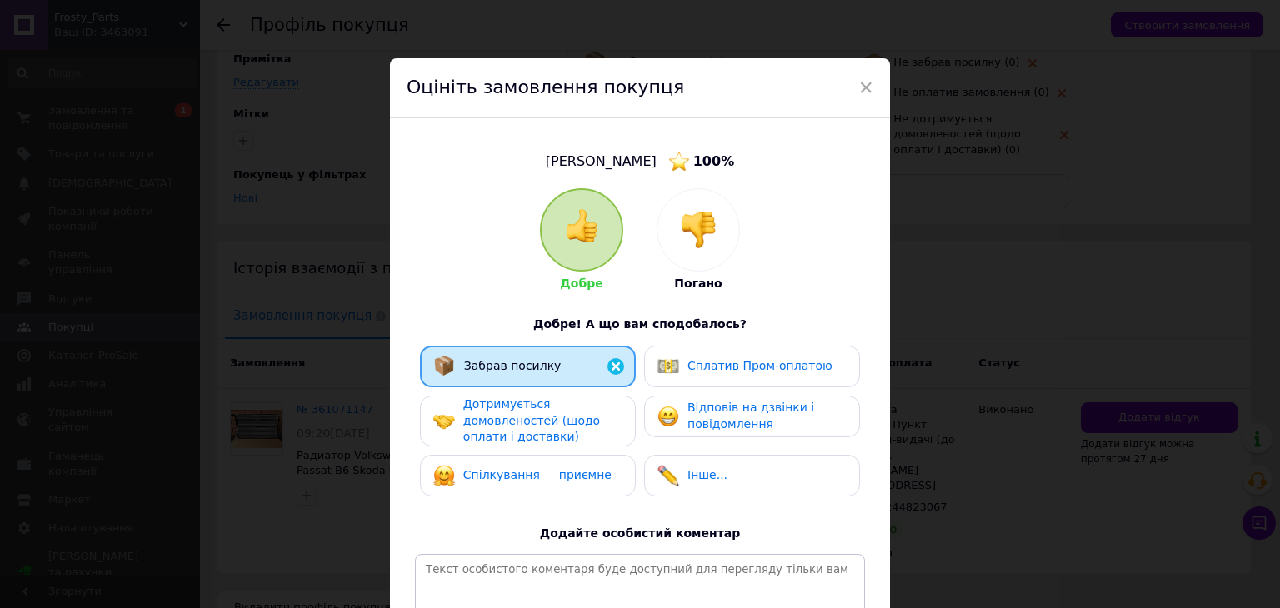
click at [559, 410] on div "Дотримується домовленостей (щодо оплати і доставки)" at bounding box center [542, 421] width 158 height 49
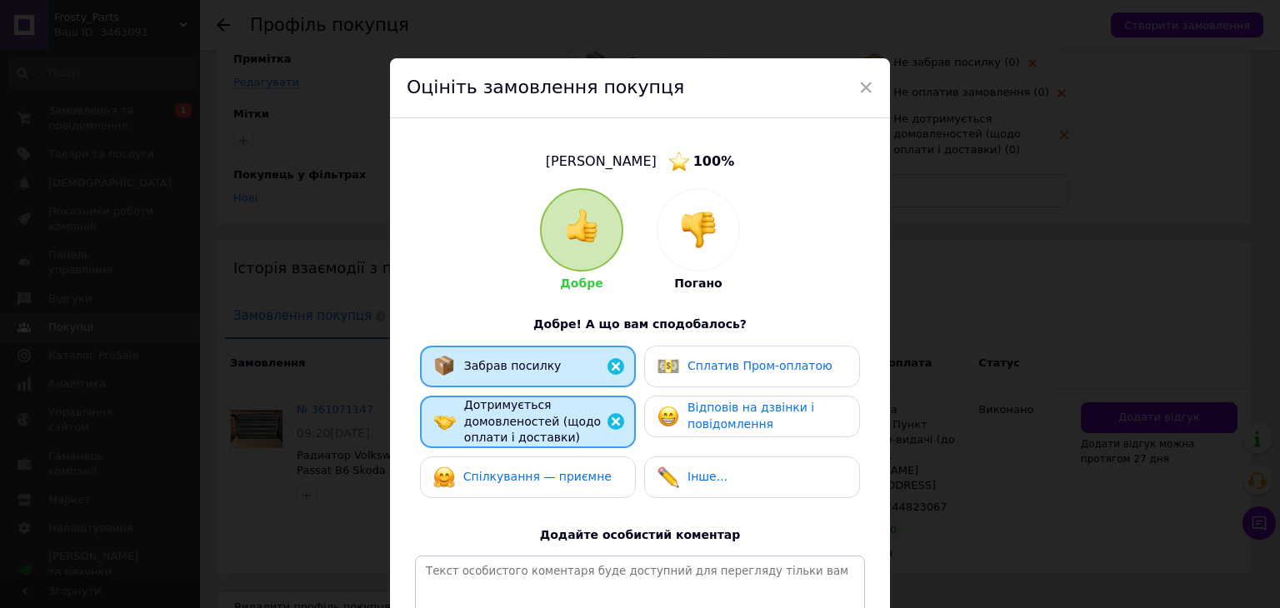
click at [560, 463] on div "Спілкування — приємне" at bounding box center [528, 478] width 216 height 42
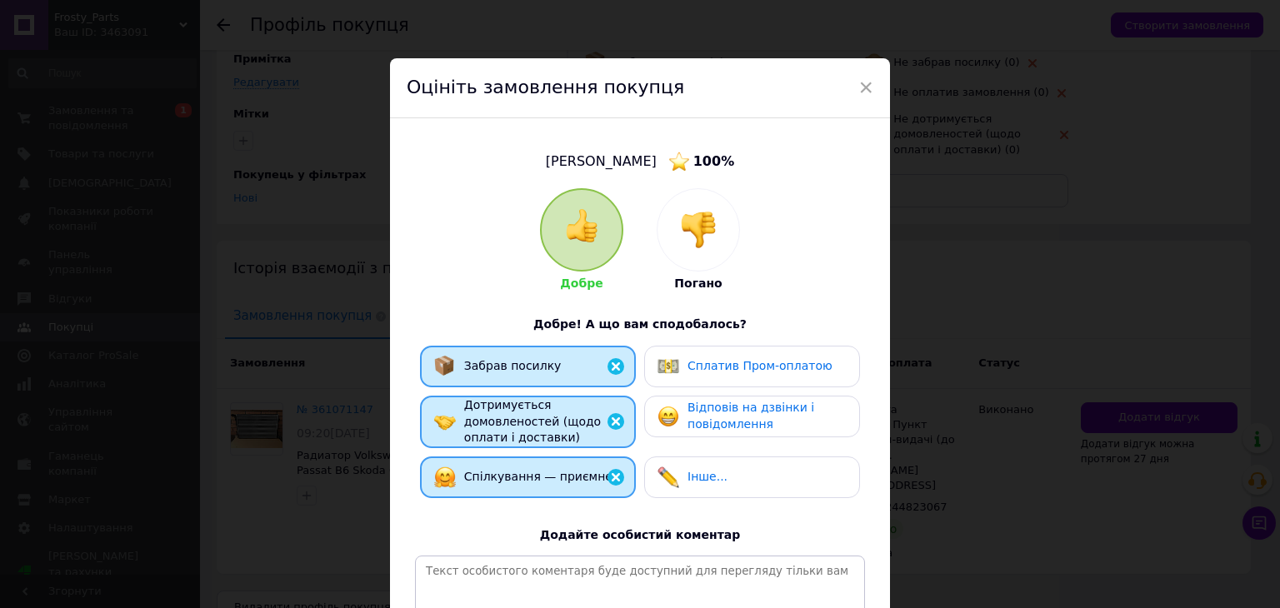
drag, startPoint x: 730, startPoint y: 408, endPoint x: 788, endPoint y: 376, distance: 66.8
click at [730, 408] on span "Відповів на дзвінки і повідомлення" at bounding box center [751, 416] width 127 height 30
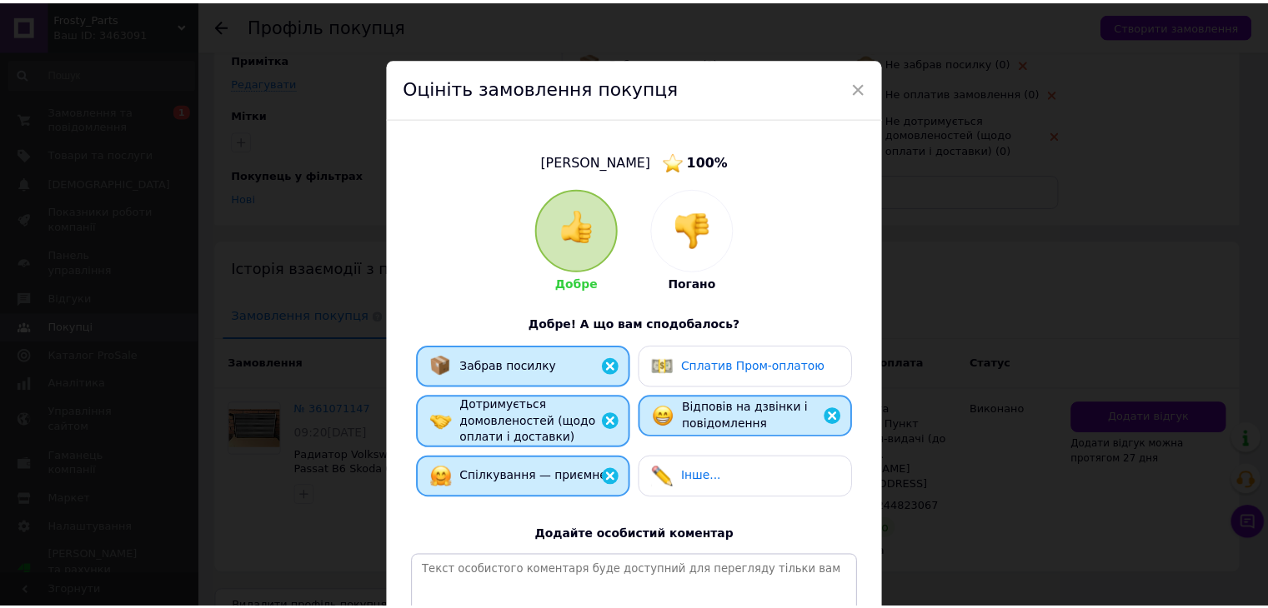
scroll to position [223, 0]
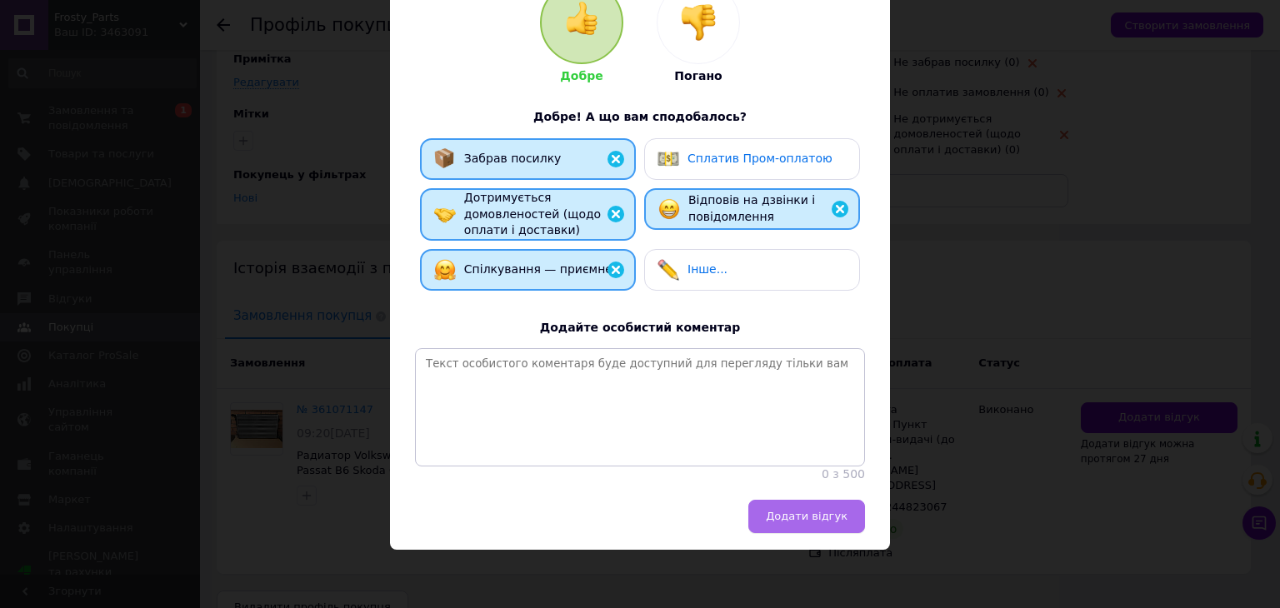
click at [776, 513] on button "Додати відгук" at bounding box center [806, 516] width 117 height 33
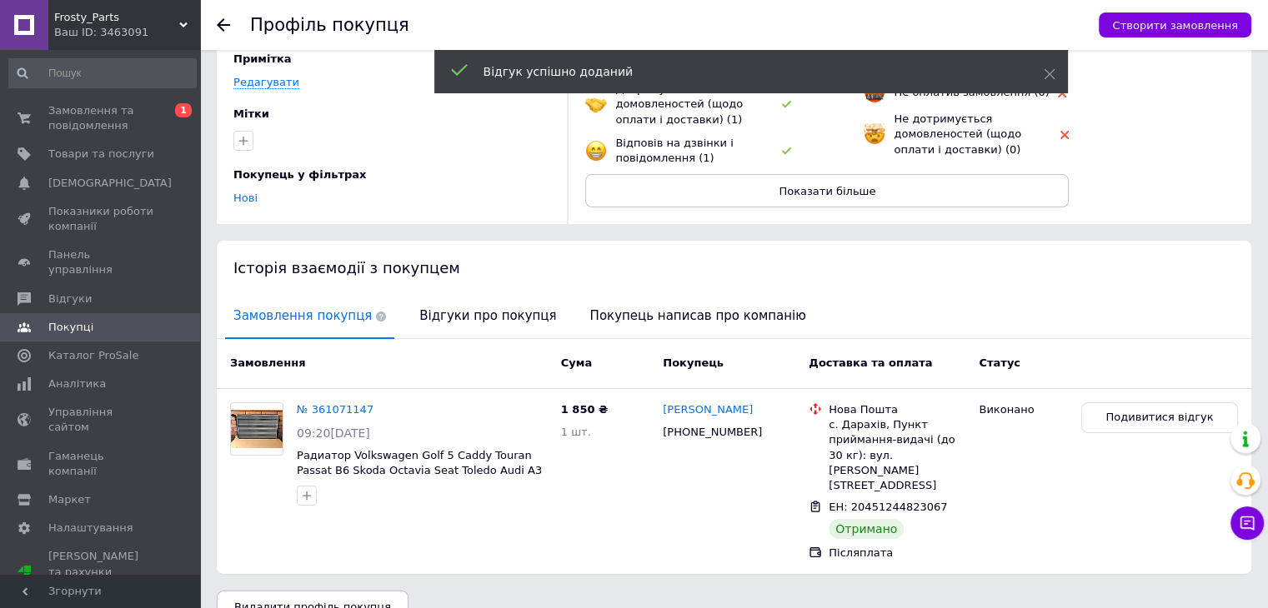
click at [222, 27] on icon at bounding box center [223, 24] width 13 height 13
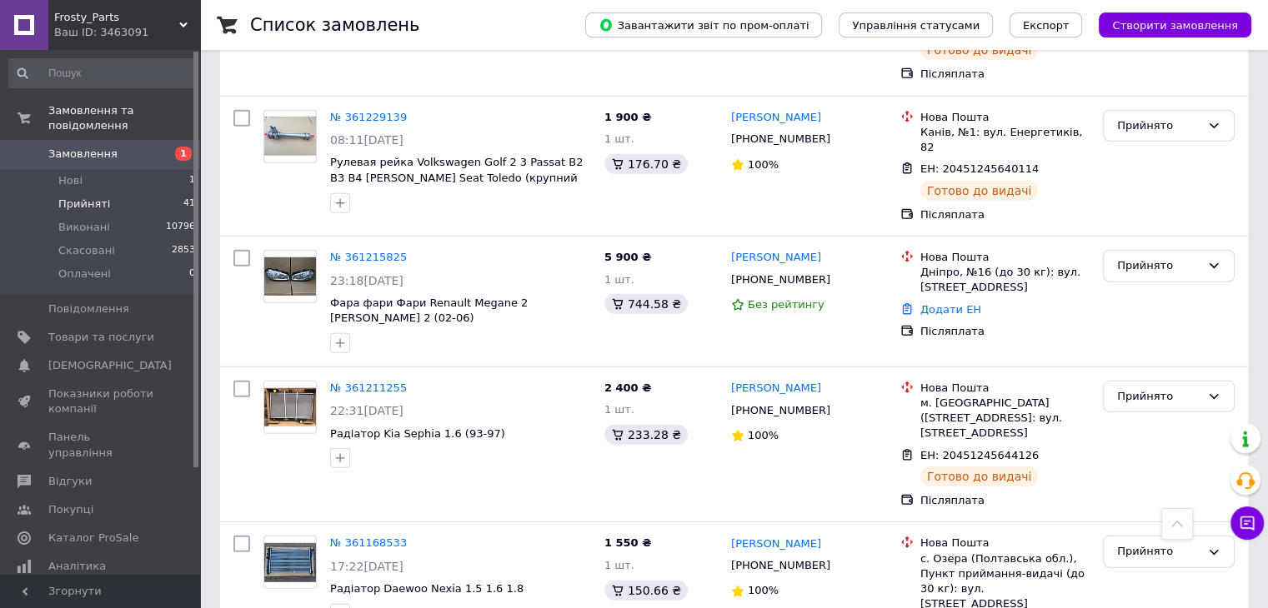
scroll to position [4680, 0]
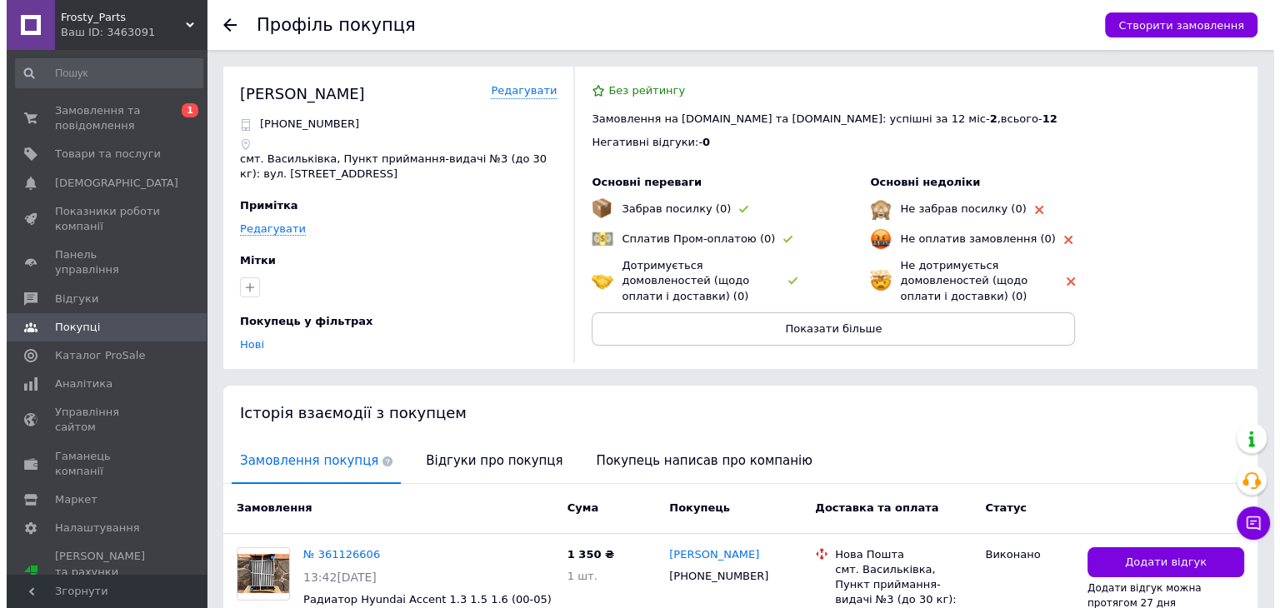
scroll to position [147, 0]
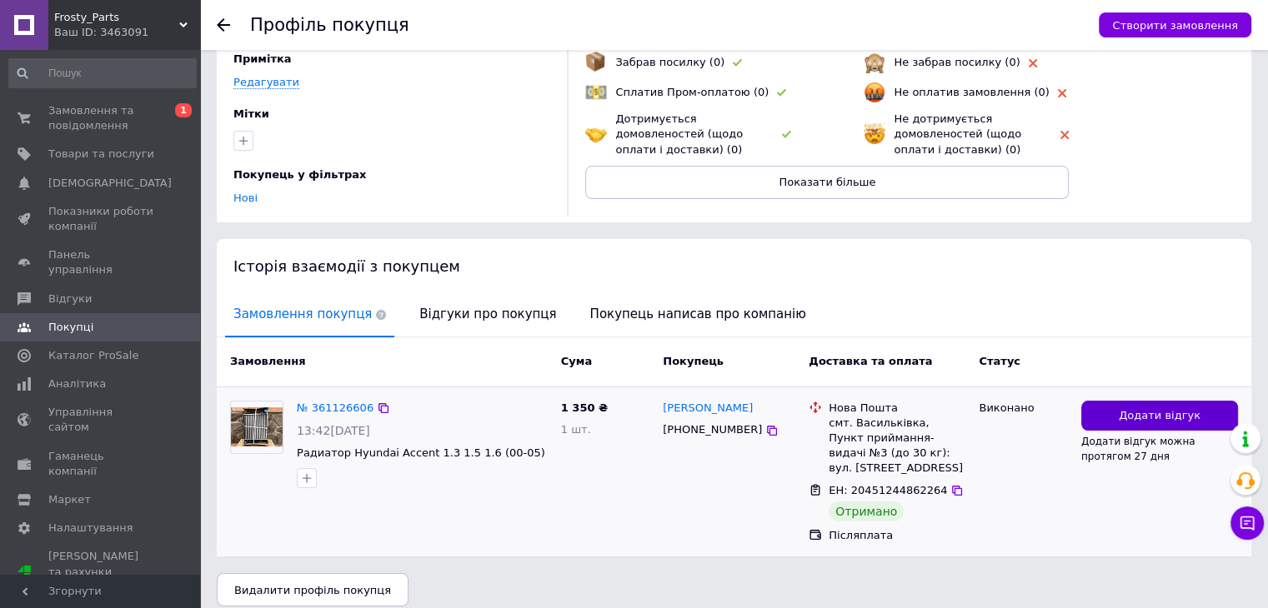
click at [1153, 417] on span "Додати відгук" at bounding box center [1159, 416] width 82 height 16
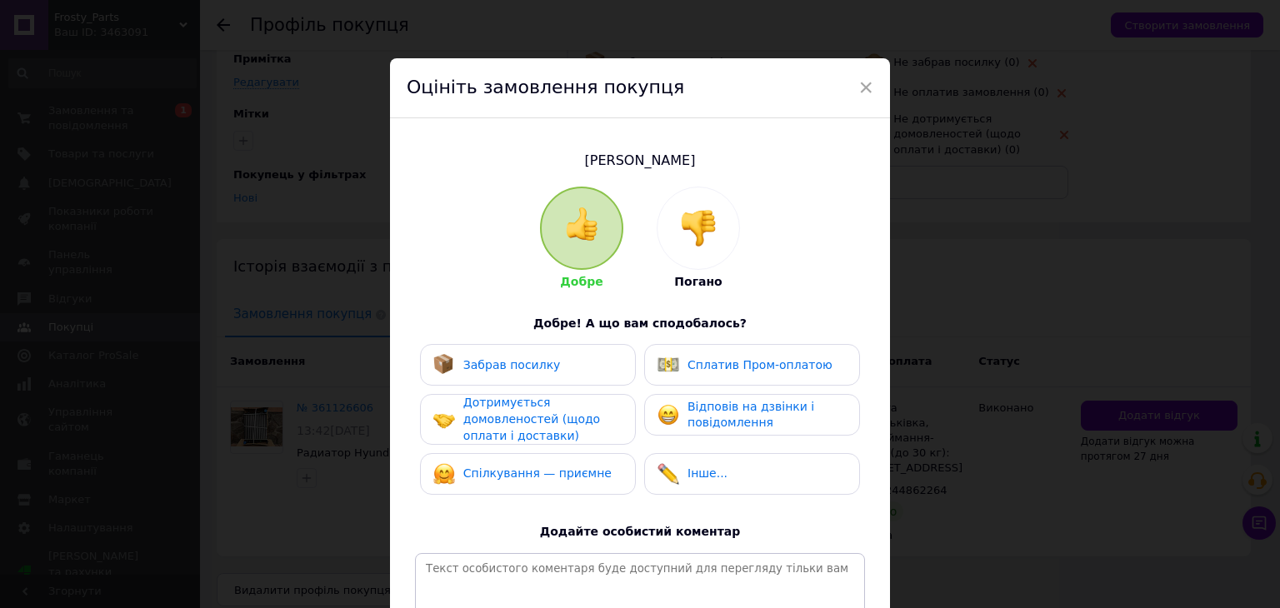
drag, startPoint x: 536, startPoint y: 392, endPoint x: 534, endPoint y: 382, distance: 10.1
click at [535, 391] on div "Забрав посилку Сплатив Пром-оплатою Дотримується домовленостей (щодо оплати і д…" at bounding box center [640, 423] width 450 height 159
click at [533, 375] on div "Забрав посилку" at bounding box center [497, 365] width 128 height 22
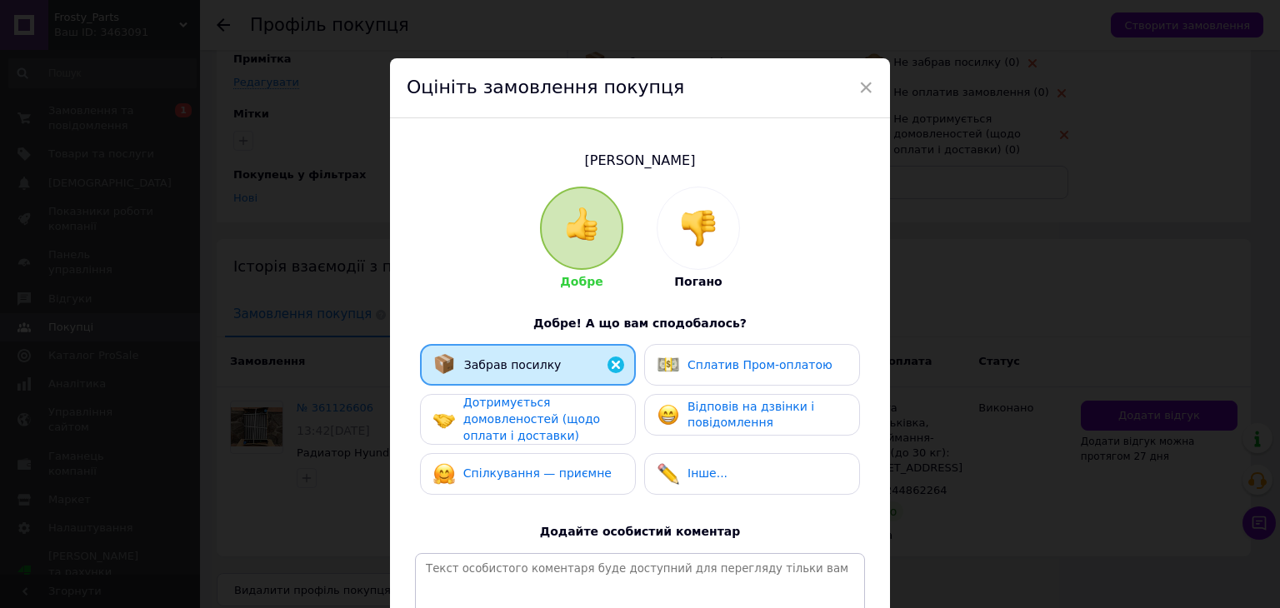
click at [533, 428] on span "Дотримується домовленостей (щодо оплати і доставки)" at bounding box center [531, 419] width 137 height 46
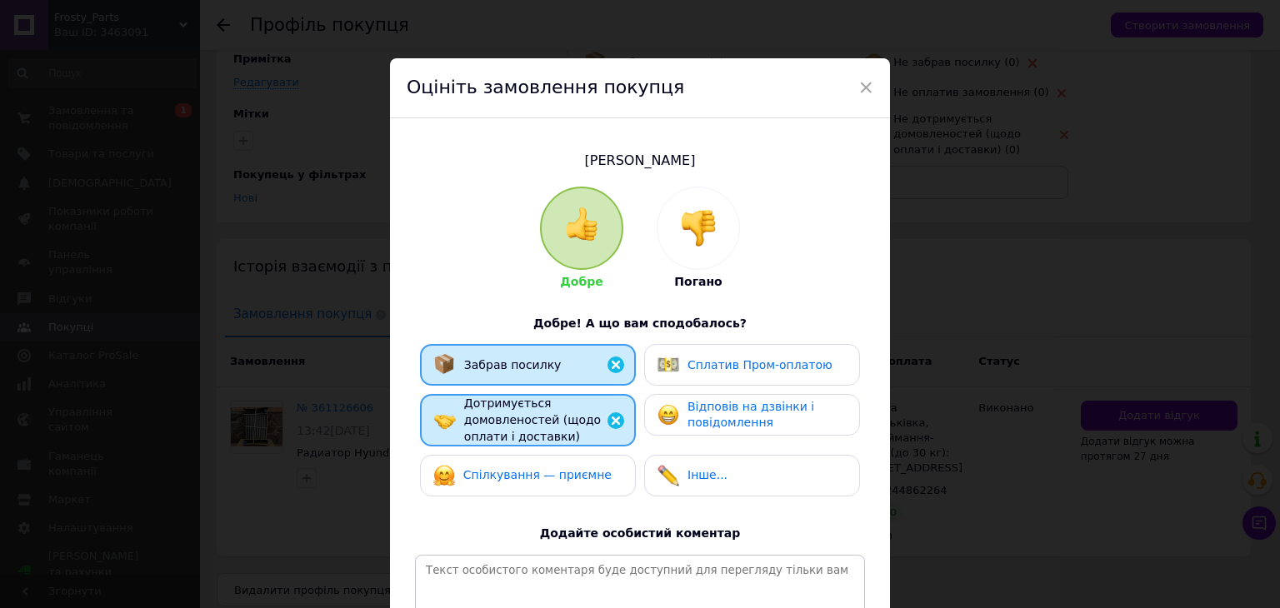
click at [535, 457] on div "Спілкування — приємне" at bounding box center [528, 476] width 216 height 42
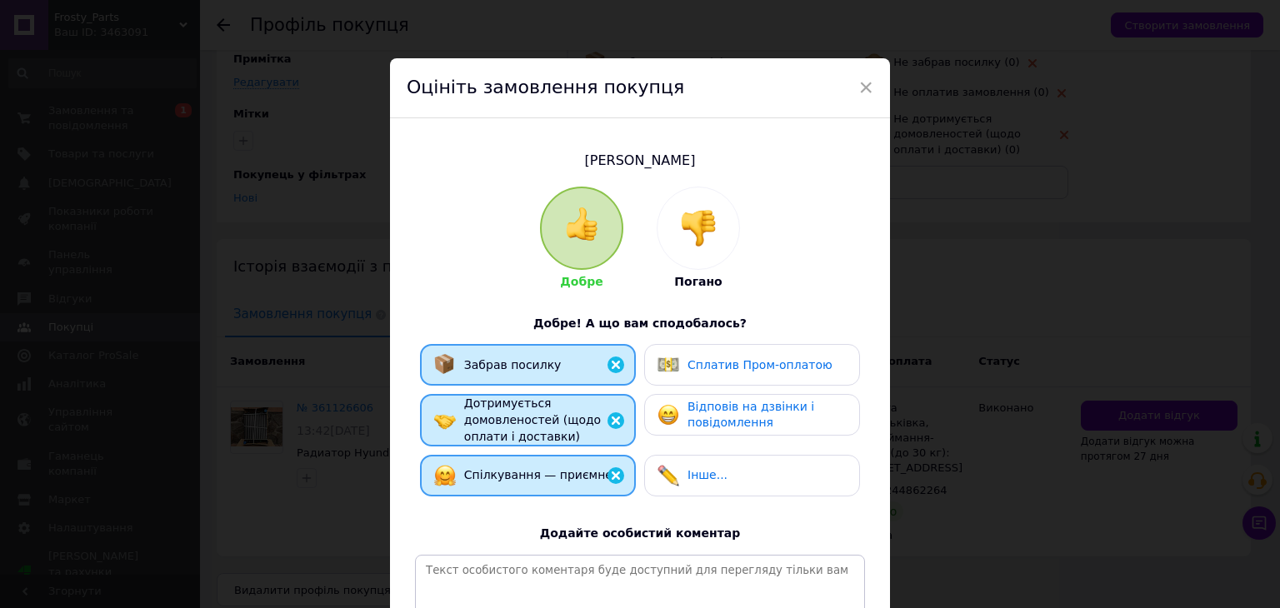
click at [760, 416] on span "Відповів на дзвінки і повідомлення" at bounding box center [751, 415] width 127 height 30
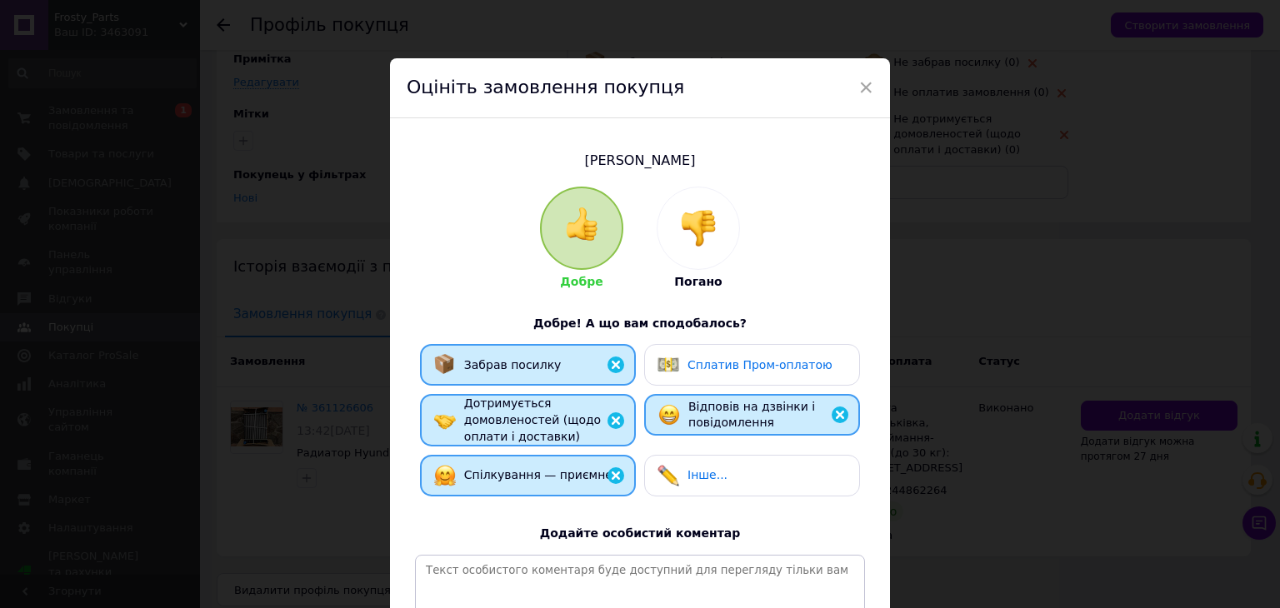
scroll to position [223, 0]
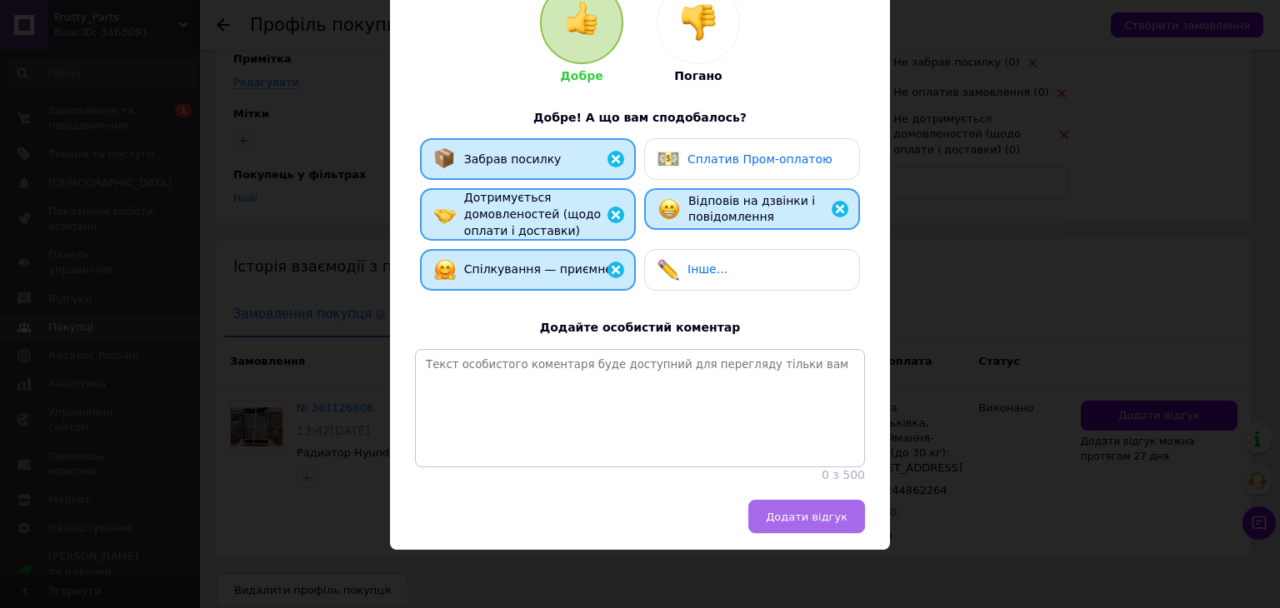
click at [773, 503] on button "Додати відгук" at bounding box center [806, 516] width 117 height 33
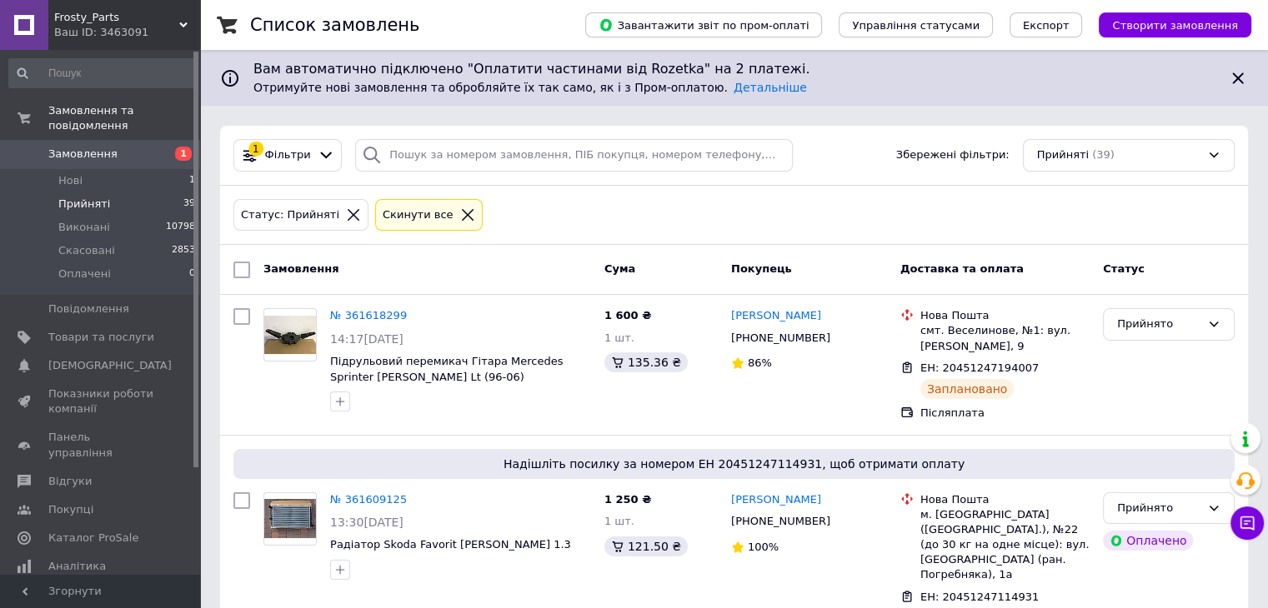
drag, startPoint x: 97, startPoint y: 139, endPoint x: 97, endPoint y: 20, distance: 119.2
click at [97, 147] on span "Замовлення" at bounding box center [82, 154] width 69 height 15
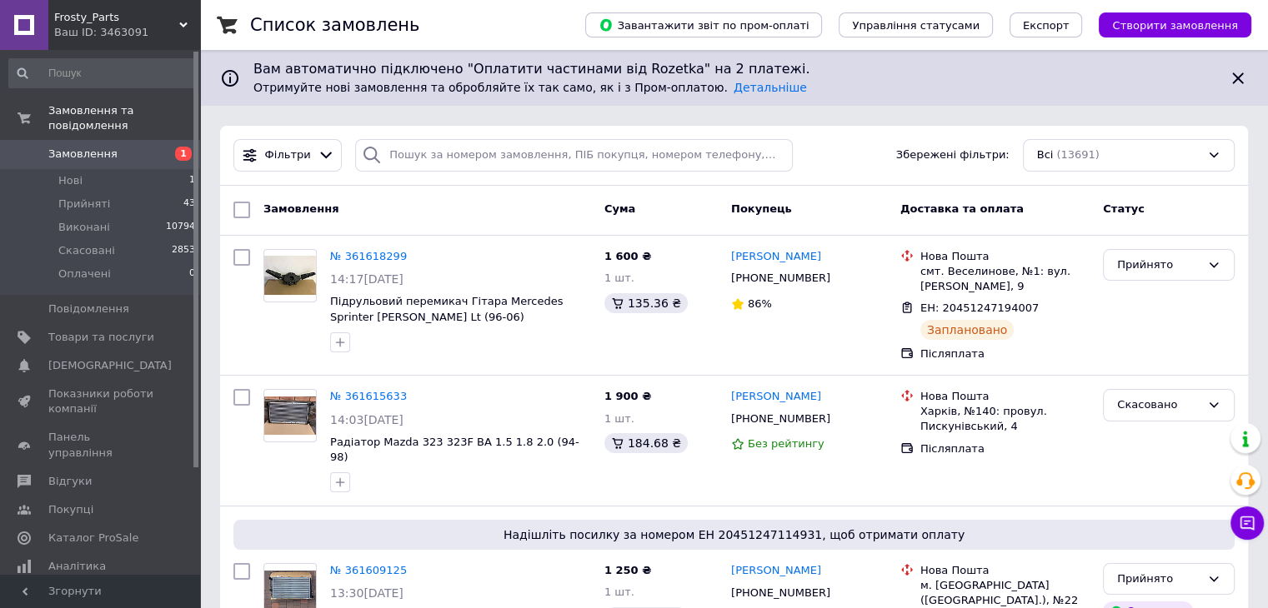
click at [63, 147] on span "Замовлення" at bounding box center [82, 154] width 69 height 15
click at [96, 147] on span "Замовлення" at bounding box center [82, 154] width 69 height 15
click at [151, 193] on li "Прийняті 39" at bounding box center [102, 204] width 205 height 23
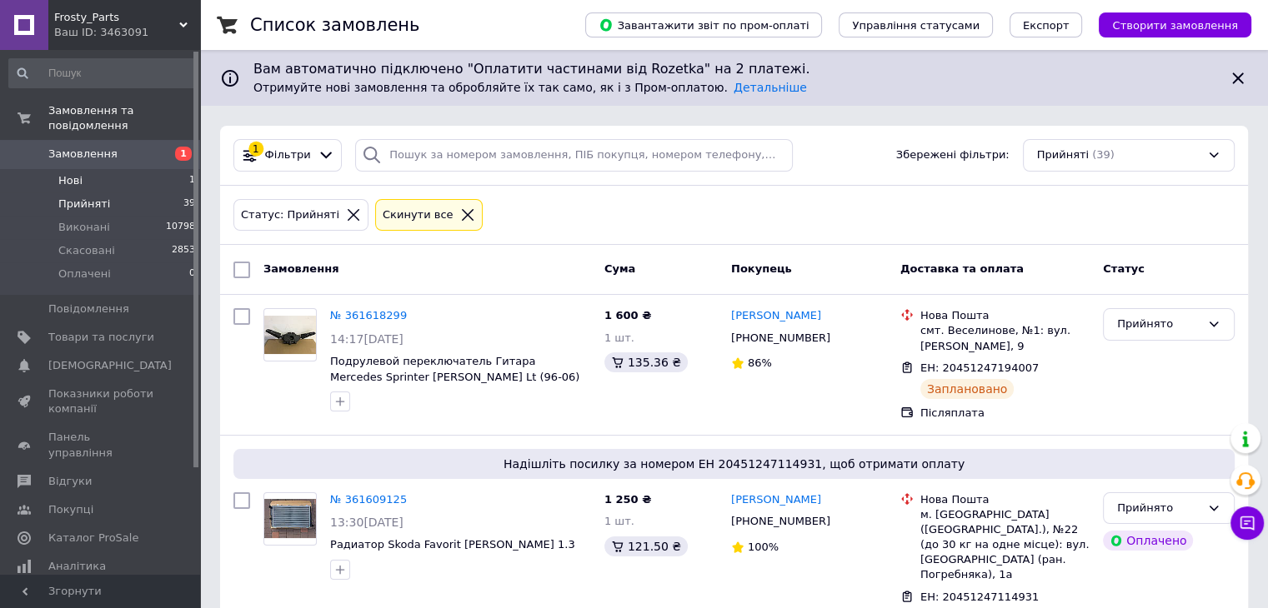
click at [121, 169] on li "Нові 1" at bounding box center [102, 180] width 205 height 23
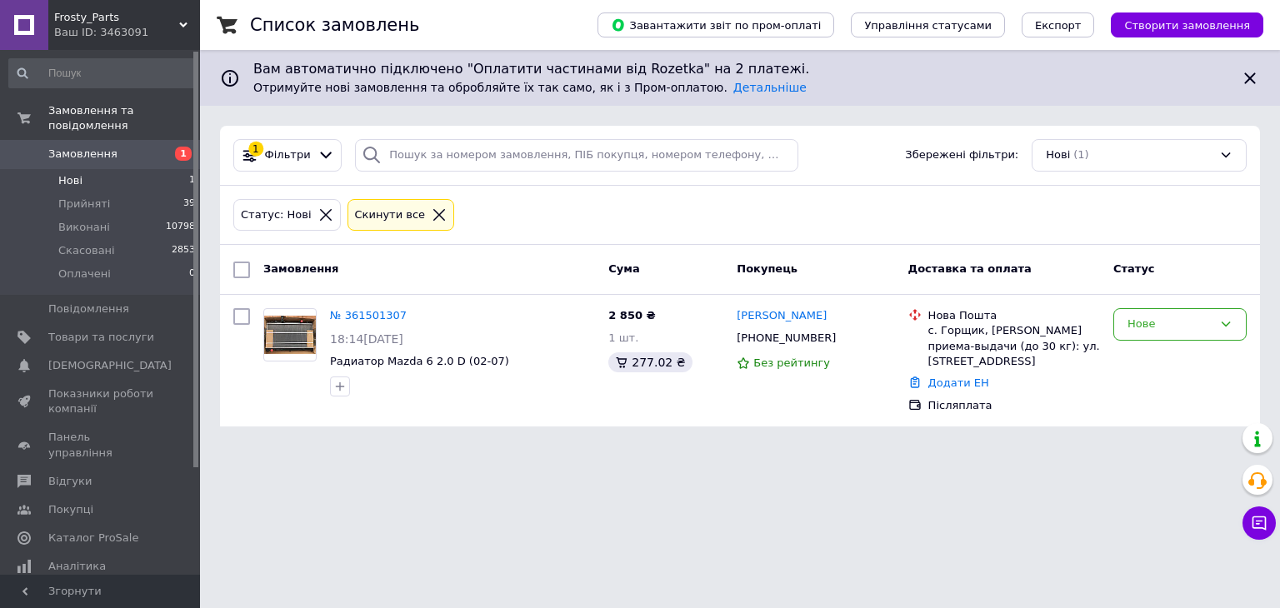
click at [110, 147] on span "Замовлення" at bounding box center [101, 154] width 106 height 15
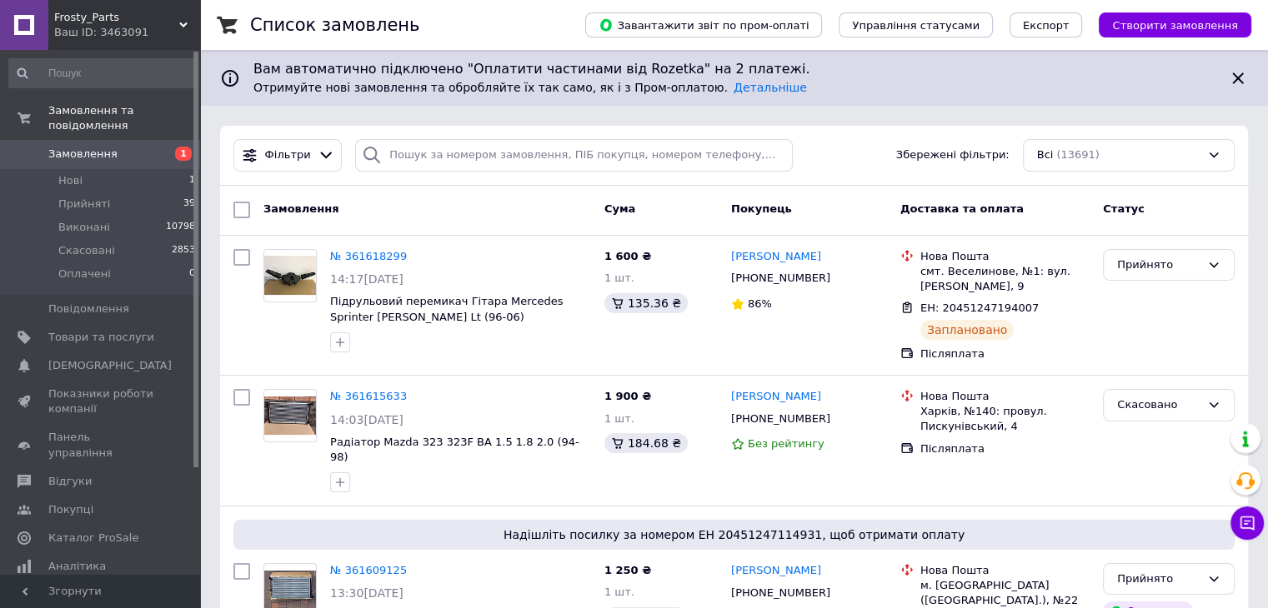
click at [113, 147] on span "Замовлення" at bounding box center [101, 154] width 106 height 15
drag, startPoint x: 77, startPoint y: 136, endPoint x: 94, endPoint y: 31, distance: 106.5
click at [77, 147] on span "Замовлення" at bounding box center [82, 154] width 69 height 15
drag, startPoint x: 65, startPoint y: 148, endPoint x: 97, endPoint y: 0, distance: 150.9
click at [65, 148] on link "Замовлення 1" at bounding box center [102, 154] width 205 height 28
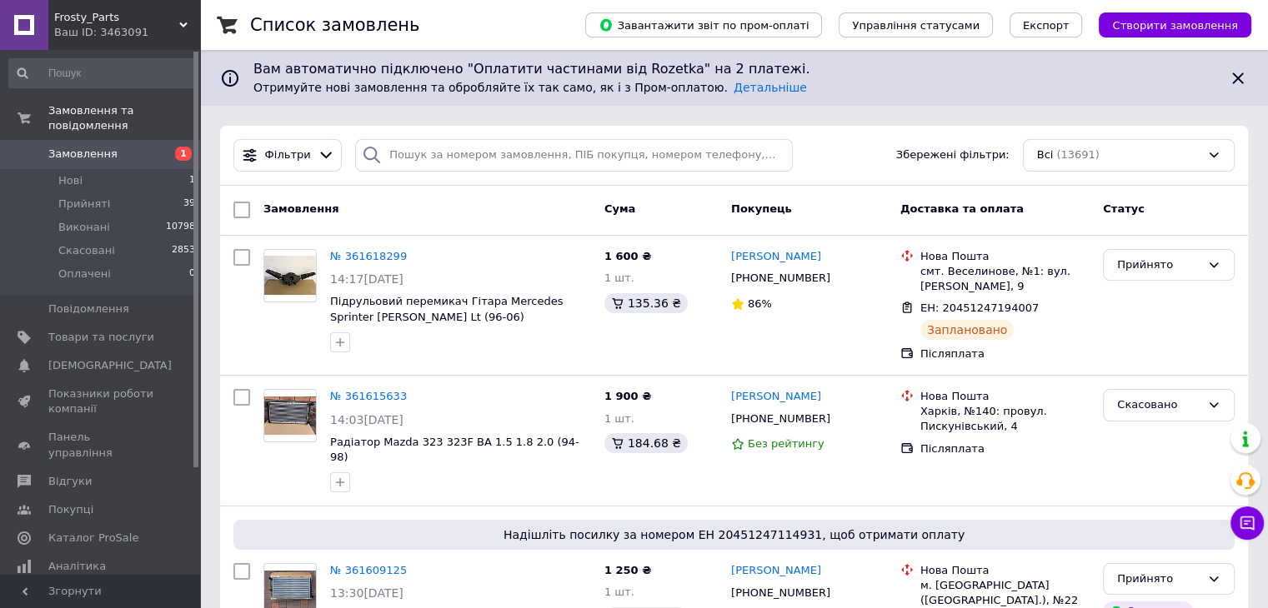
drag, startPoint x: 127, startPoint y: 146, endPoint x: 62, endPoint y: 1, distance: 158.9
click at [127, 147] on span "Замовлення" at bounding box center [101, 154] width 106 height 15
click at [79, 147] on span "Замовлення" at bounding box center [82, 154] width 69 height 15
click at [109, 148] on link "Замовлення 1" at bounding box center [102, 154] width 205 height 28
click at [79, 147] on span "Замовлення" at bounding box center [82, 154] width 69 height 15
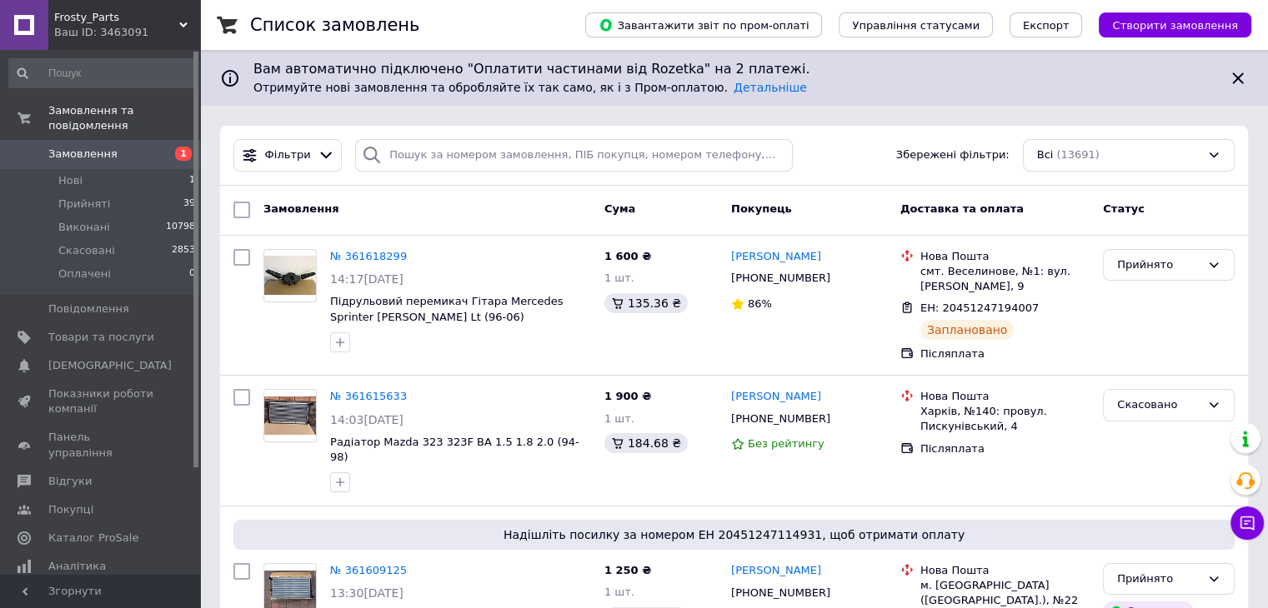
click at [103, 147] on span "Замовлення" at bounding box center [82, 154] width 69 height 15
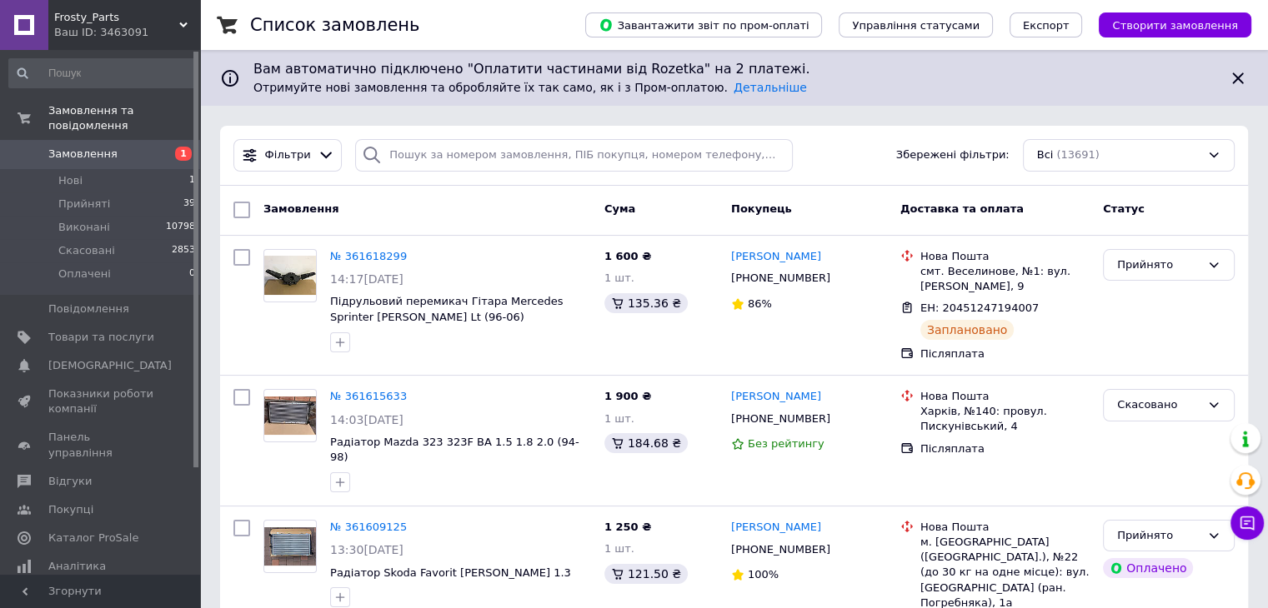
drag, startPoint x: 83, startPoint y: 138, endPoint x: 87, endPoint y: 1, distance: 136.7
click at [83, 147] on span "Замовлення" at bounding box center [82, 154] width 69 height 15
drag, startPoint x: 86, startPoint y: 256, endPoint x: 128, endPoint y: 211, distance: 61.3
click at [86, 267] on span "Оплачені" at bounding box center [84, 274] width 53 height 15
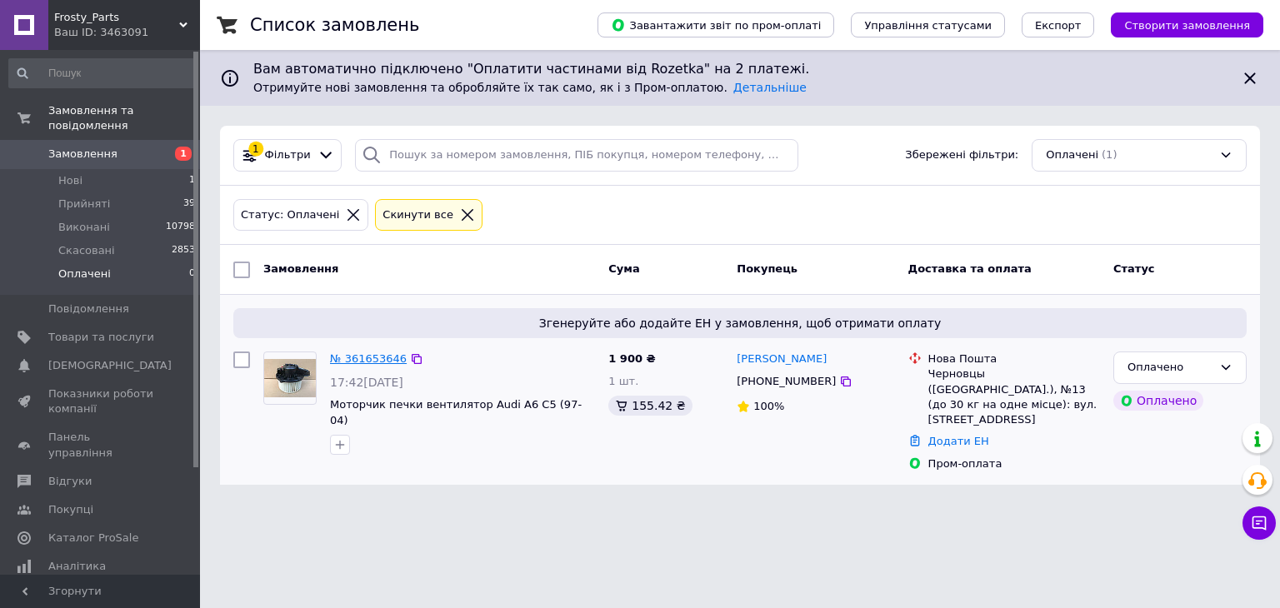
click at [358, 361] on link "№ 361653646" at bounding box center [368, 359] width 77 height 13
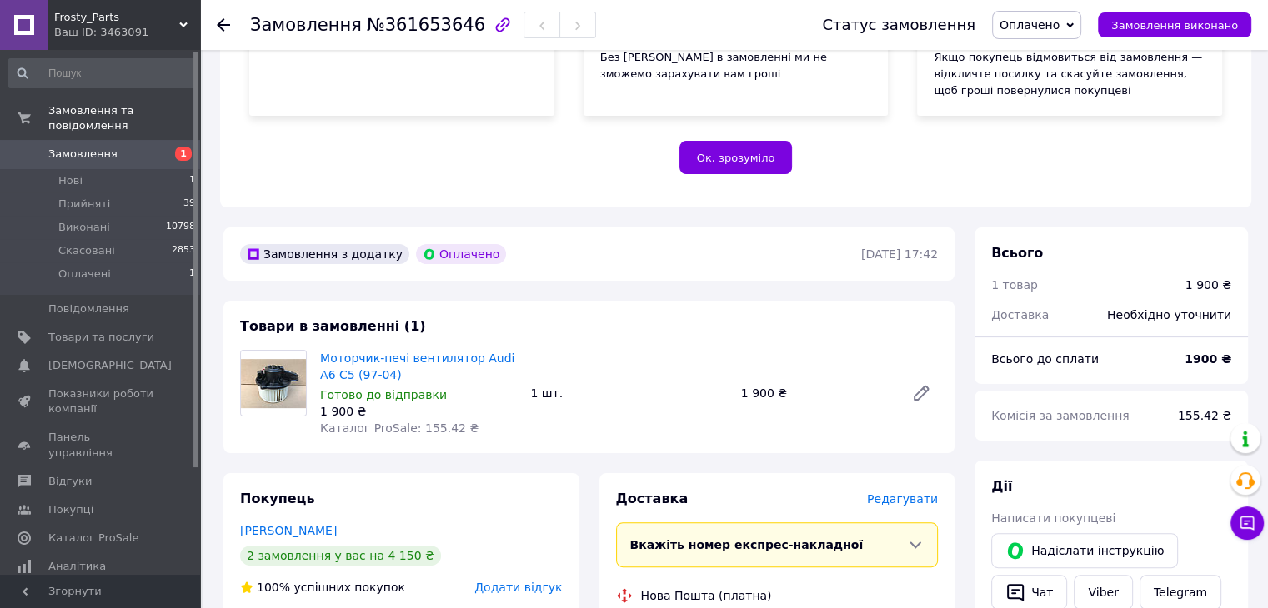
scroll to position [425, 0]
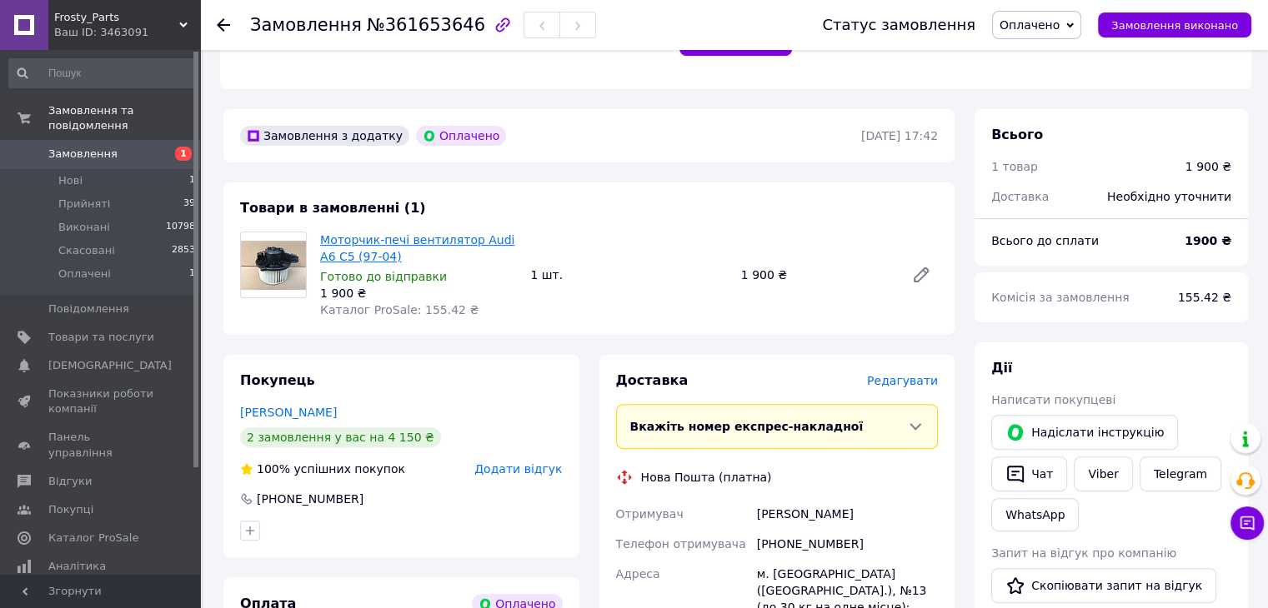
click at [397, 239] on link "Моторчик-печі вентилятор Audi A6 C5 (97-04)" at bounding box center [417, 248] width 194 height 30
click at [1078, 21] on span "Оплачено" at bounding box center [1036, 25] width 89 height 28
click at [1068, 53] on li "Прийнято" at bounding box center [1037, 58] width 88 height 25
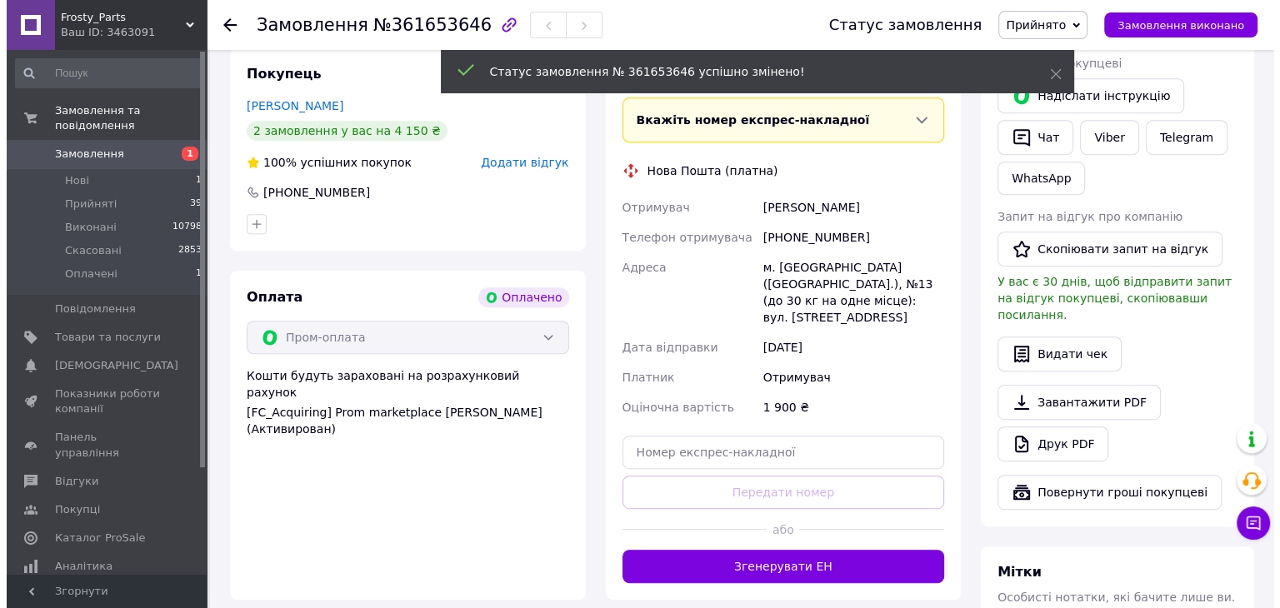
scroll to position [673, 0]
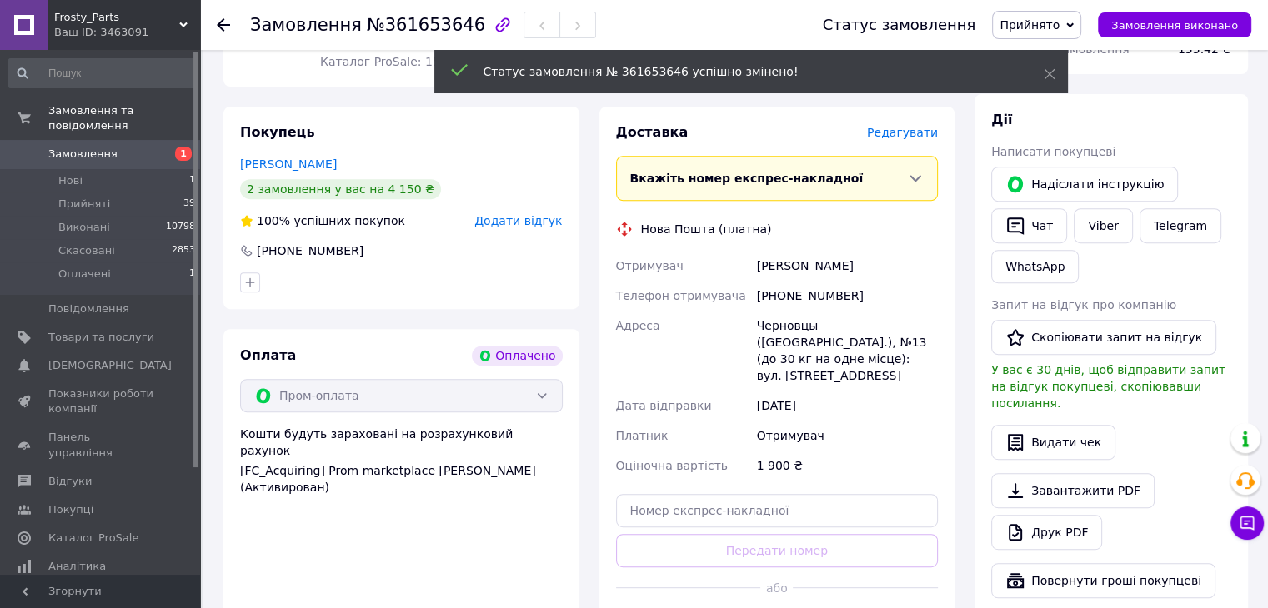
click at [913, 148] on div "Доставка Редагувати Вкажіть номер експрес-накладної Обов'язково введіть номер е…" at bounding box center [777, 382] width 323 height 518
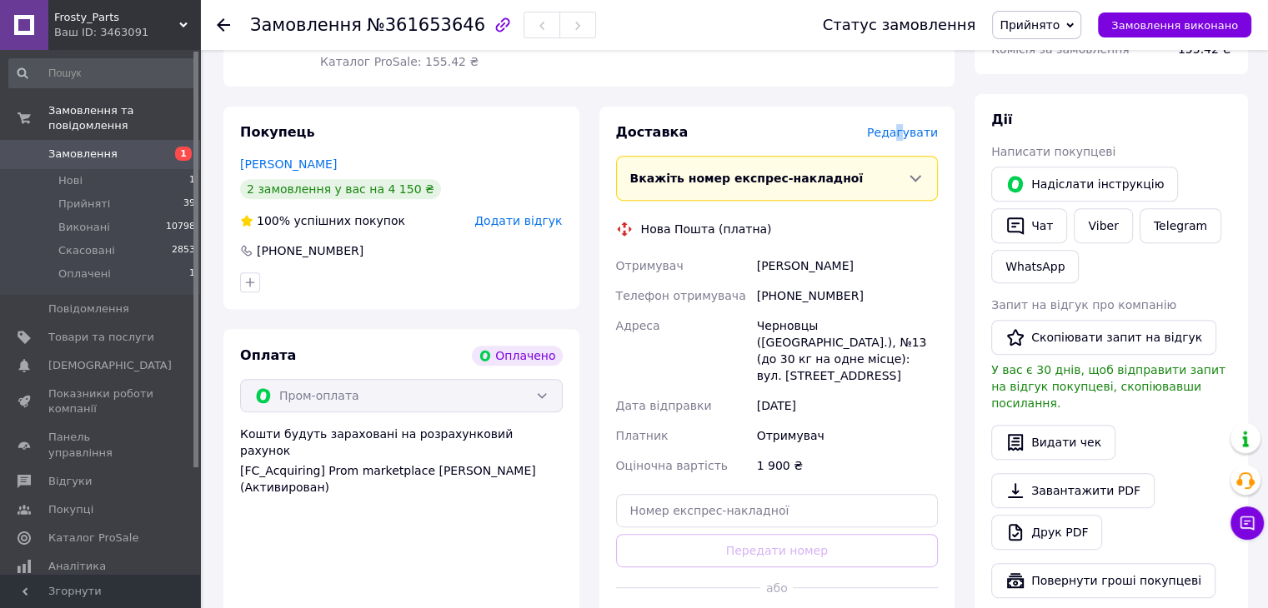
click at [902, 138] on span "Редагувати" at bounding box center [902, 132] width 71 height 13
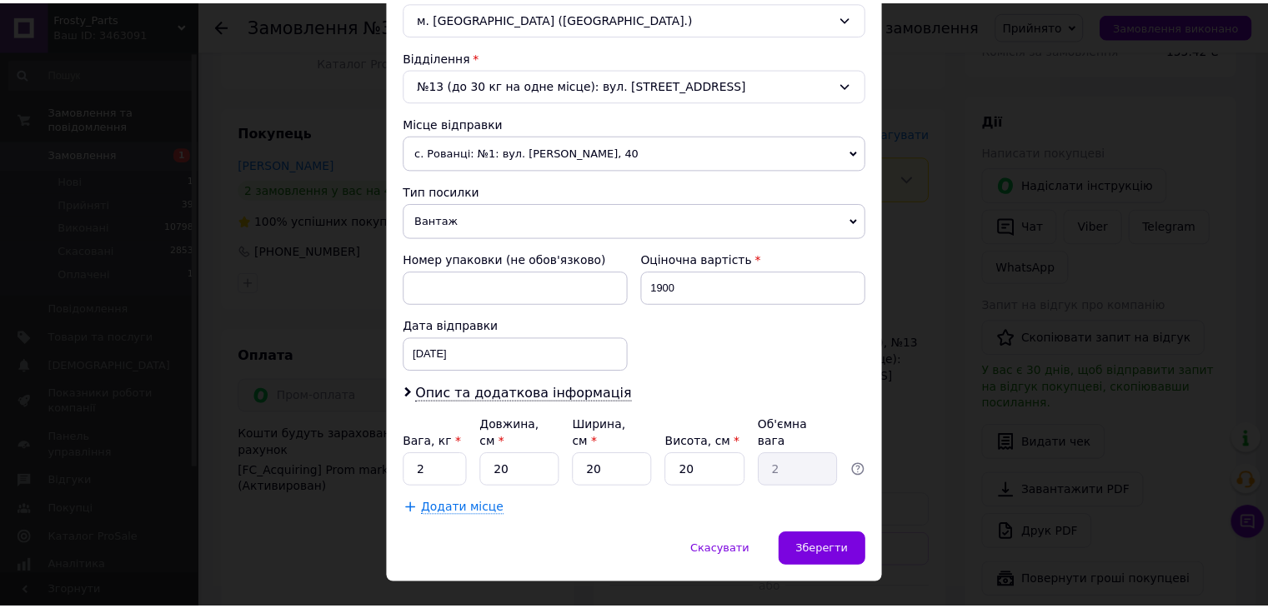
scroll to position [493, 0]
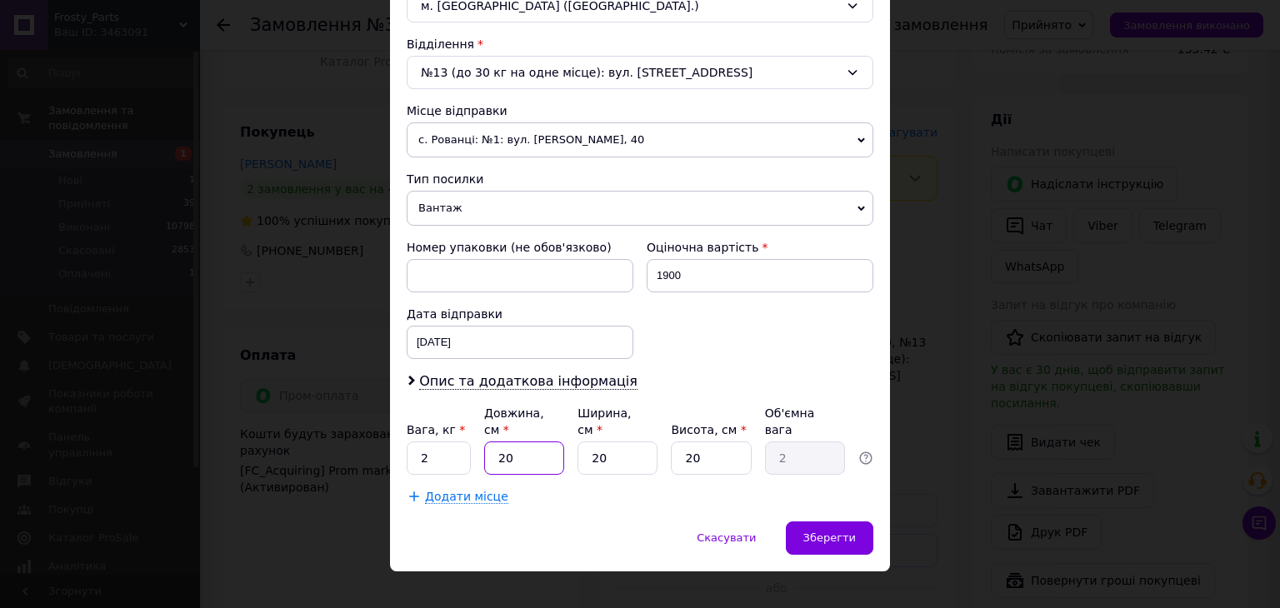
click at [527, 442] on input "20" at bounding box center [524, 458] width 80 height 33
type input "3"
type input "0.3"
type input "30"
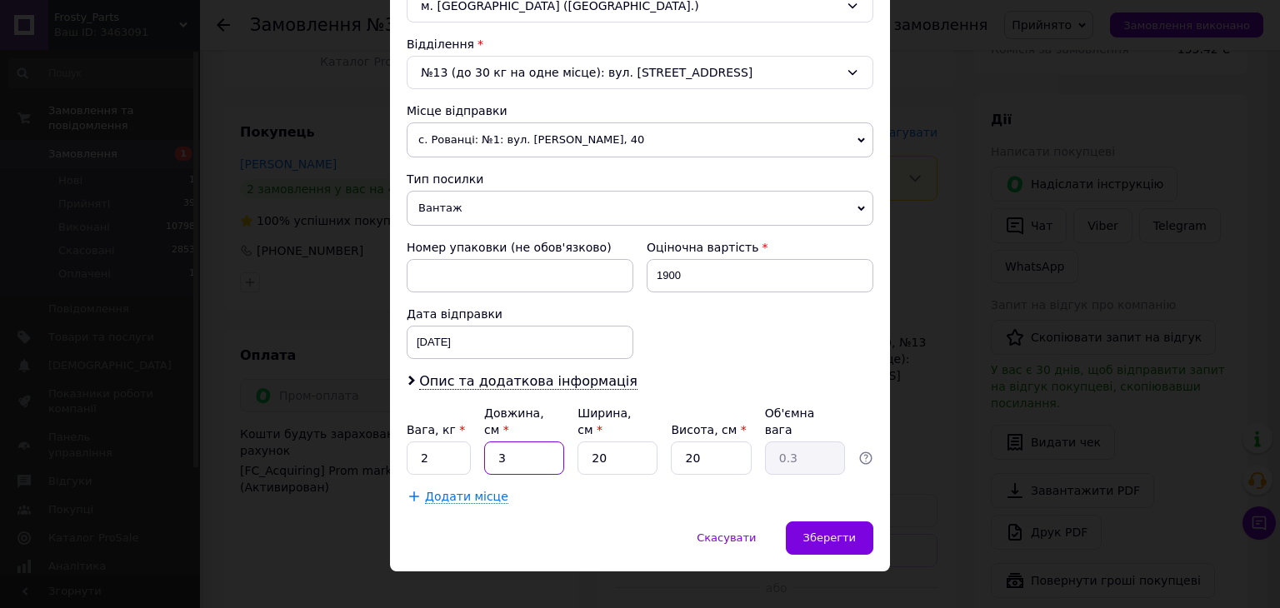
type input "3"
type input "30"
click at [840, 535] on div "Скасувати   Зберегти" at bounding box center [640, 547] width 500 height 50
click at [837, 523] on div "Зберегти" at bounding box center [830, 538] width 88 height 33
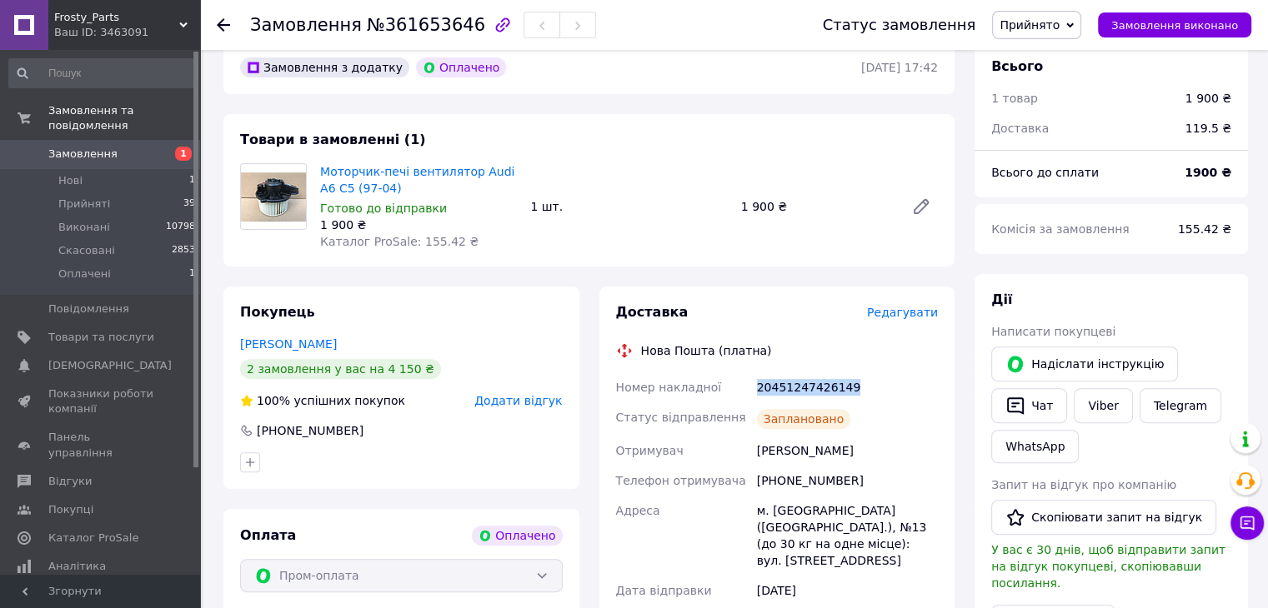
drag, startPoint x: 757, startPoint y: 391, endPoint x: 843, endPoint y: 387, distance: 86.8
click at [843, 387] on div "20451247426149" at bounding box center [847, 388] width 188 height 30
copy div "20451247426149"
click at [93, 147] on span "Замовлення" at bounding box center [82, 154] width 69 height 15
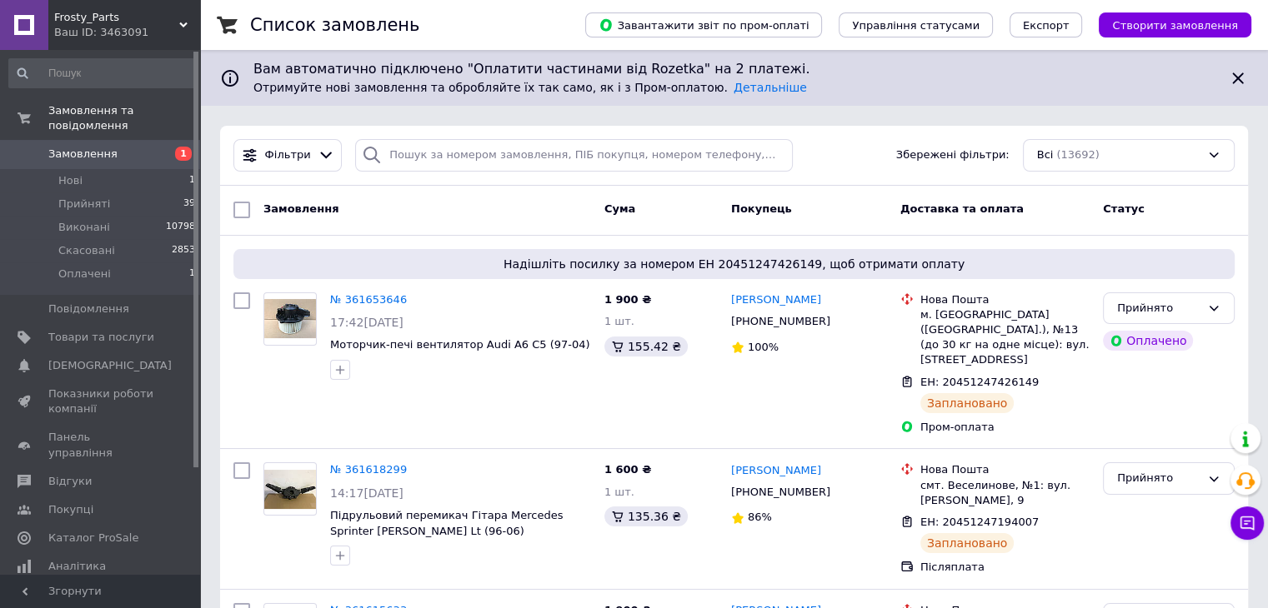
drag, startPoint x: 74, startPoint y: 144, endPoint x: 63, endPoint y: 0, distance: 144.6
click at [73, 147] on span "Замовлення" at bounding box center [82, 154] width 69 height 15
drag, startPoint x: 103, startPoint y: 133, endPoint x: 81, endPoint y: 12, distance: 122.9
click at [104, 147] on span "Замовлення" at bounding box center [82, 154] width 69 height 15
click at [1254, 85] on div "Вам автоматично підключено "Оплатити частинами від Rozetka" на 2 платежі. Отрим…" at bounding box center [734, 78] width 1068 height 56
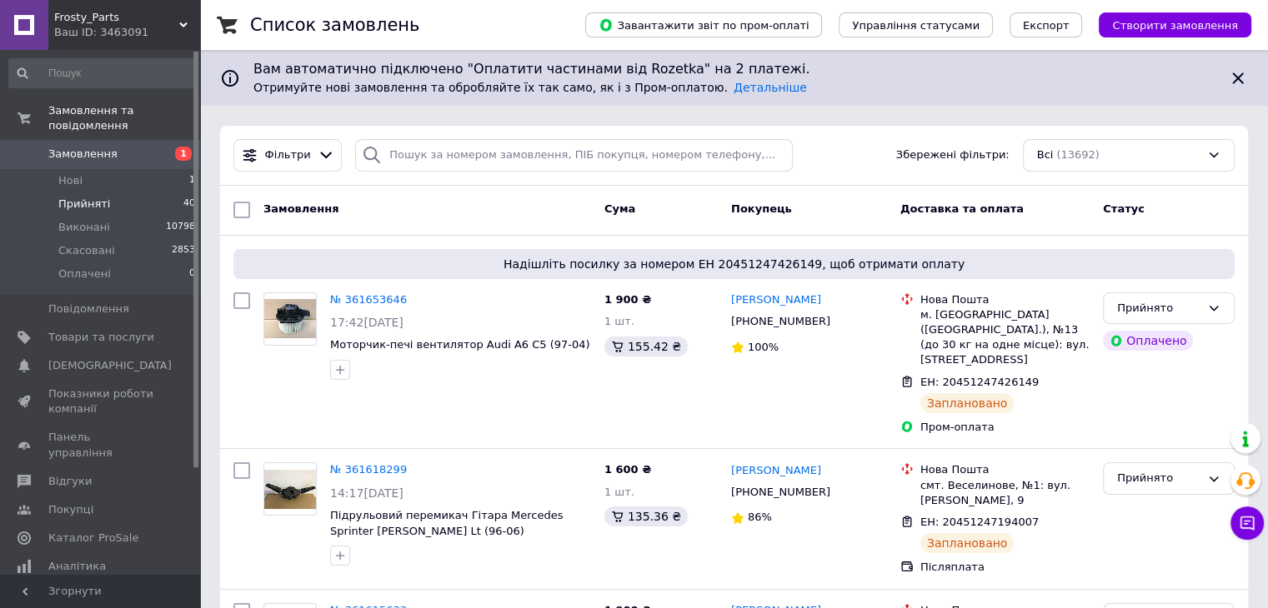
click at [106, 193] on li "Прийняті 40" at bounding box center [102, 204] width 205 height 23
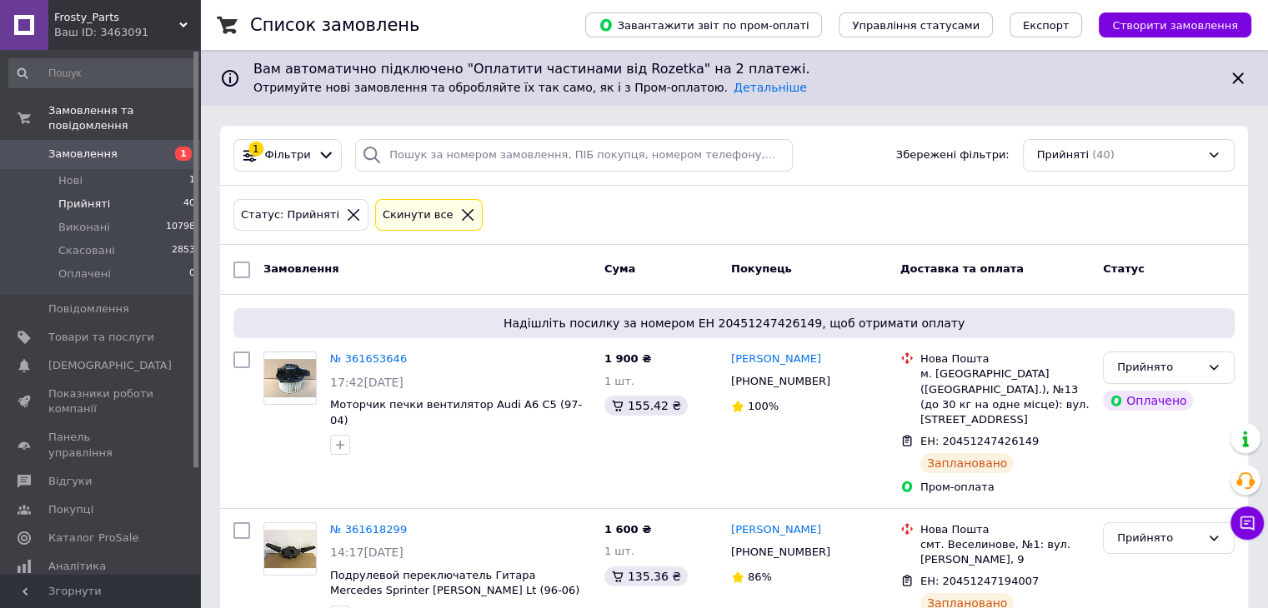
click at [74, 147] on span "Замовлення" at bounding box center [82, 154] width 69 height 15
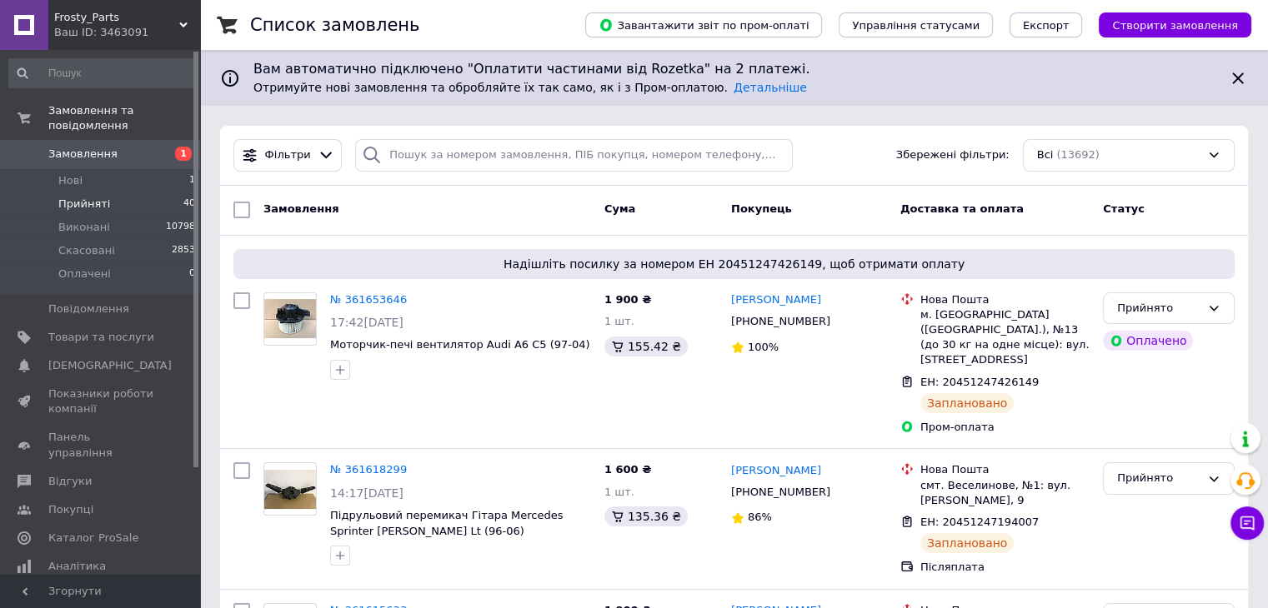
click at [170, 193] on li "Прийняті 40" at bounding box center [102, 204] width 205 height 23
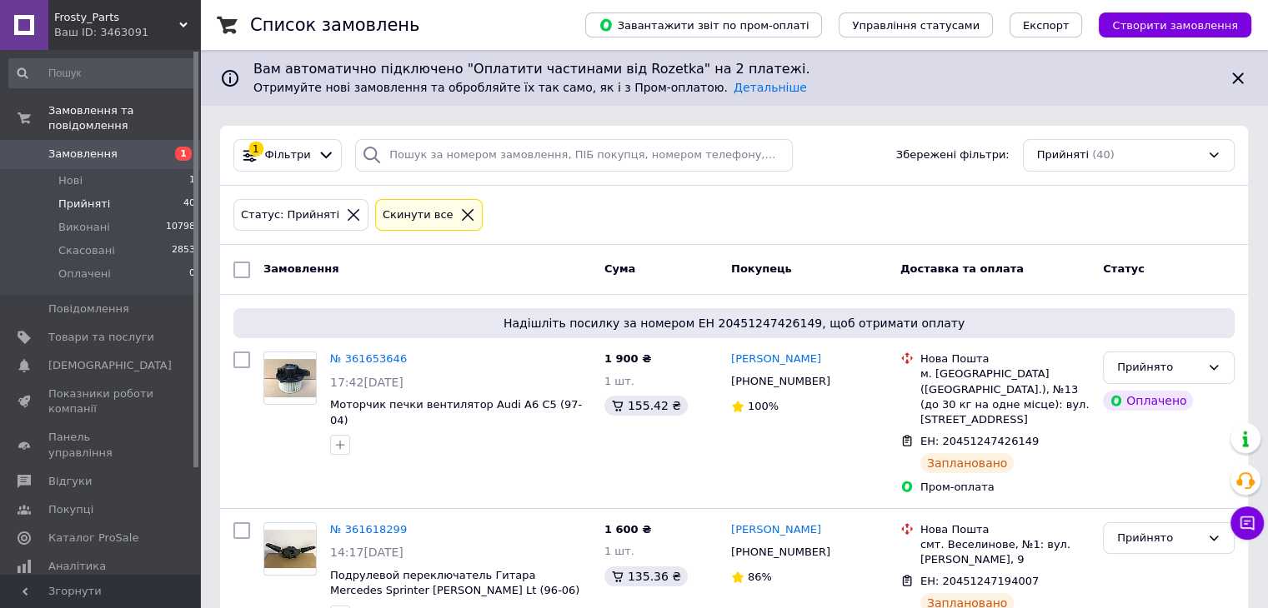
click at [132, 147] on span "Замовлення" at bounding box center [101, 154] width 106 height 15
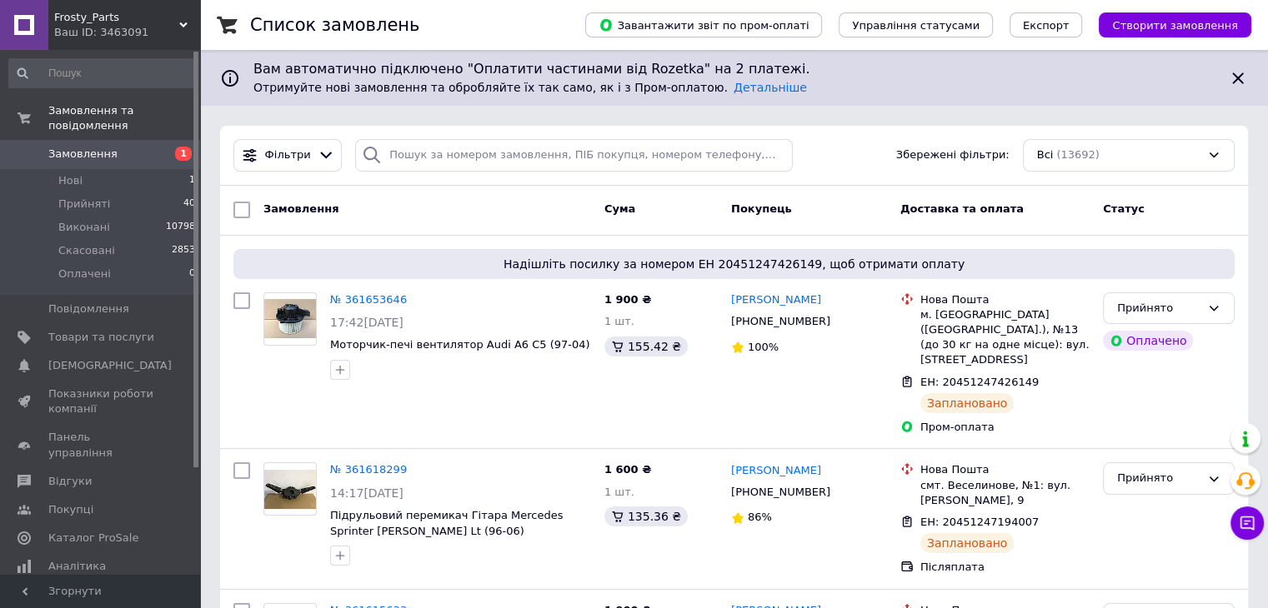
click at [113, 147] on span "Замовлення" at bounding box center [101, 154] width 106 height 15
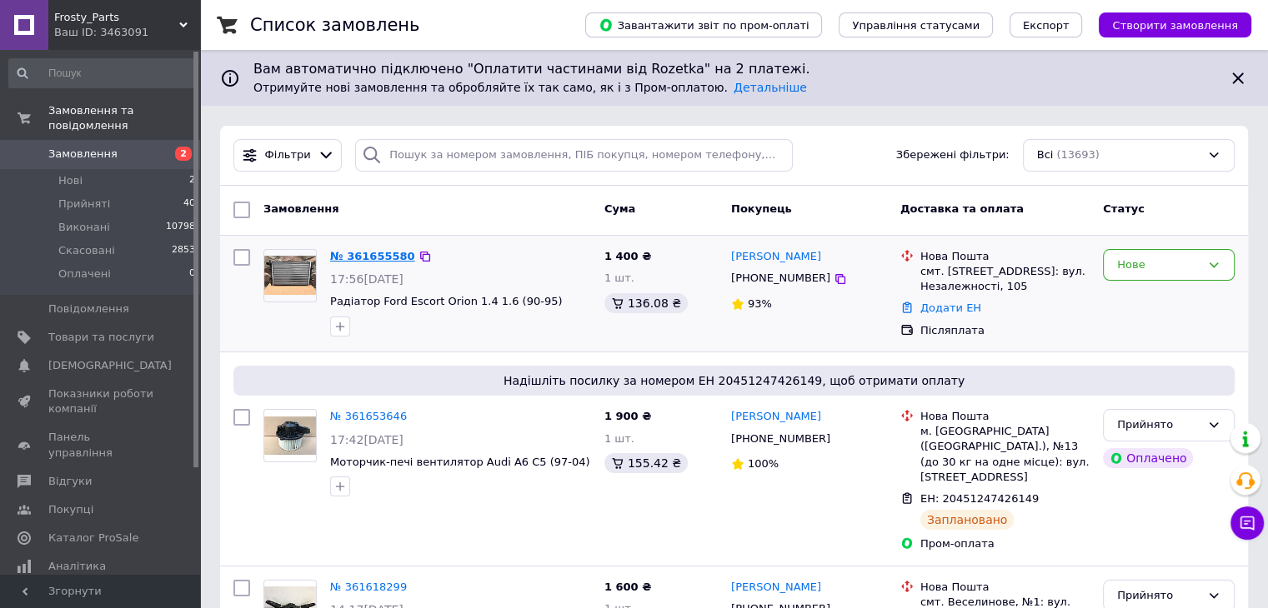
click at [357, 254] on link "№ 361655580" at bounding box center [372, 256] width 85 height 13
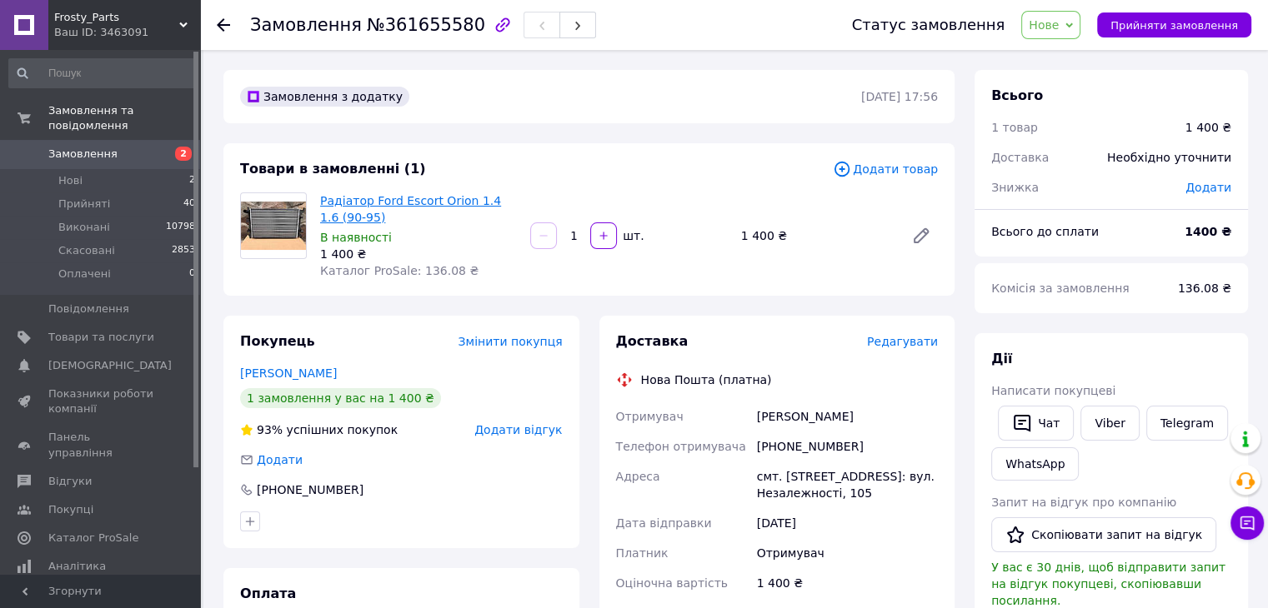
click at [370, 207] on link "Радіатор Ford Escort Orion 1.4 1.6 (90-95)" at bounding box center [410, 209] width 181 height 30
click at [1043, 24] on span "Нове" at bounding box center [1050, 25] width 59 height 28
click at [1072, 63] on li "Прийнято" at bounding box center [1060, 58] width 77 height 25
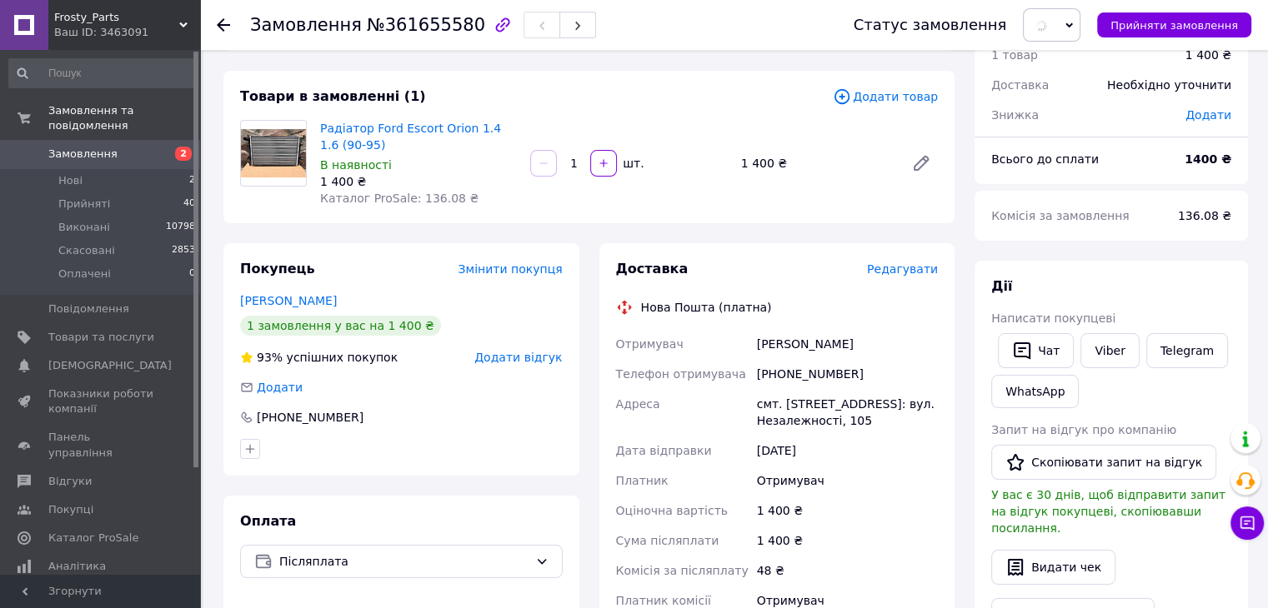
scroll to position [77, 0]
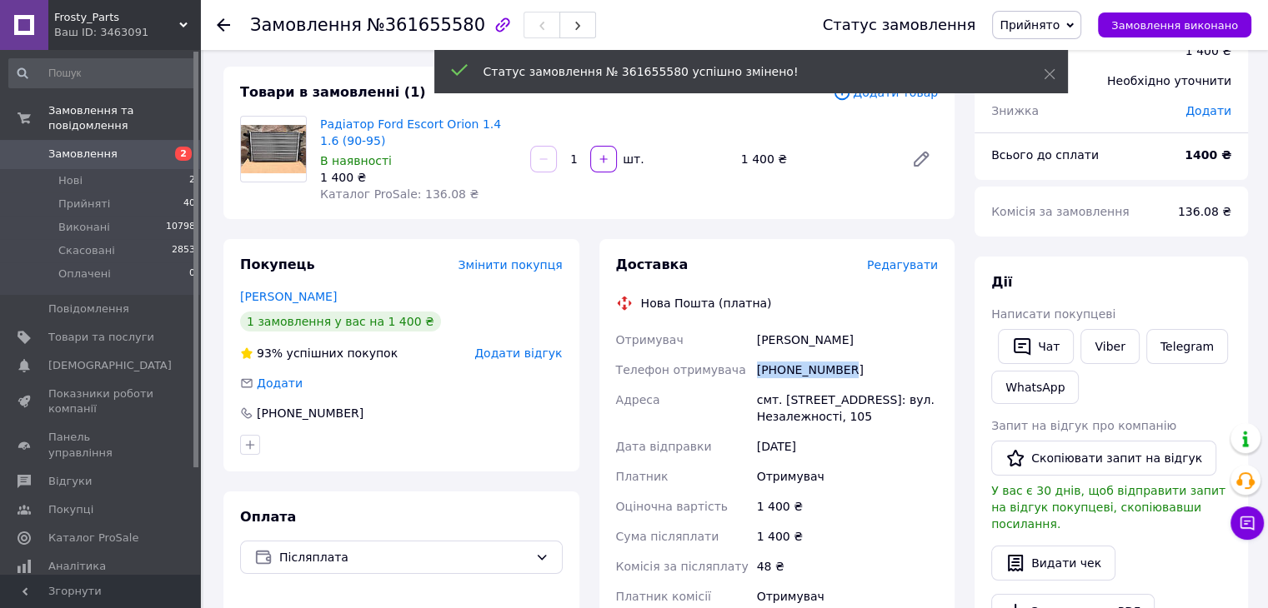
drag, startPoint x: 757, startPoint y: 378, endPoint x: 856, endPoint y: 381, distance: 99.2
click at [856, 381] on div "[PHONE_NUMBER]" at bounding box center [847, 370] width 188 height 30
copy div "[PHONE_NUMBER]"
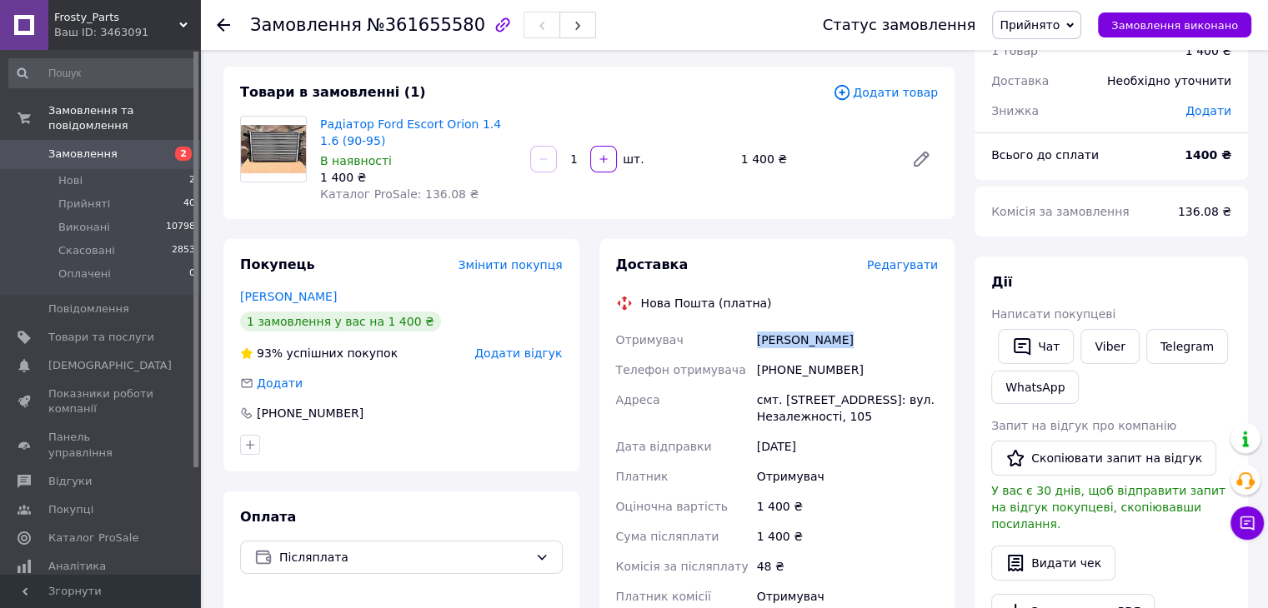
drag, startPoint x: 756, startPoint y: 338, endPoint x: 843, endPoint y: 333, distance: 87.6
click at [843, 333] on div "[PERSON_NAME]" at bounding box center [847, 340] width 188 height 30
copy div "[PERSON_NAME]"
drag, startPoint x: 783, startPoint y: 403, endPoint x: 830, endPoint y: 401, distance: 47.6
click at [830, 401] on div "смт. [STREET_ADDRESS]: вул. Незалежності, 105" at bounding box center [847, 408] width 188 height 47
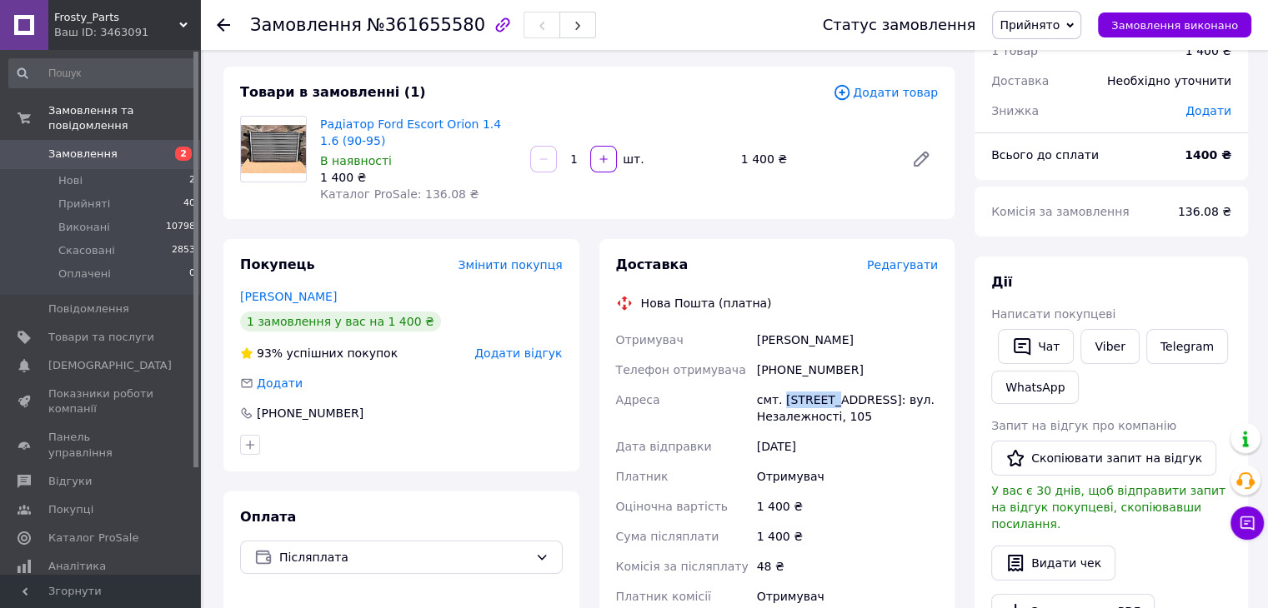
copy div "Диканька"
click at [107, 147] on span "Замовлення" at bounding box center [82, 154] width 69 height 15
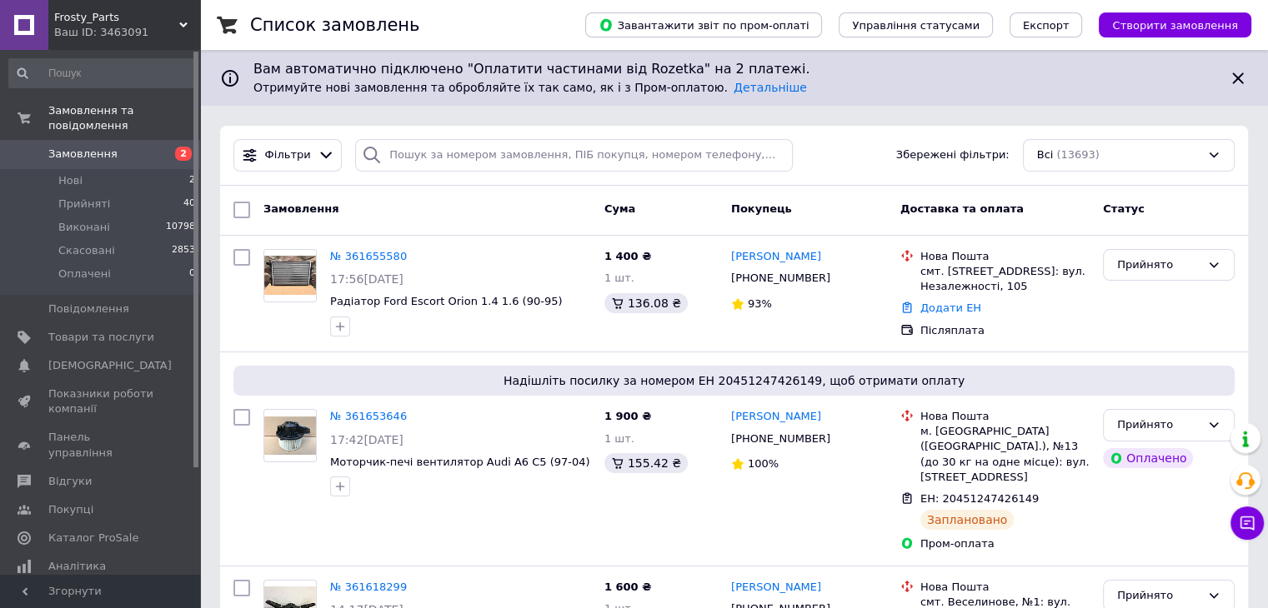
drag, startPoint x: 127, startPoint y: 141, endPoint x: 98, endPoint y: 41, distance: 104.2
click at [127, 147] on span "Замовлення" at bounding box center [101, 154] width 106 height 15
click at [85, 147] on span "Замовлення" at bounding box center [82, 154] width 69 height 15
click at [112, 193] on li "Прийняті 41" at bounding box center [102, 204] width 205 height 23
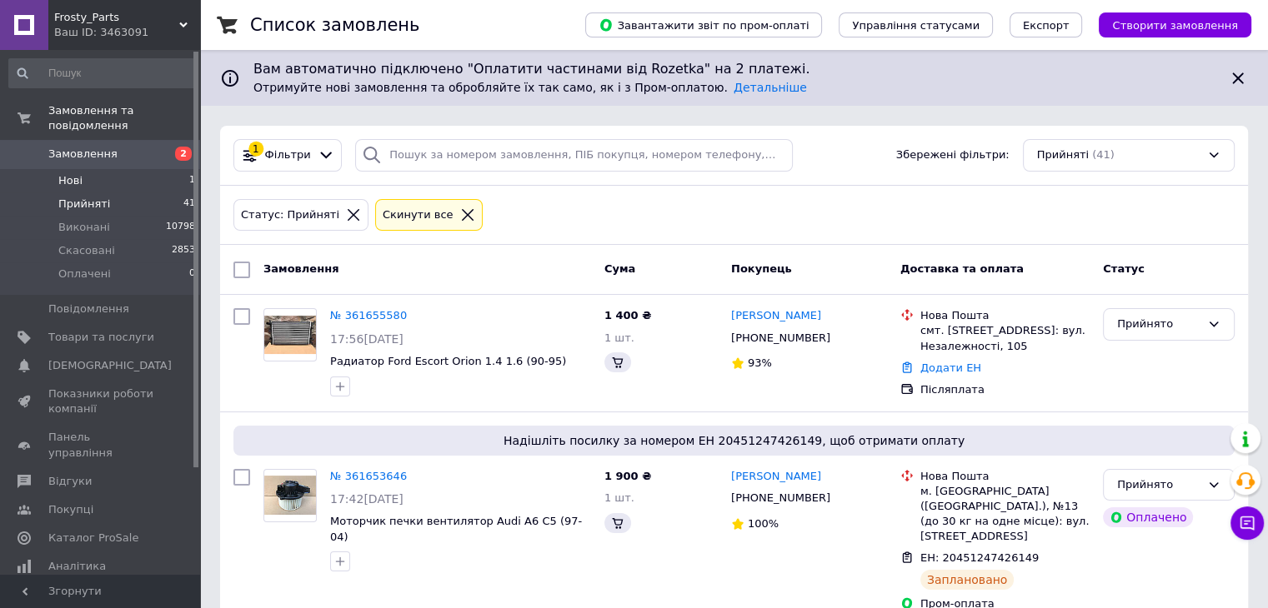
click at [113, 169] on li "Нові 1" at bounding box center [102, 180] width 205 height 23
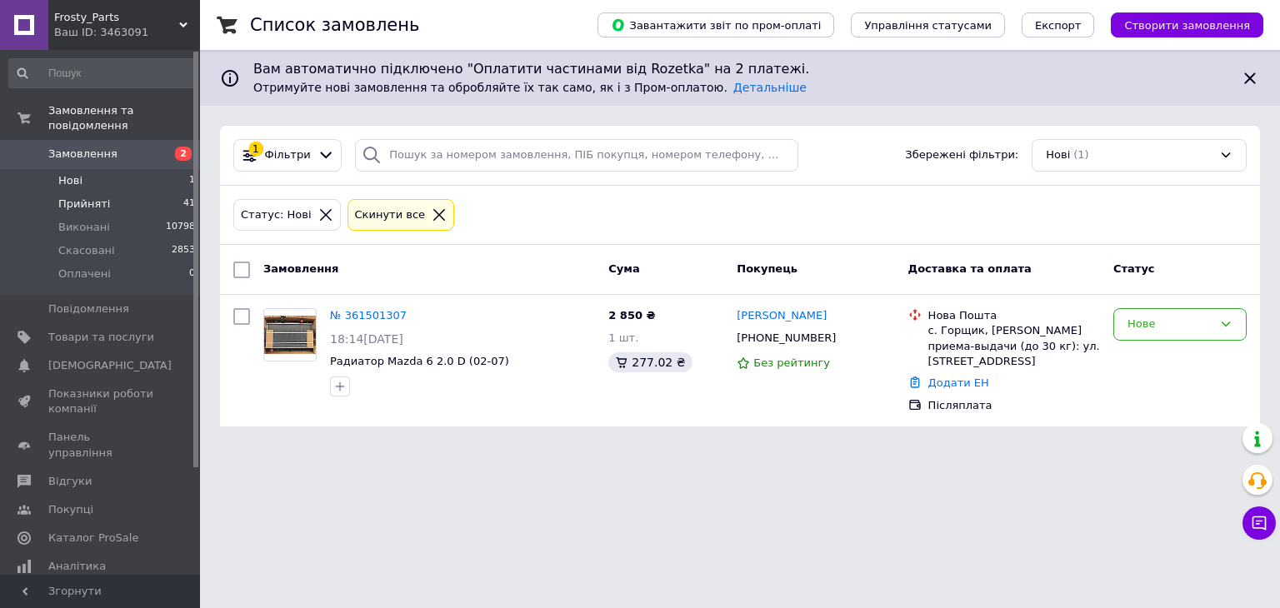
click at [111, 193] on li "Прийняті 41" at bounding box center [102, 204] width 205 height 23
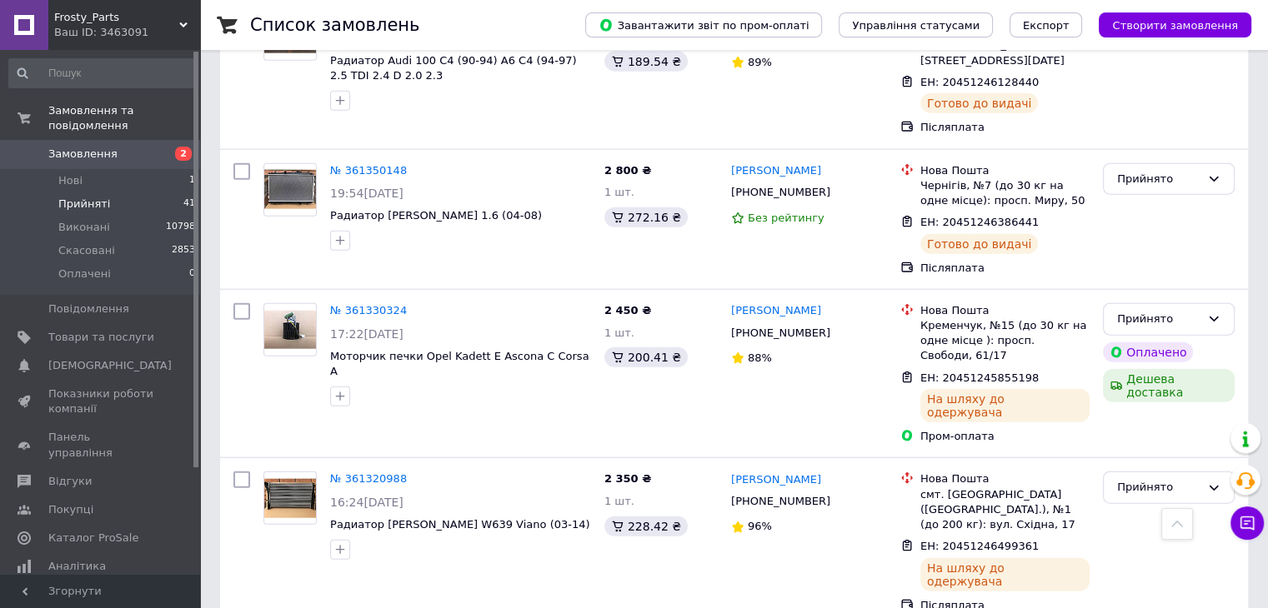
scroll to position [3838, 0]
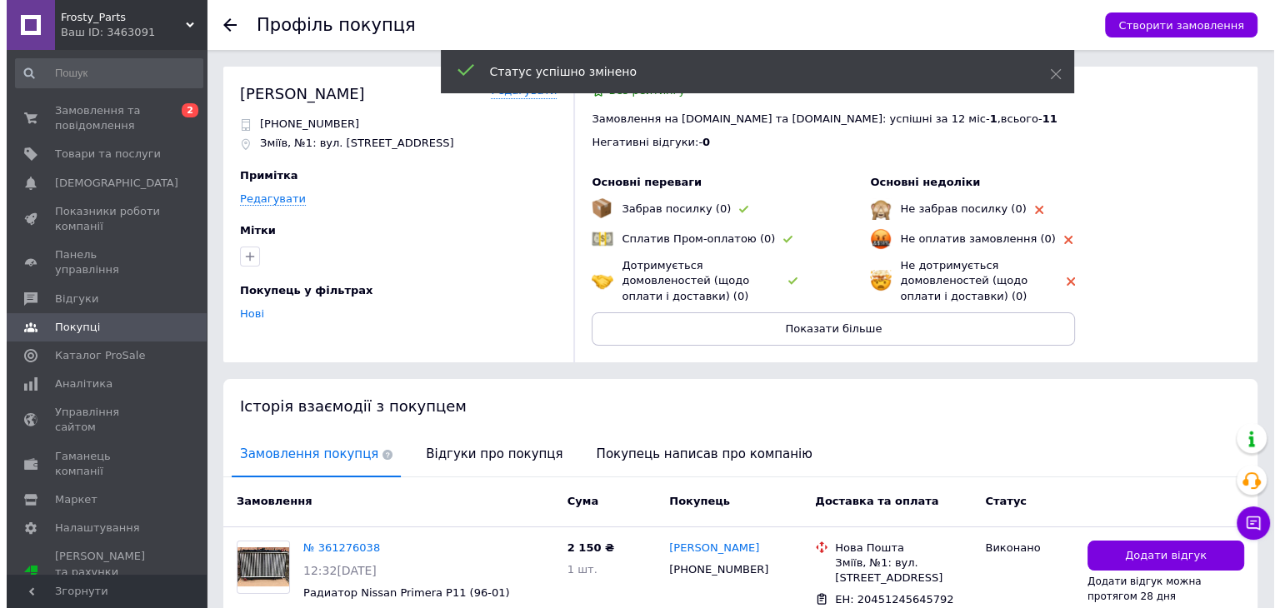
scroll to position [109, 0]
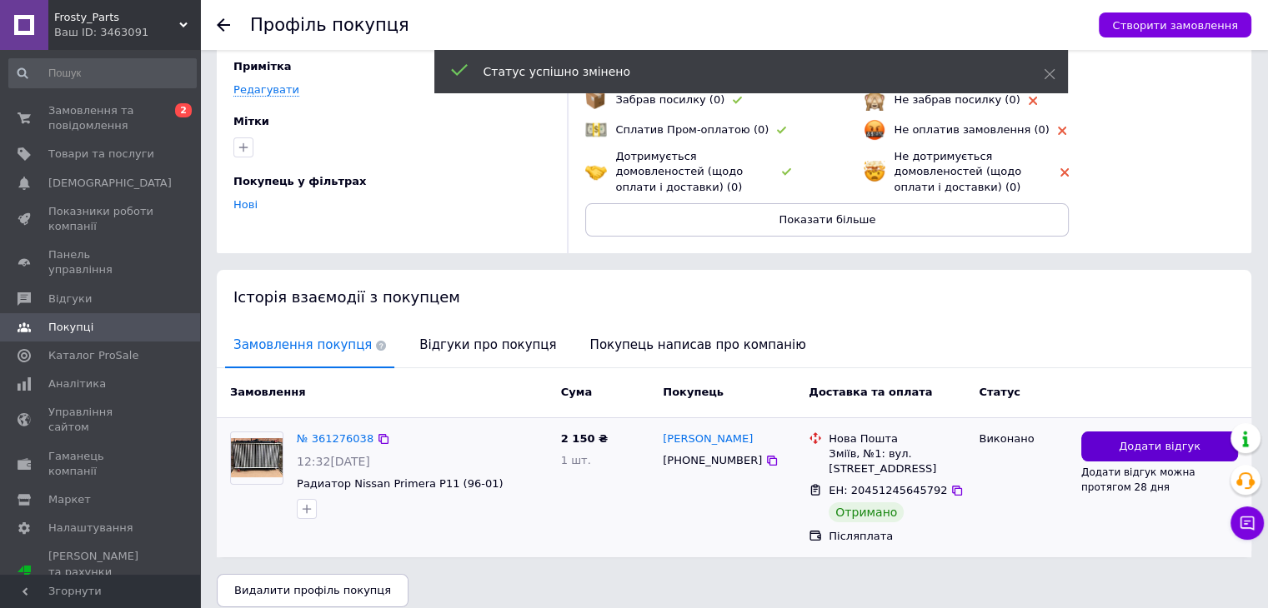
click at [1113, 450] on button "Додати відгук" at bounding box center [1159, 447] width 157 height 31
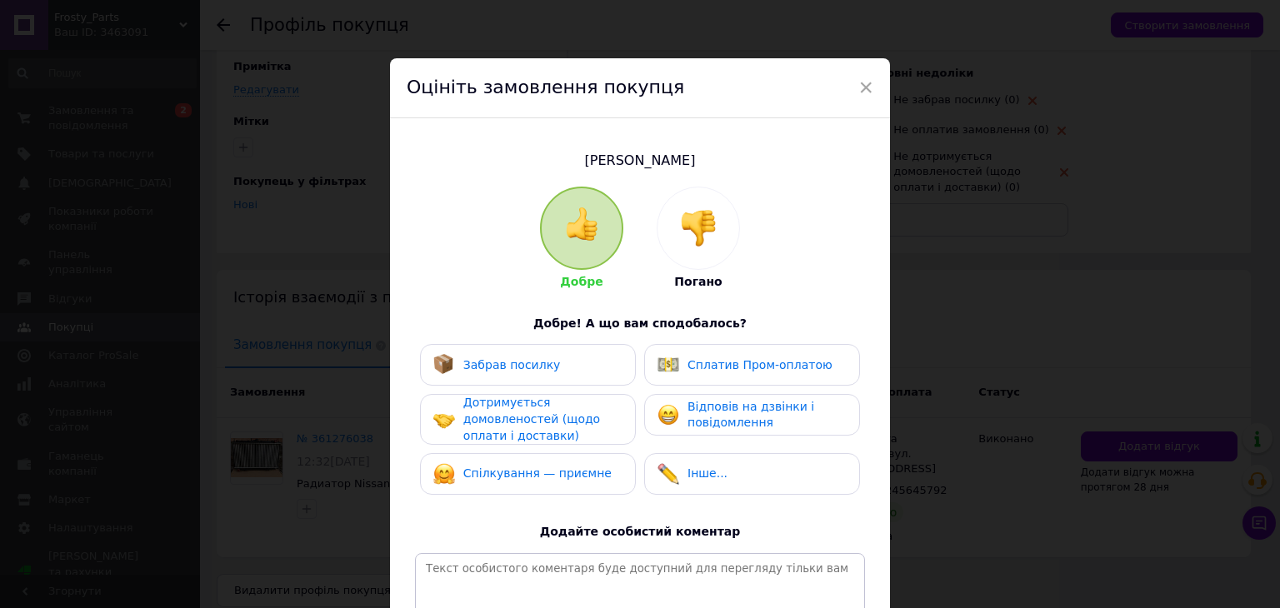
drag, startPoint x: 595, startPoint y: 378, endPoint x: 590, endPoint y: 406, distance: 28.0
click at [592, 378] on div "Забрав посилку" at bounding box center [528, 365] width 216 height 42
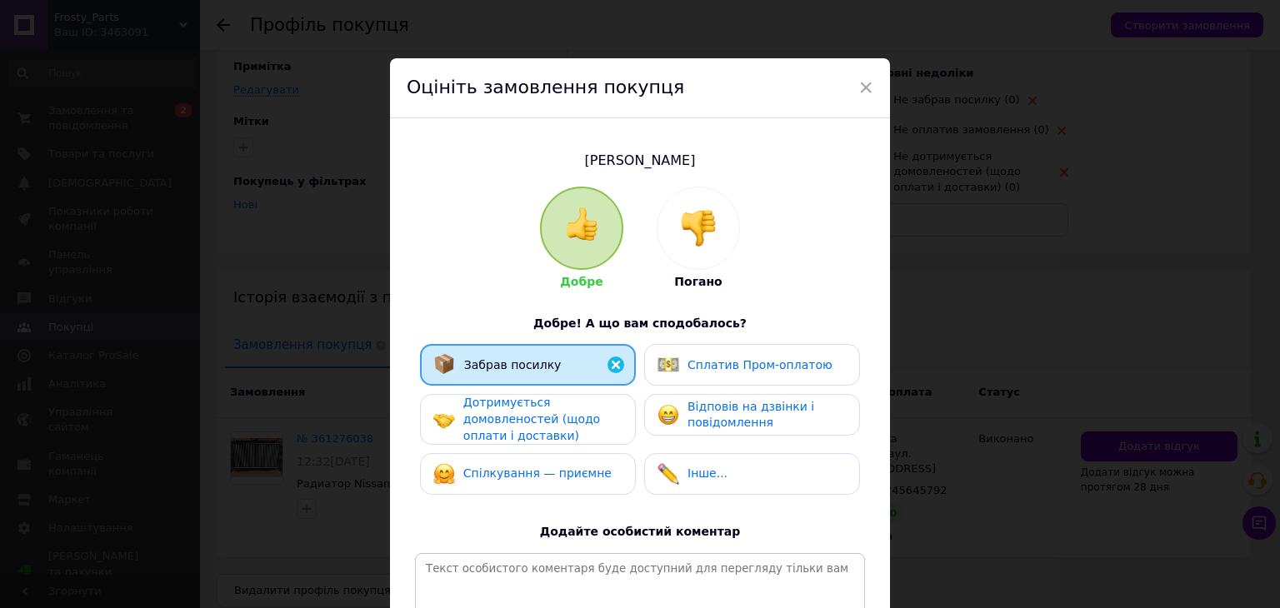
click at [589, 426] on div "Дотримується домовленостей (щодо оплати і доставки)" at bounding box center [542, 419] width 158 height 49
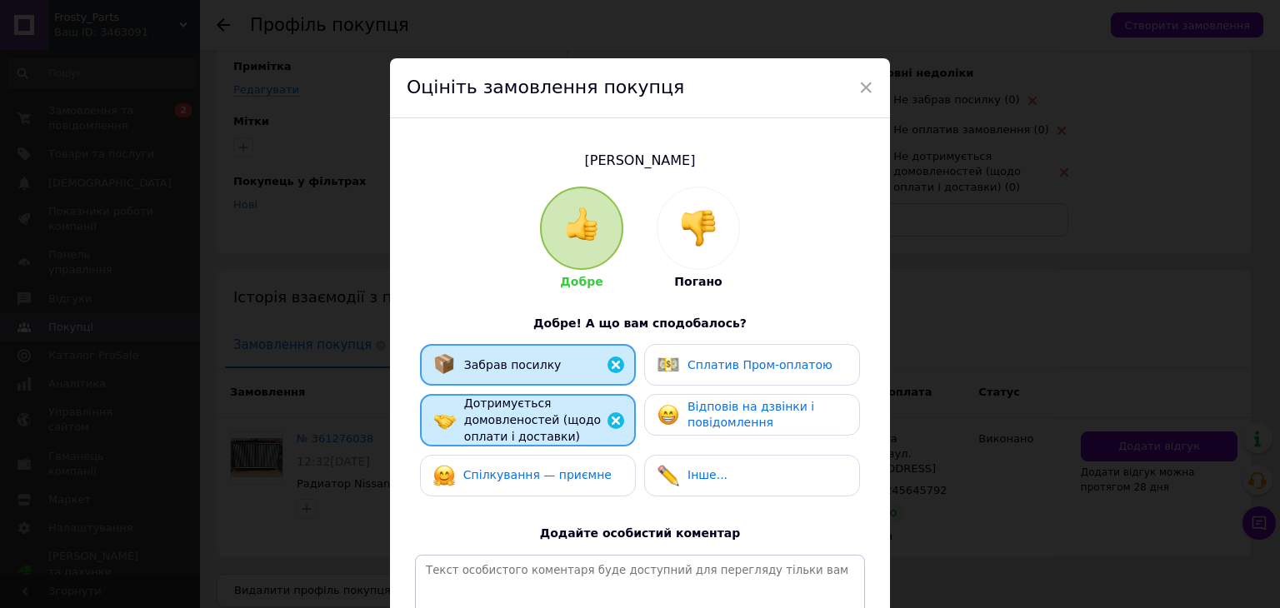
click at [593, 455] on div "Спілкування — приємне" at bounding box center [528, 476] width 216 height 42
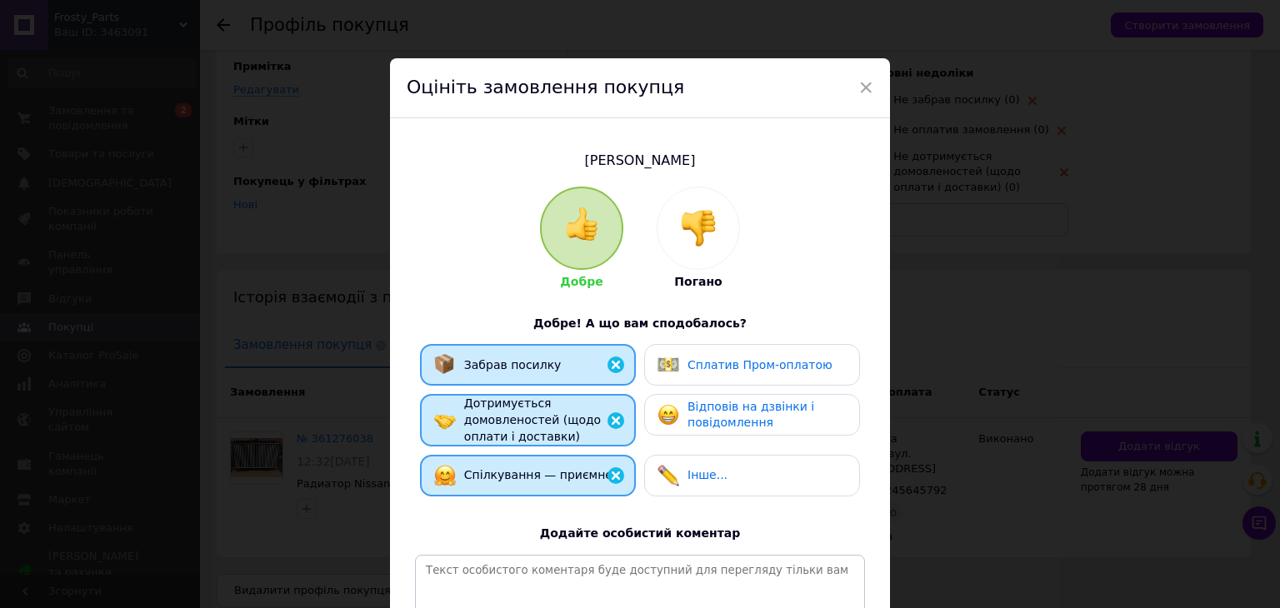
drag, startPoint x: 697, startPoint y: 434, endPoint x: 734, endPoint y: 423, distance: 39.0
click at [697, 433] on div "Відповів на дзвінки і повідомлення" at bounding box center [752, 415] width 216 height 42
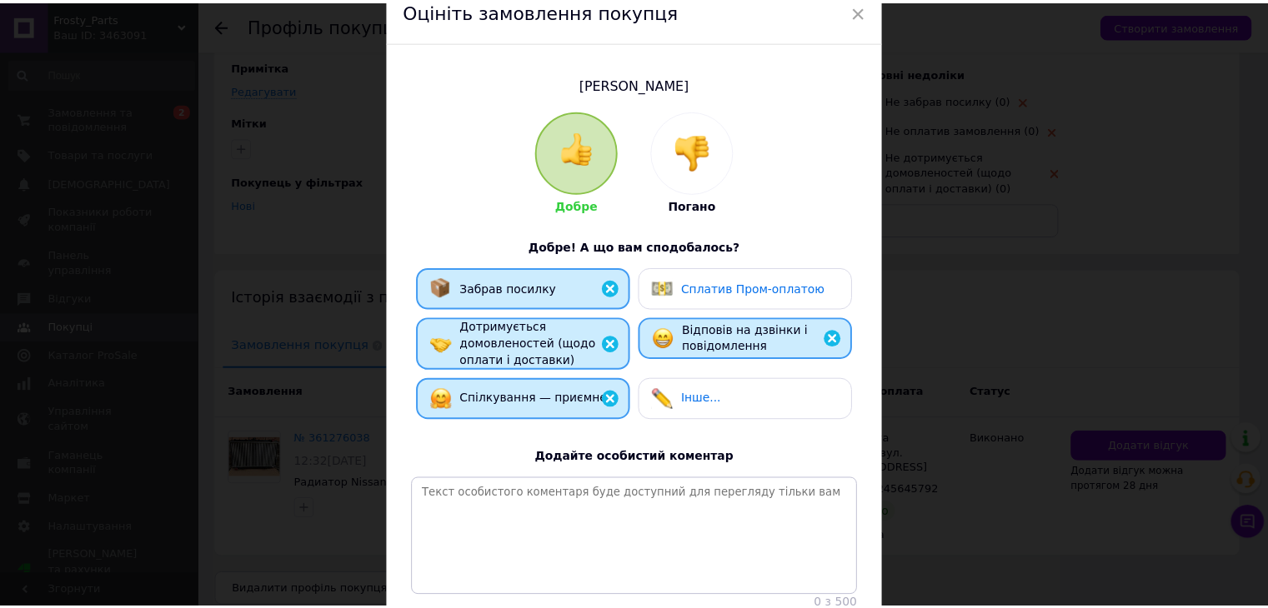
scroll to position [204, 0]
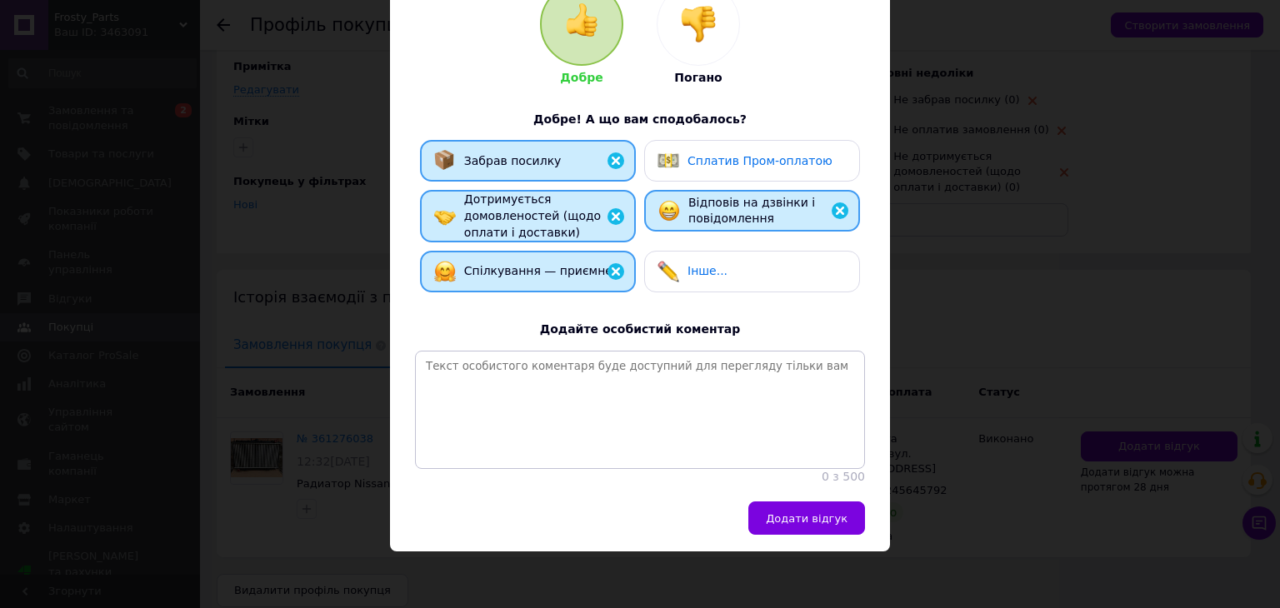
drag, startPoint x: 823, startPoint y: 541, endPoint x: 787, endPoint y: 498, distance: 55.6
click at [823, 535] on button "Додати відгук" at bounding box center [806, 518] width 117 height 33
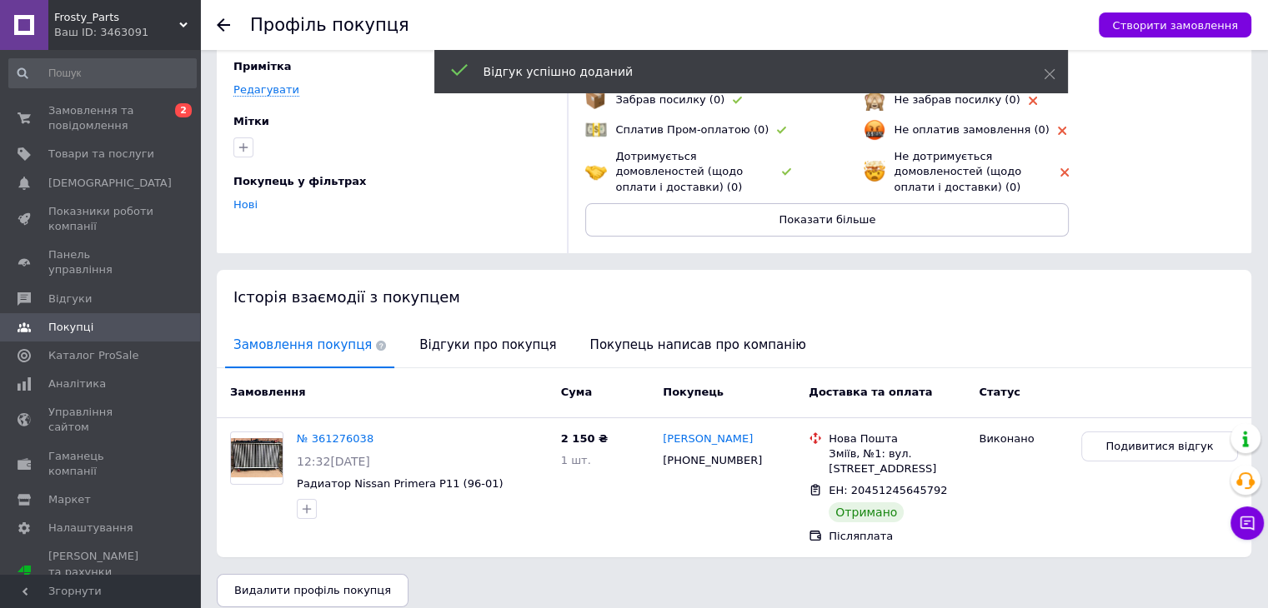
click at [223, 24] on use at bounding box center [223, 24] width 13 height 13
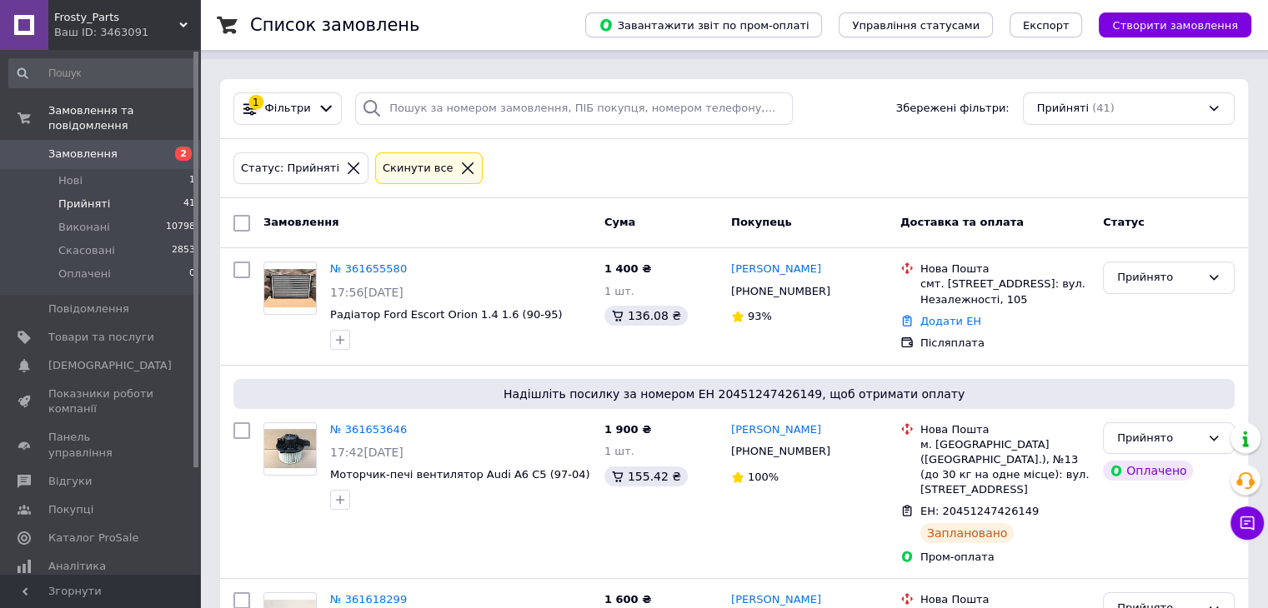
scroll to position [17, 0]
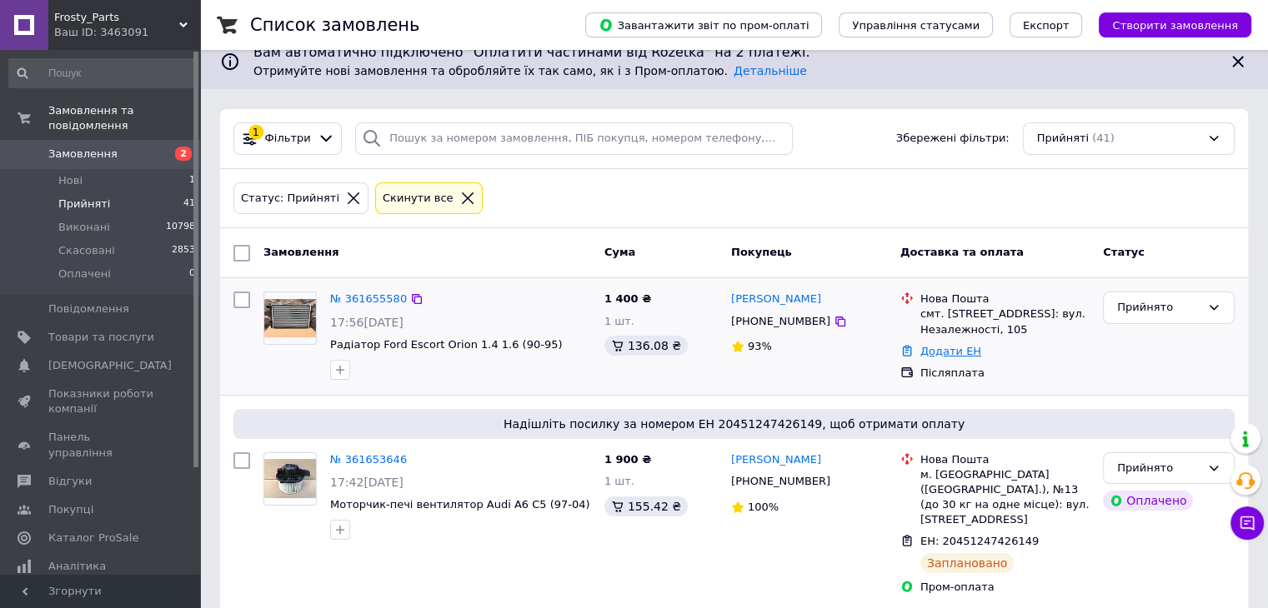
click at [940, 345] on link "Додати ЕН" at bounding box center [950, 351] width 61 height 13
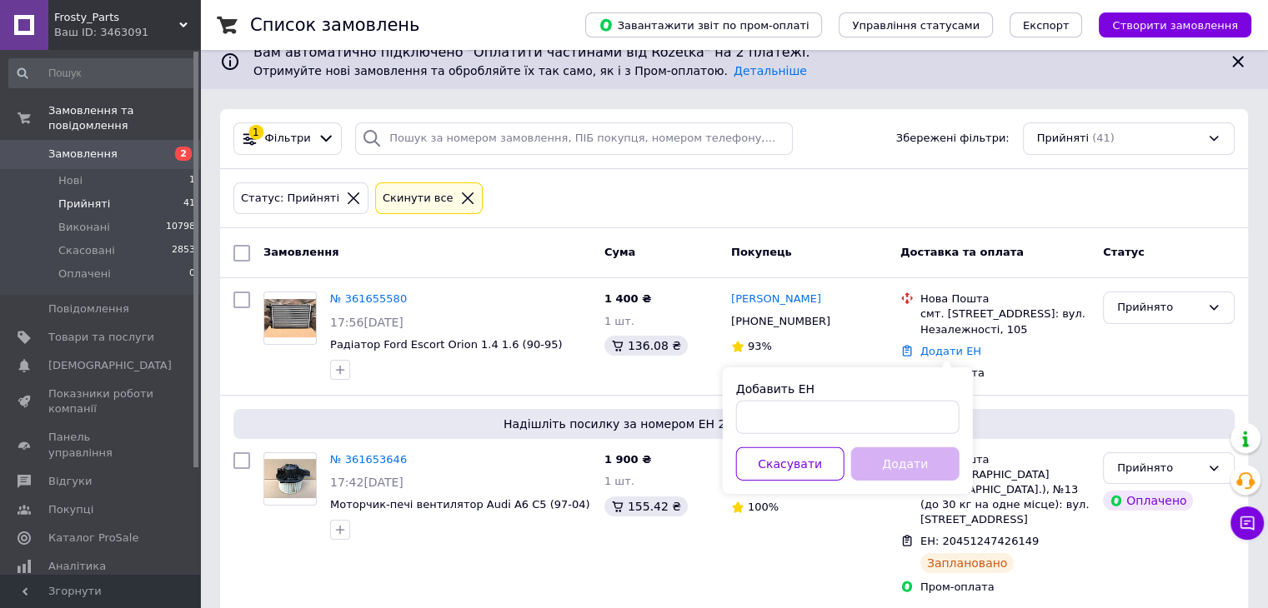
click at [903, 398] on div "Добавить ЕН" at bounding box center [847, 407] width 223 height 53
click at [903, 417] on input "Добавить ЕН" at bounding box center [847, 417] width 223 height 33
paste input "20451247437204"
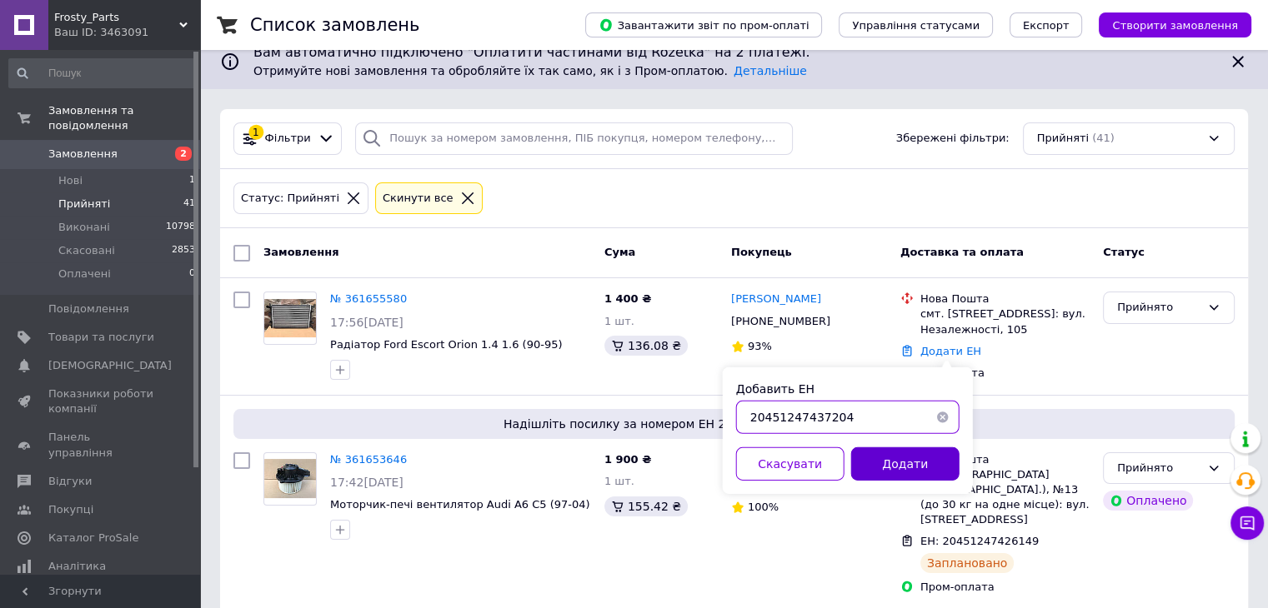
type input "20451247437204"
click at [890, 476] on button "Додати" at bounding box center [905, 464] width 108 height 33
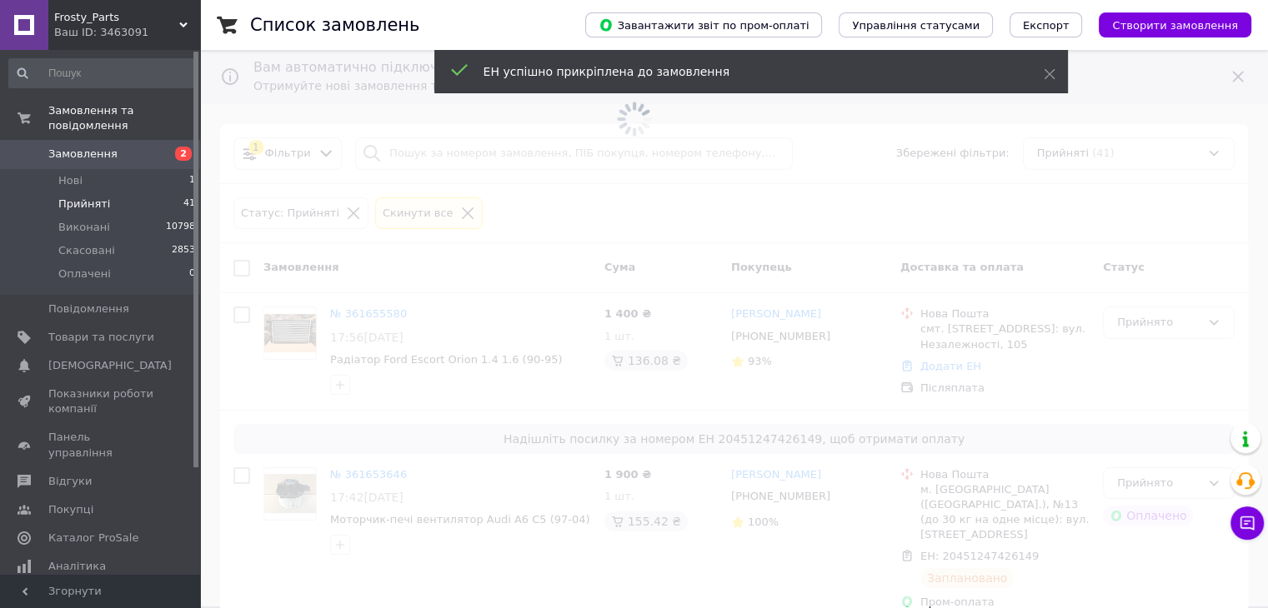
scroll to position [0, 0]
